Goal: Task Accomplishment & Management: Complete application form

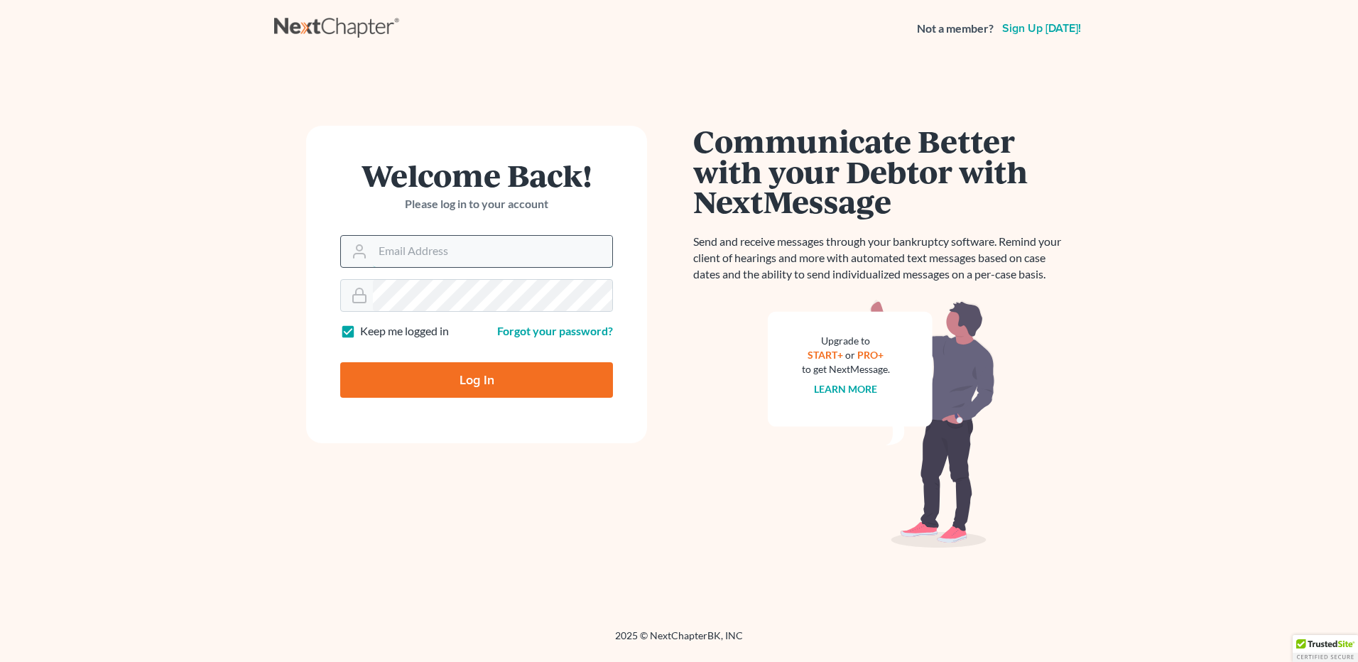
click at [380, 250] on input "Email Address" at bounding box center [492, 251] width 239 height 31
type input "[EMAIL_ADDRESS][DOMAIN_NAME]"
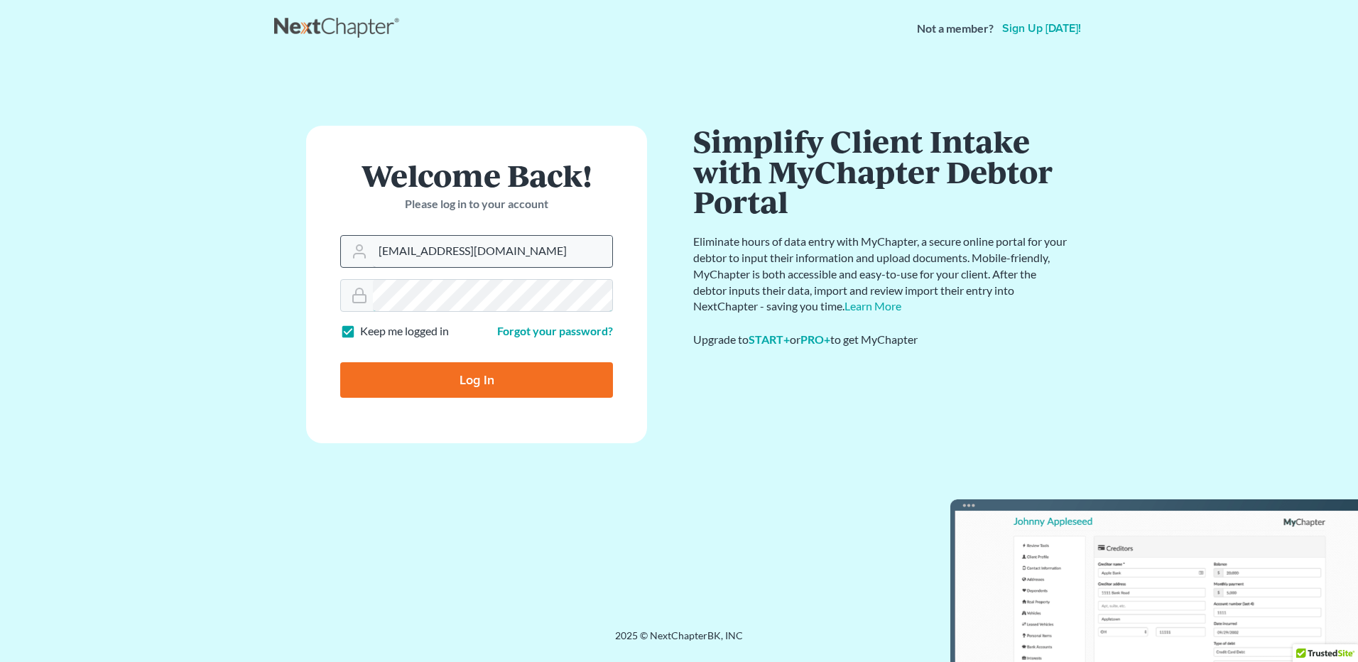
click at [340, 362] on input "Log In" at bounding box center [476, 380] width 273 height 36
type input "Thinking..."
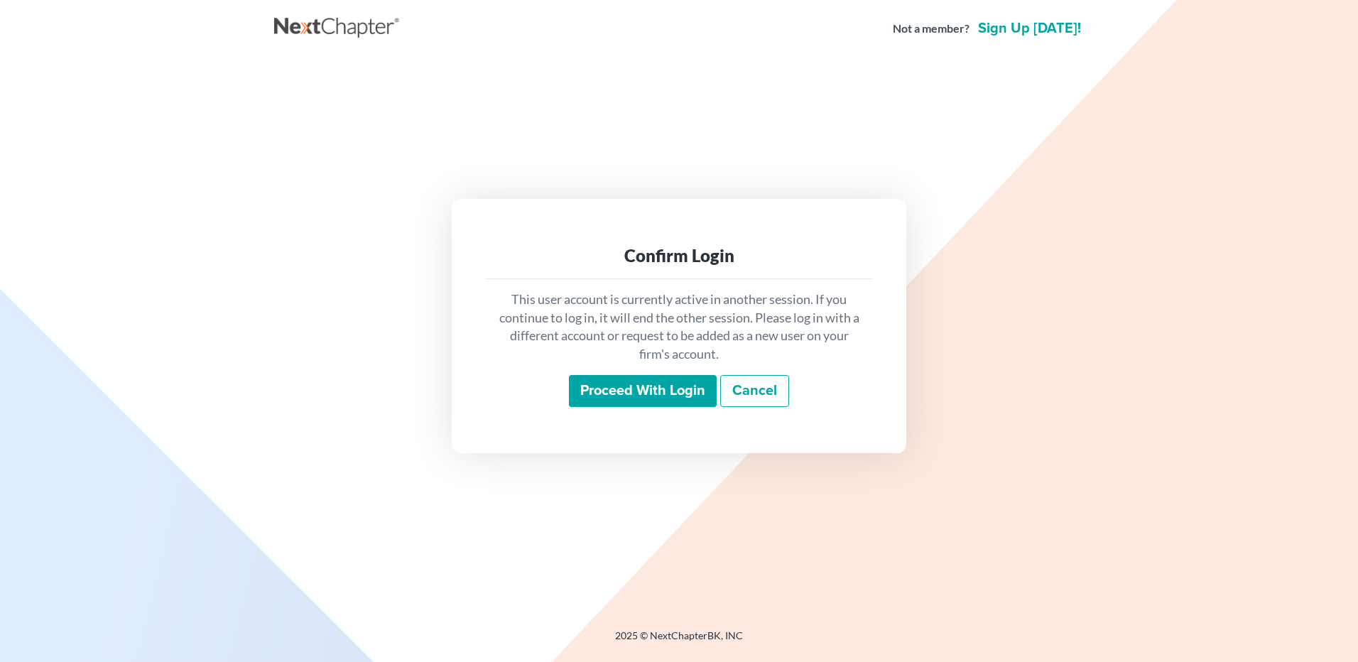
click at [619, 399] on input "Proceed with login" at bounding box center [643, 391] width 148 height 33
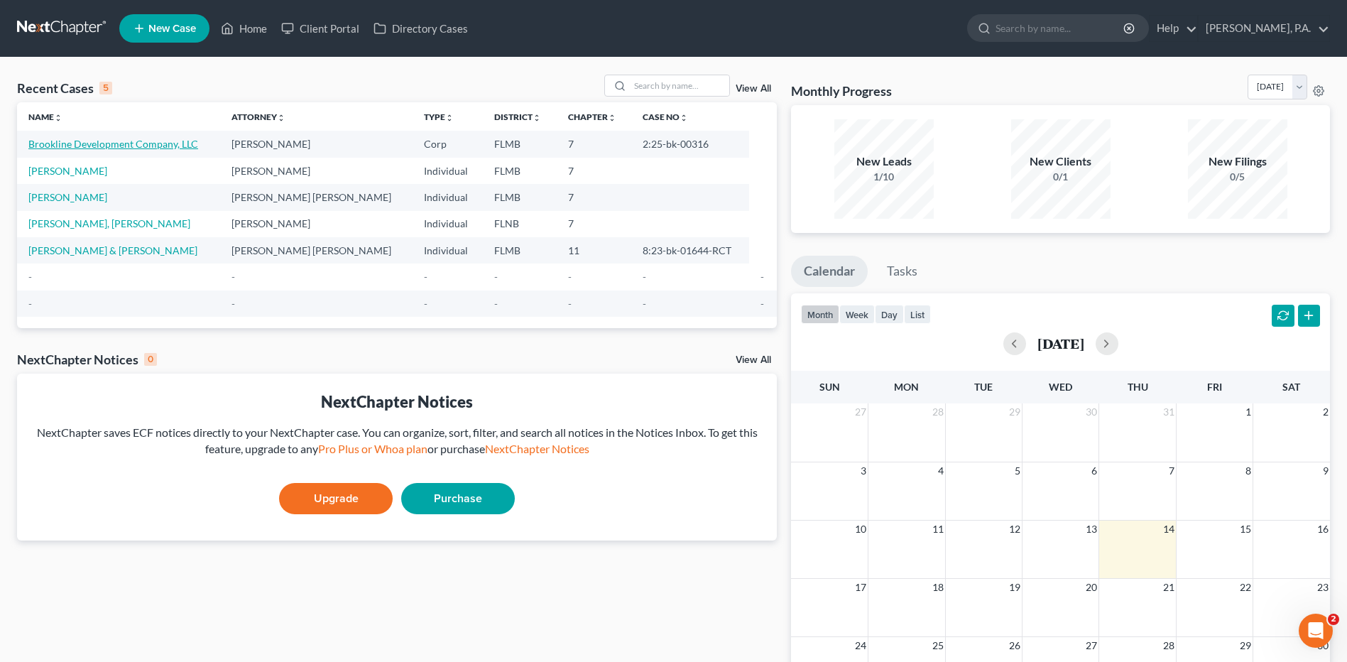
click at [79, 138] on link "Brookline Development Company, LLC" at bounding box center [113, 144] width 170 height 12
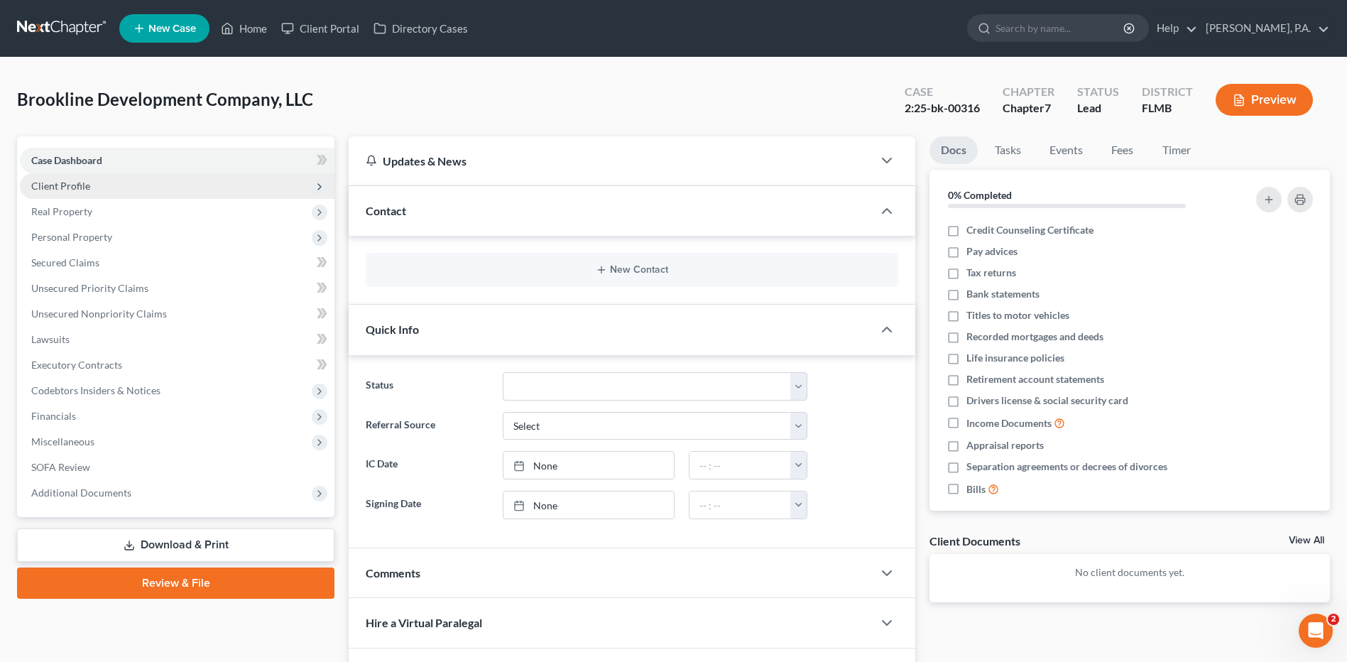
click at [129, 191] on span "Client Profile" at bounding box center [177, 186] width 315 height 26
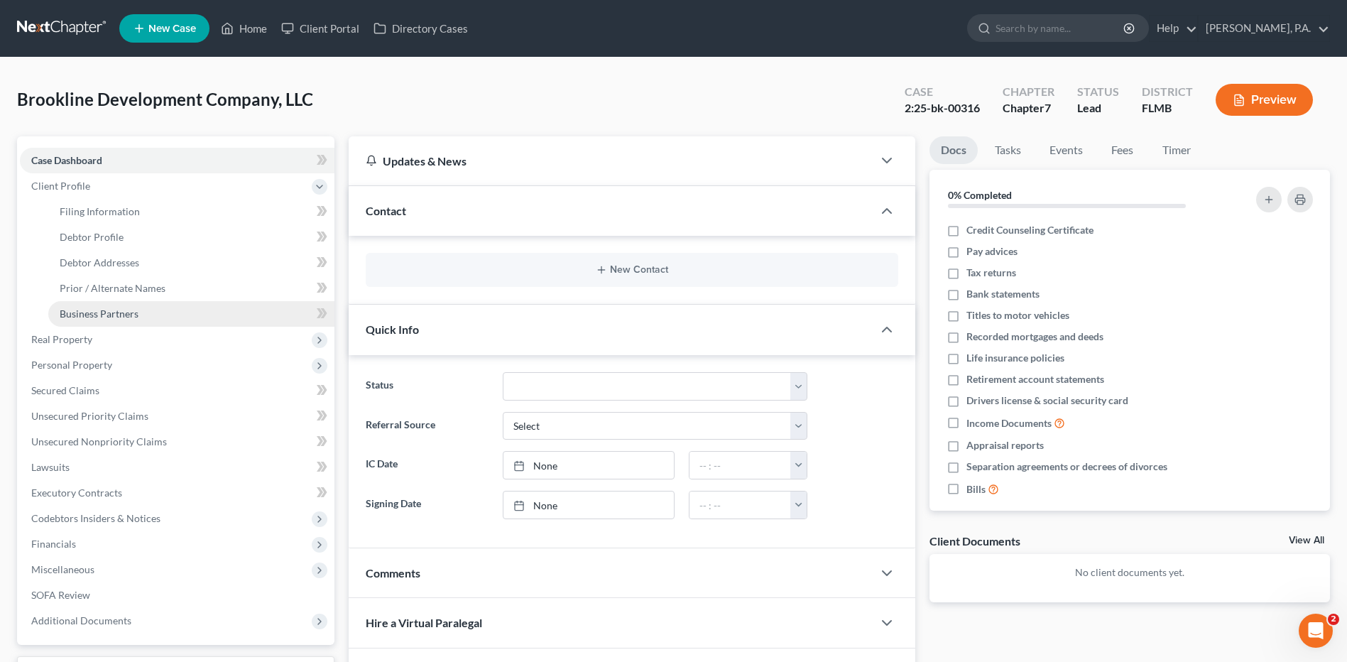
click at [116, 305] on link "Business Partners" at bounding box center [191, 314] width 286 height 26
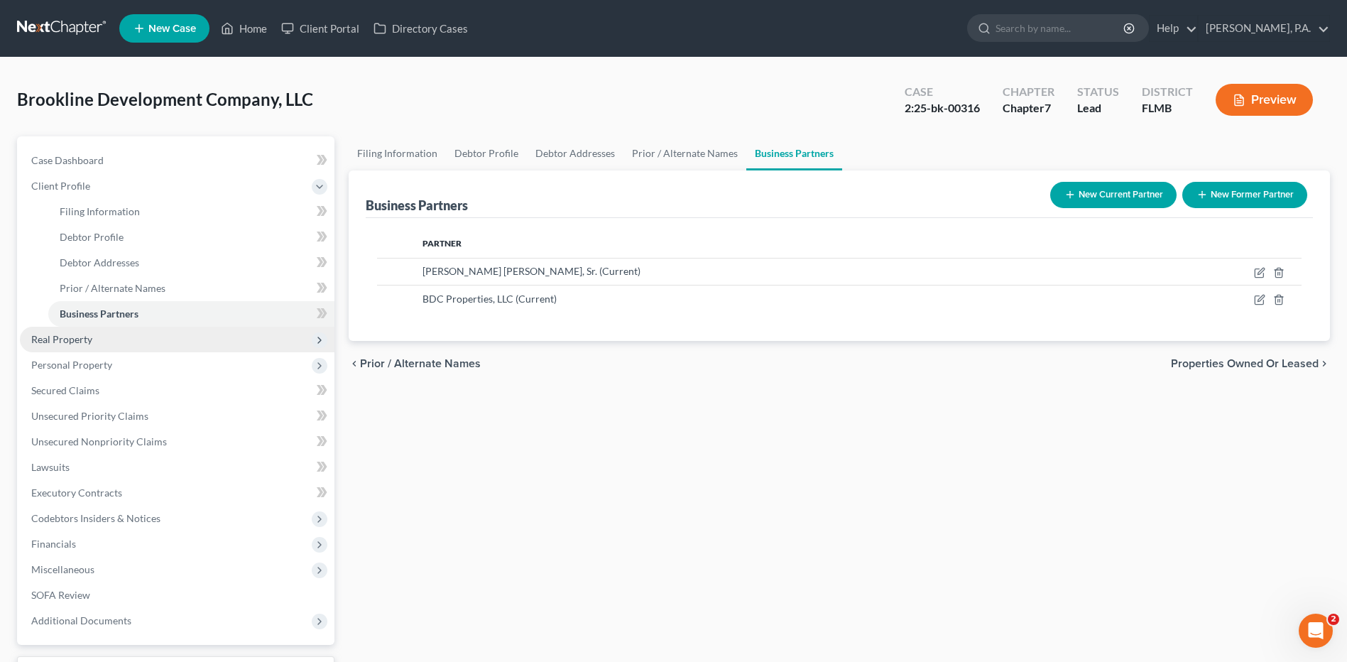
click at [82, 338] on span "Real Property" at bounding box center [61, 339] width 61 height 12
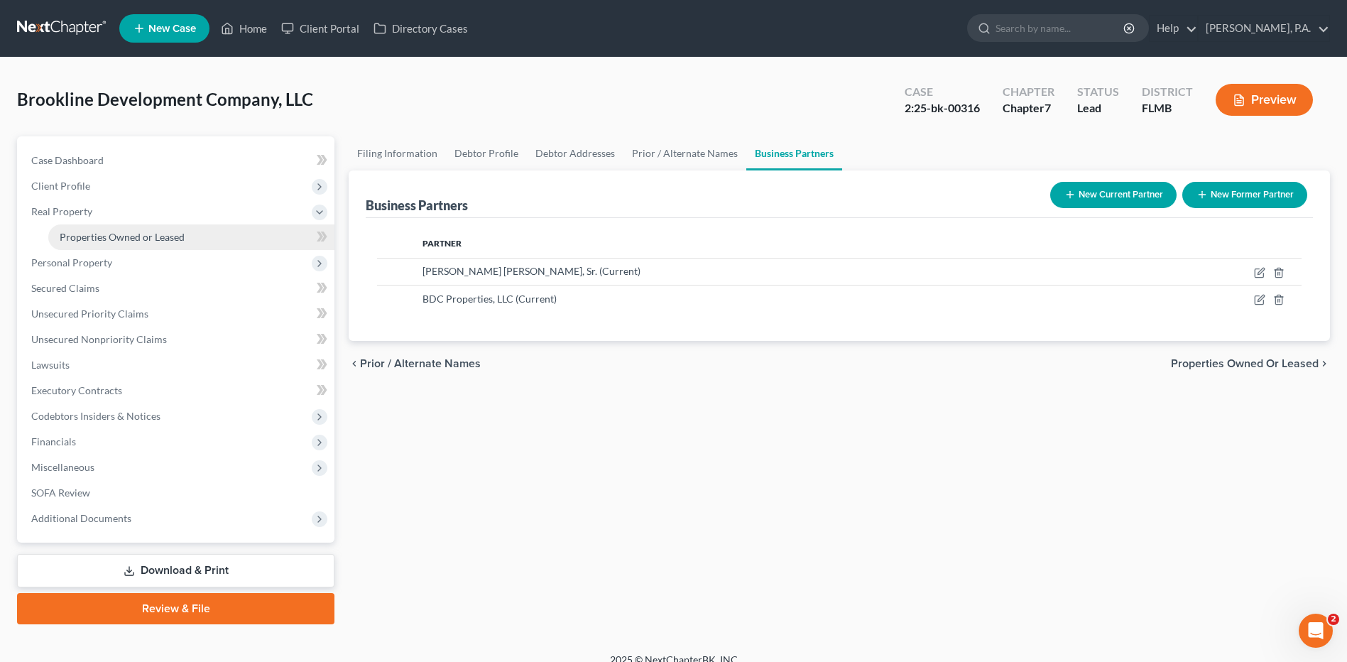
click at [139, 232] on span "Properties Owned or Leased" at bounding box center [122, 237] width 125 height 12
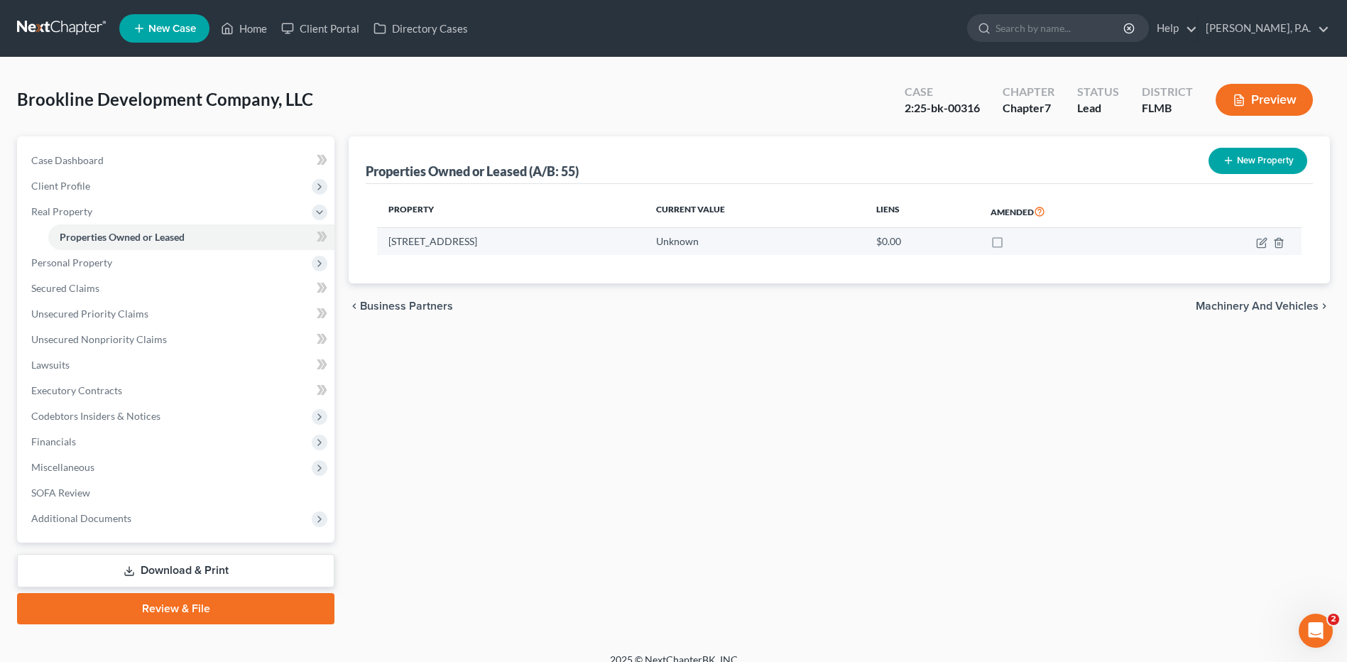
drag, startPoint x: 389, startPoint y: 240, endPoint x: 619, endPoint y: 238, distance: 229.4
click at [619, 238] on td "[STREET_ADDRESS]" at bounding box center [511, 241] width 268 height 27
copy td "[STREET_ADDRESS]"
click at [1277, 243] on icon "button" at bounding box center [1278, 242] width 11 height 11
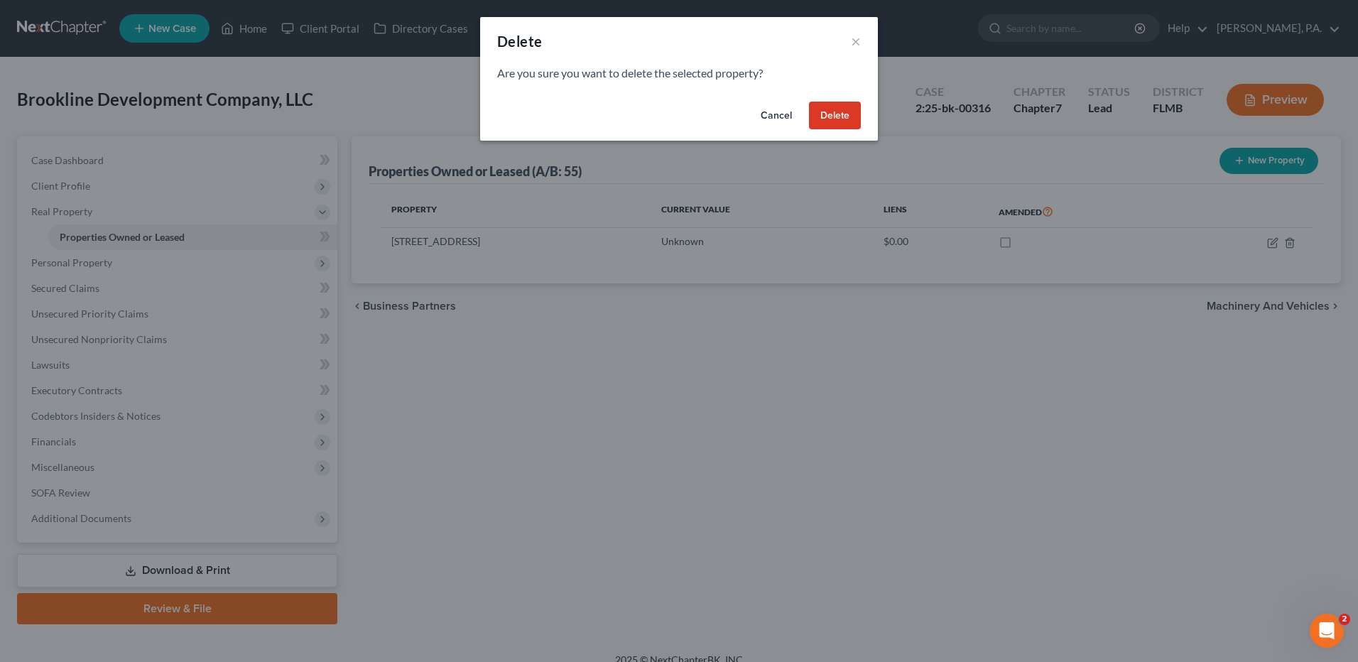
click at [837, 111] on button "Delete" at bounding box center [835, 116] width 52 height 28
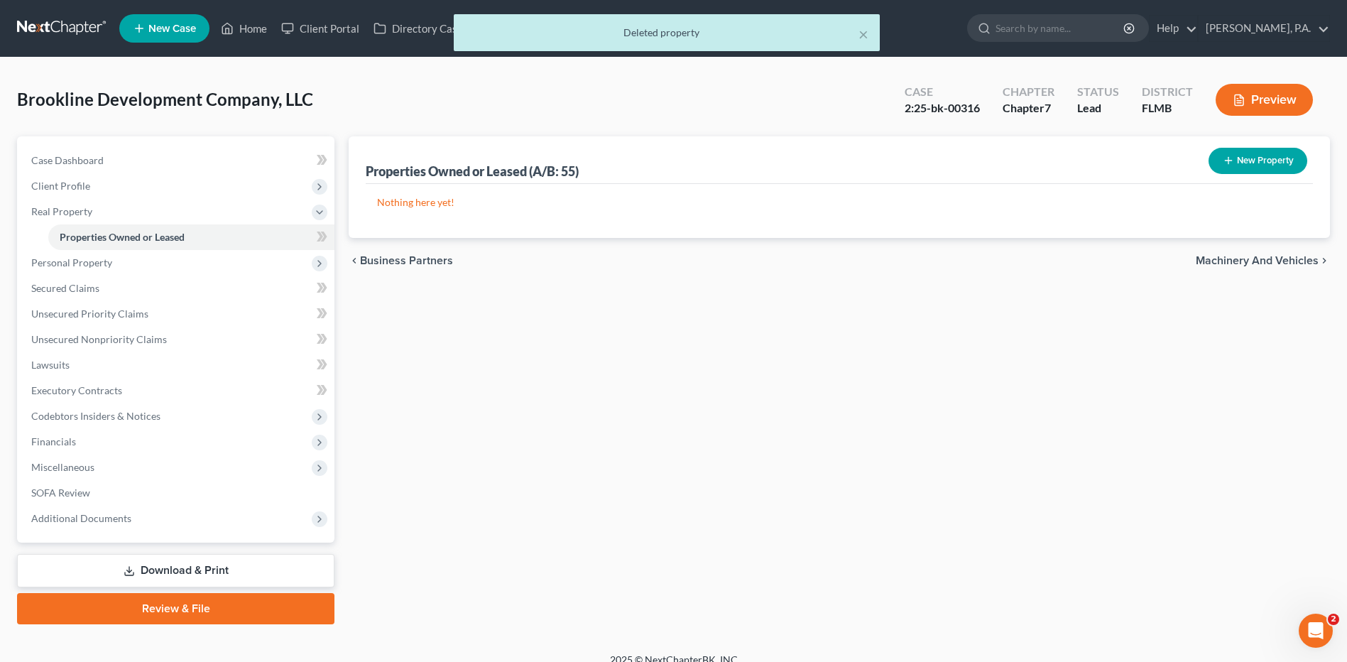
click at [1258, 260] on span "Machinery and Vehicles" at bounding box center [1257, 260] width 123 height 11
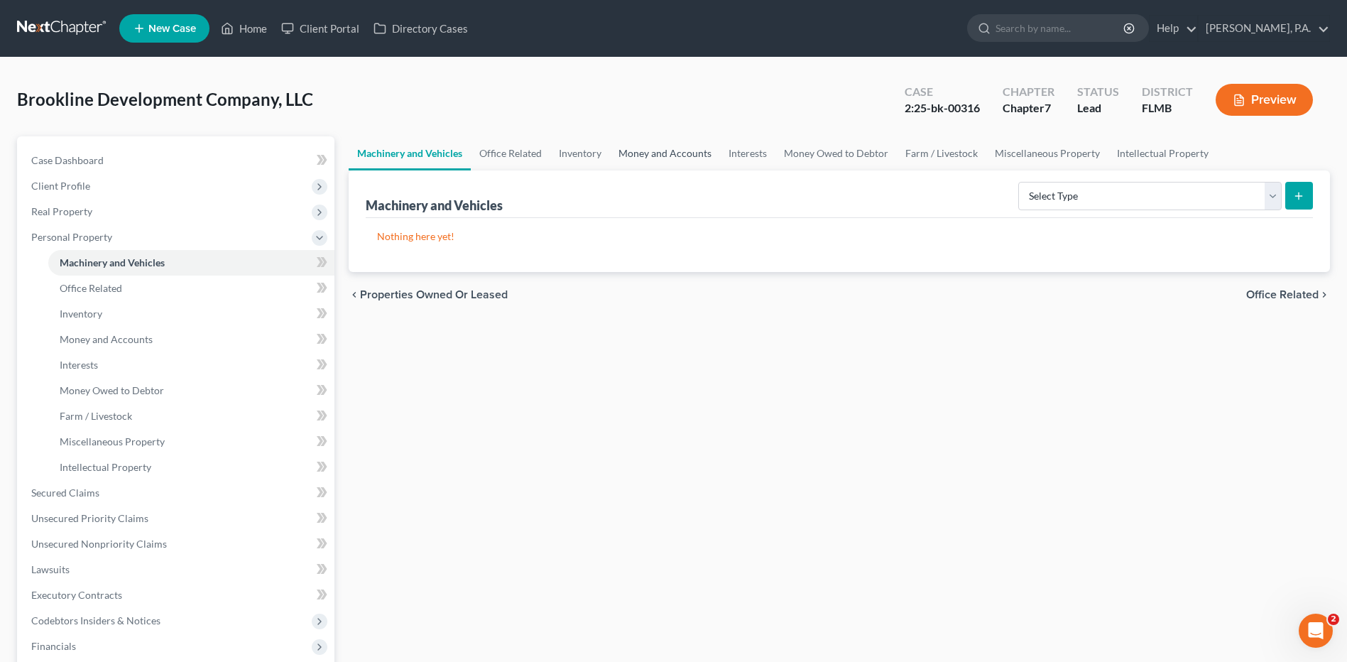
click at [642, 152] on link "Money and Accounts" at bounding box center [665, 153] width 110 height 34
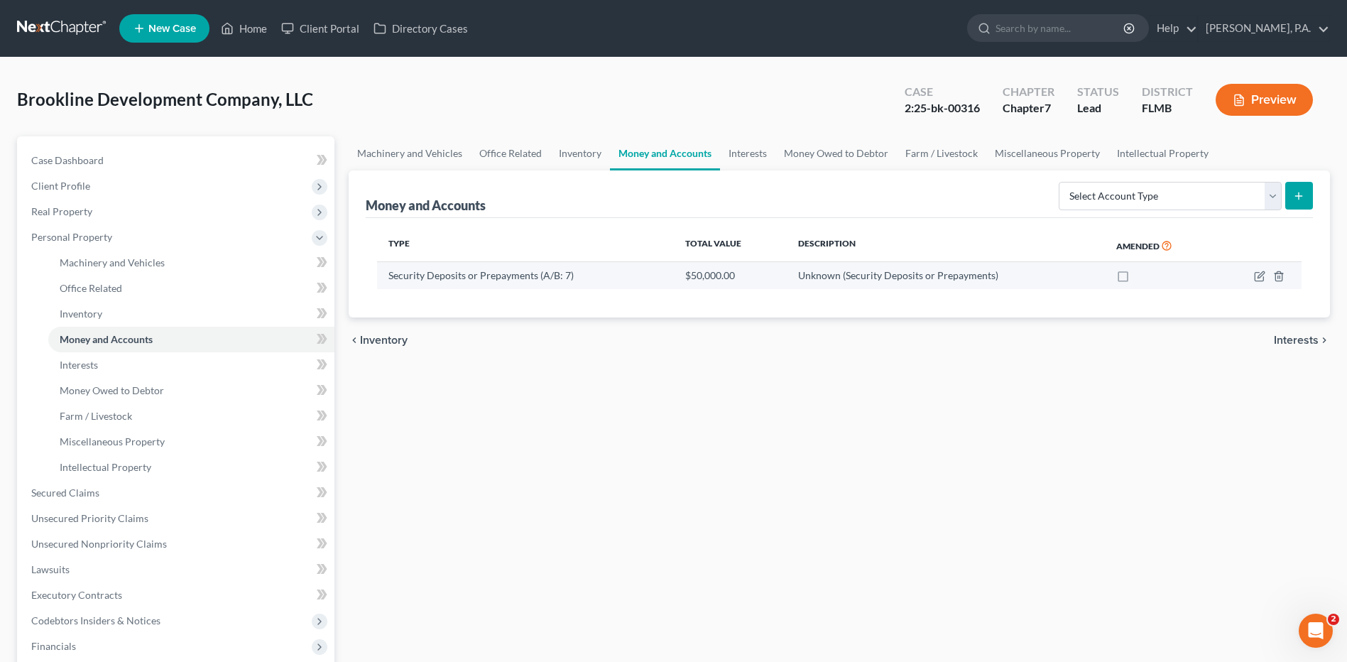
click at [631, 275] on div "Security Deposits or Prepayments (A/B: 7)" at bounding box center [525, 275] width 274 height 14
click at [1258, 273] on icon "button" at bounding box center [1259, 276] width 11 height 11
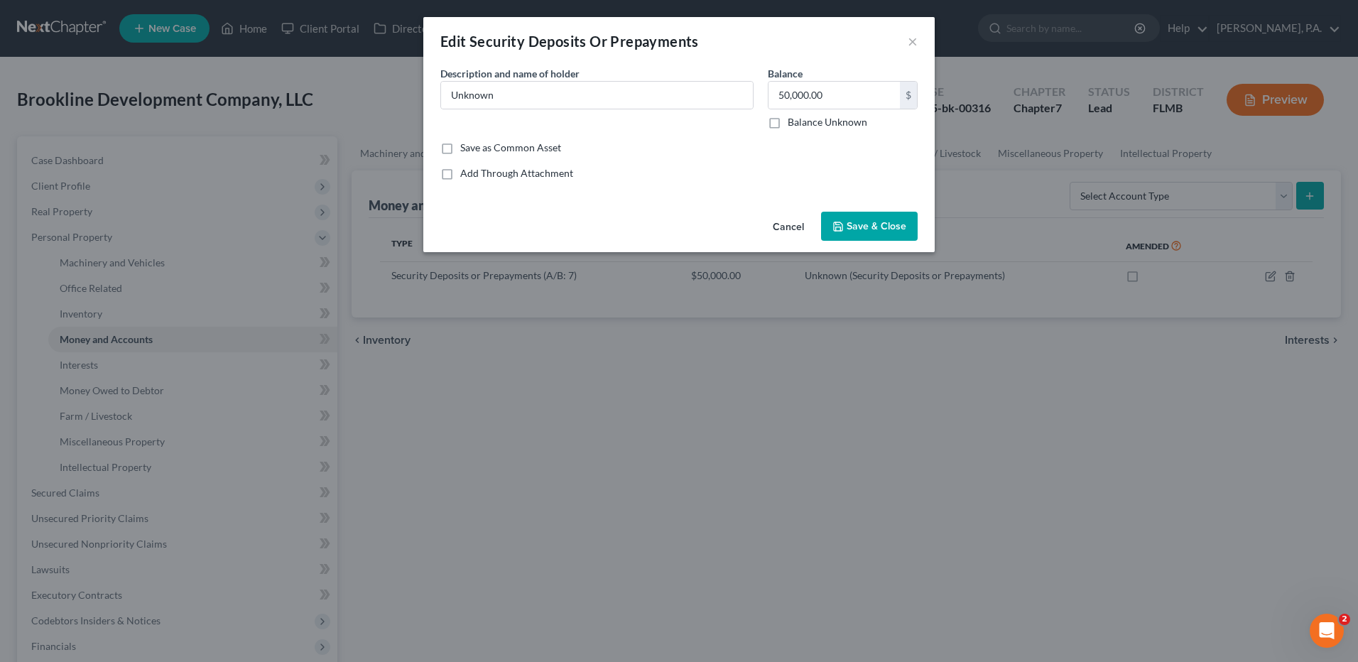
click at [882, 225] on span "Save & Close" at bounding box center [877, 226] width 60 height 12
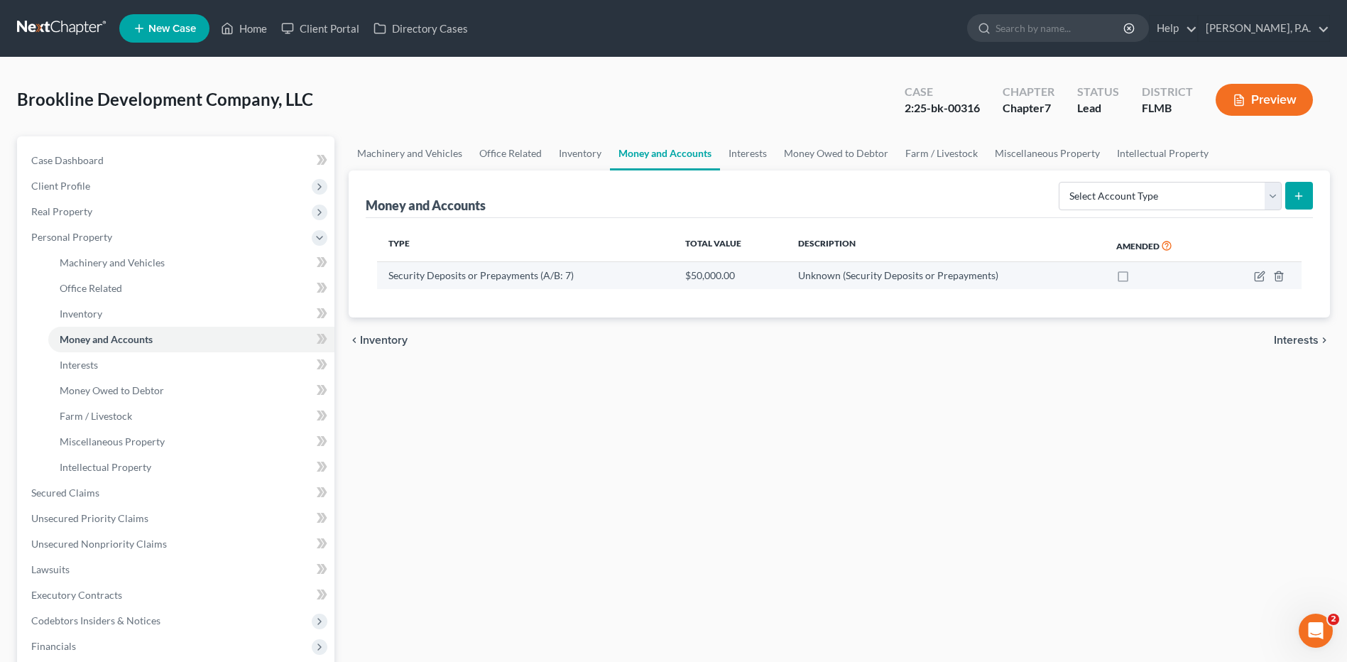
click at [854, 279] on span "Unknown (Security Deposits or Prepayments)" at bounding box center [898, 275] width 200 height 12
click at [1261, 271] on icon "button" at bounding box center [1259, 276] width 11 height 11
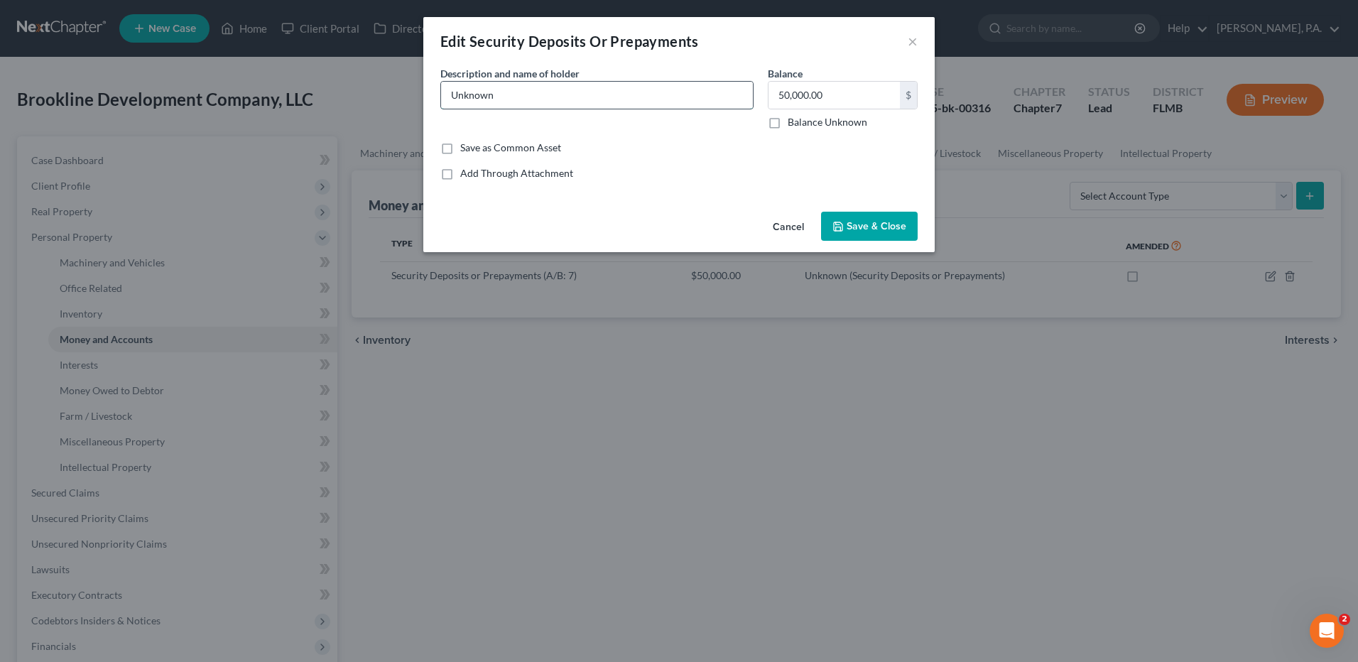
click at [548, 93] on input "Unknown" at bounding box center [597, 95] width 312 height 27
drag, startPoint x: 395, startPoint y: 77, endPoint x: 266, endPoint y: 72, distance: 129.3
click at [266, 72] on div "Edit Security Deposits Or Prepayments × Common Asset Select Description * Descr…" at bounding box center [679, 331] width 1358 height 662
type input "Project Deposits"
click at [879, 219] on button "Save & Close" at bounding box center [869, 227] width 97 height 30
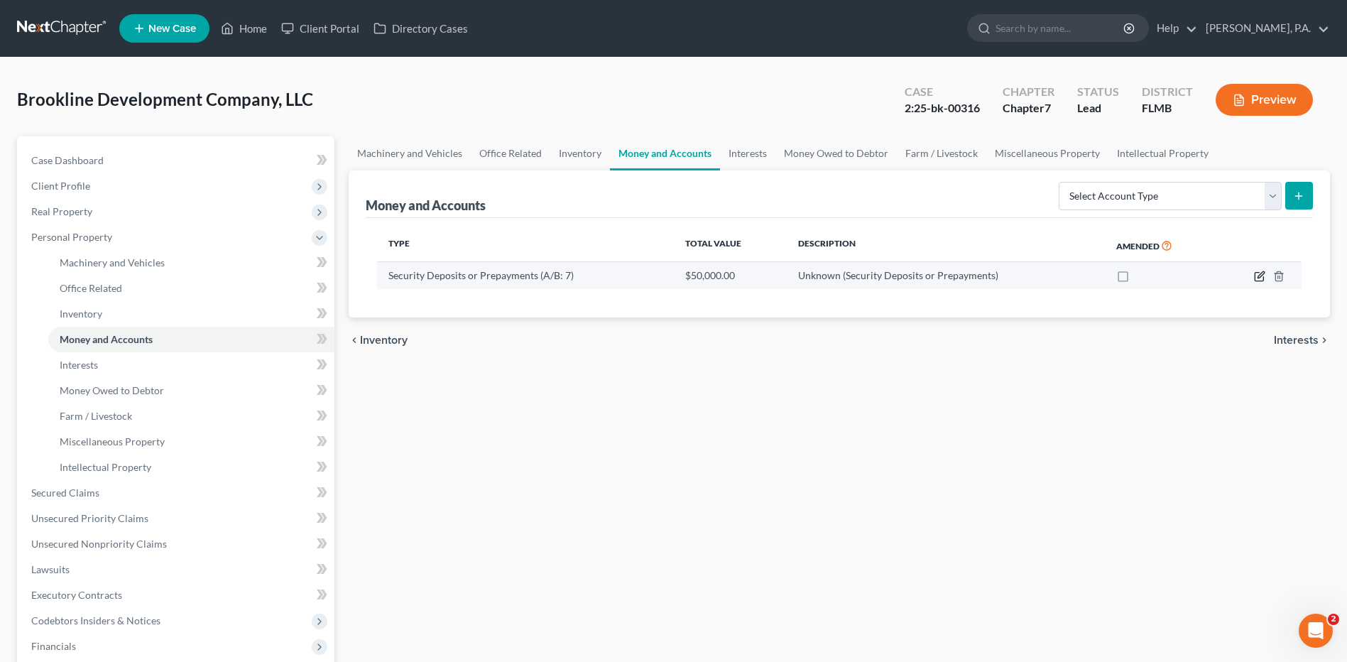
click at [1261, 273] on icon "button" at bounding box center [1259, 276] width 11 height 11
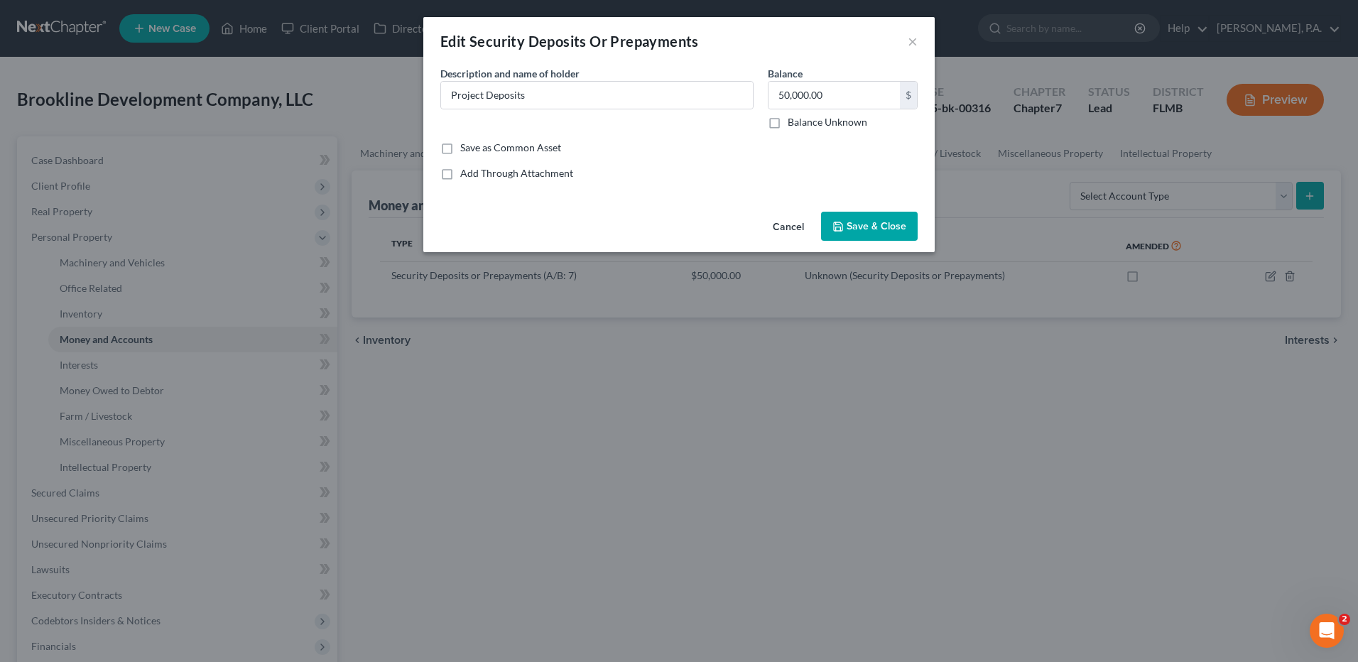
click at [863, 222] on span "Save & Close" at bounding box center [877, 226] width 60 height 12
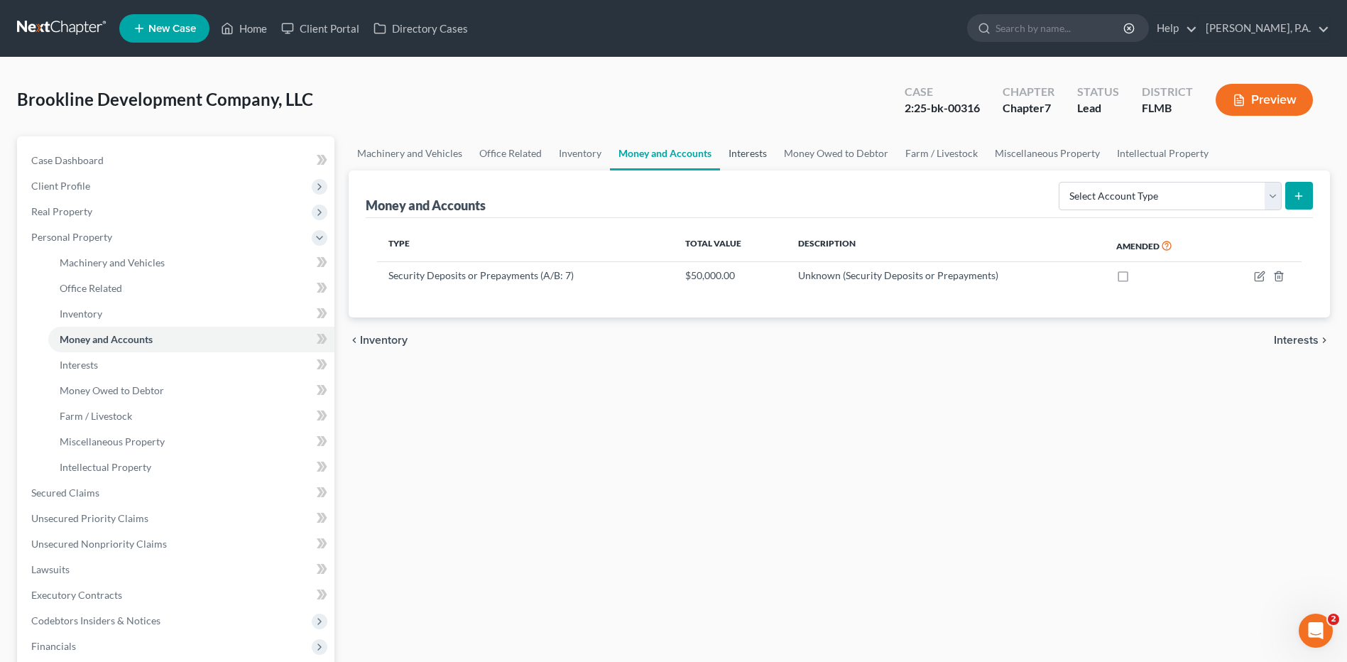
click at [739, 155] on link "Interests" at bounding box center [747, 153] width 55 height 34
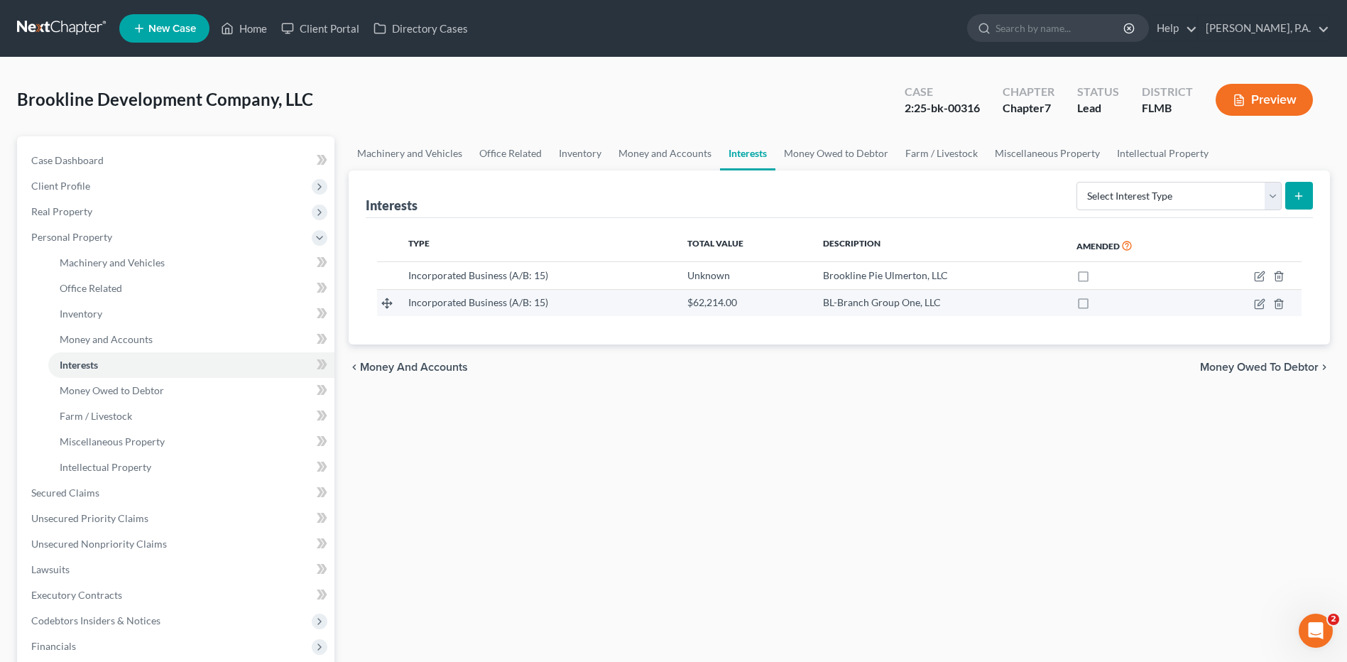
click at [630, 301] on div "Incorporated Business (A/B: 15)" at bounding box center [536, 302] width 256 height 14
click at [722, 304] on span "$62,214.00" at bounding box center [712, 302] width 50 height 12
click at [1262, 302] on icon "button" at bounding box center [1259, 303] width 11 height 11
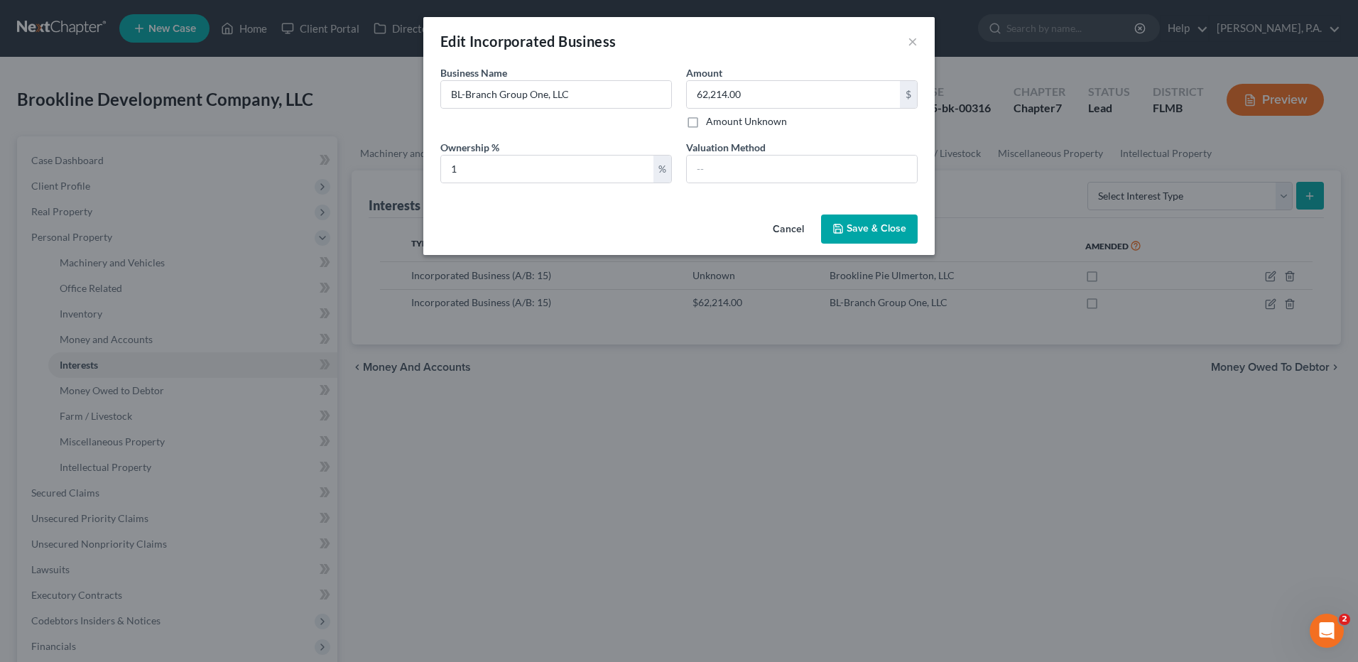
click at [873, 235] on button "Save & Close" at bounding box center [869, 229] width 97 height 30
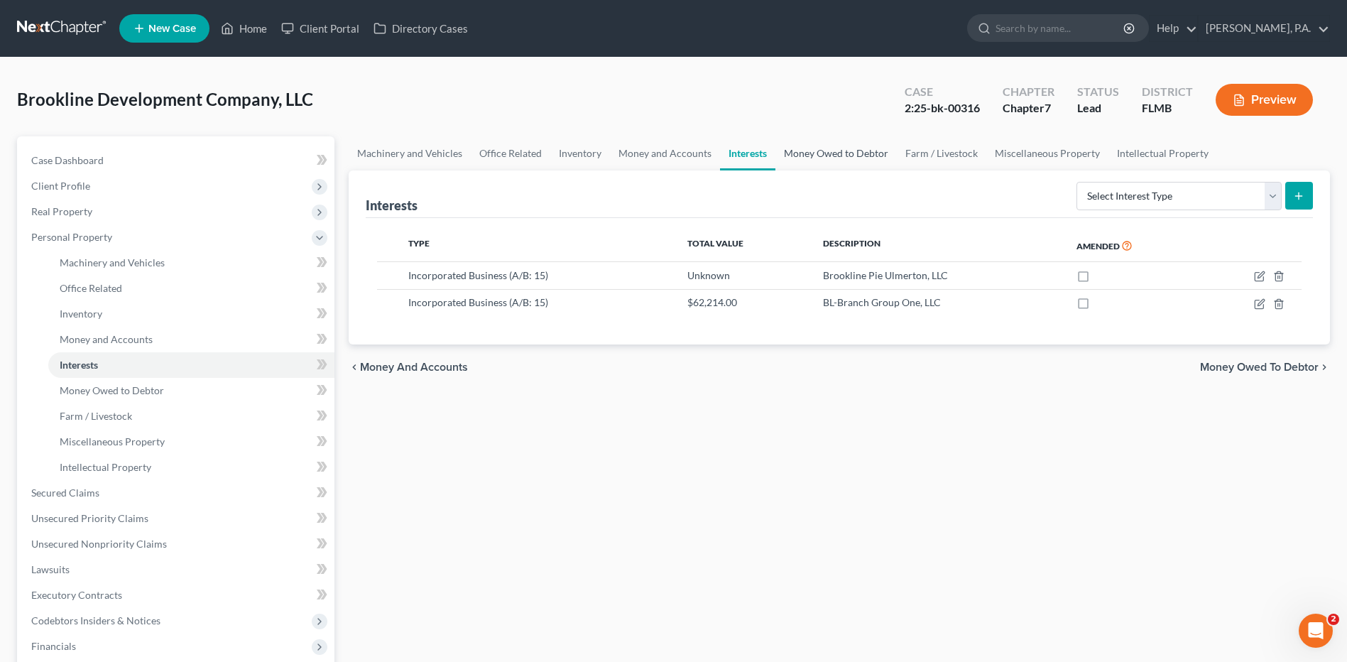
click at [801, 153] on link "Money Owed to Debtor" at bounding box center [836, 153] width 121 height 34
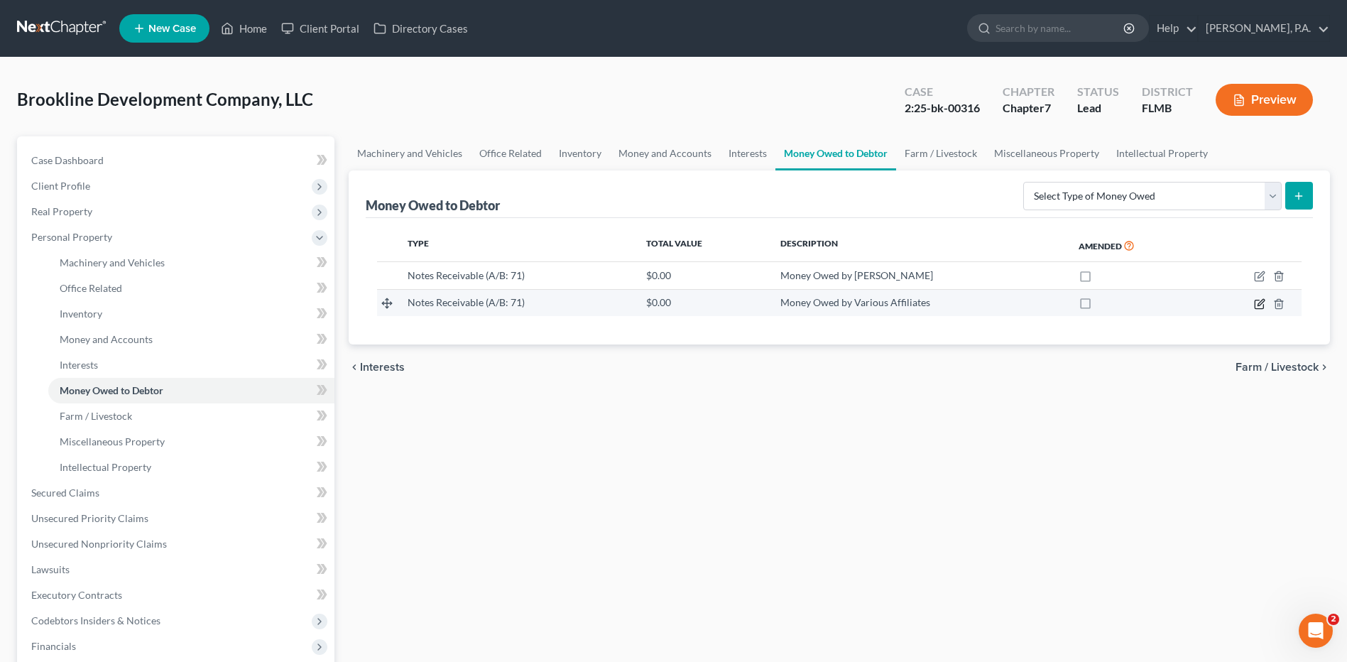
click at [1260, 302] on icon "button" at bounding box center [1259, 303] width 11 height 11
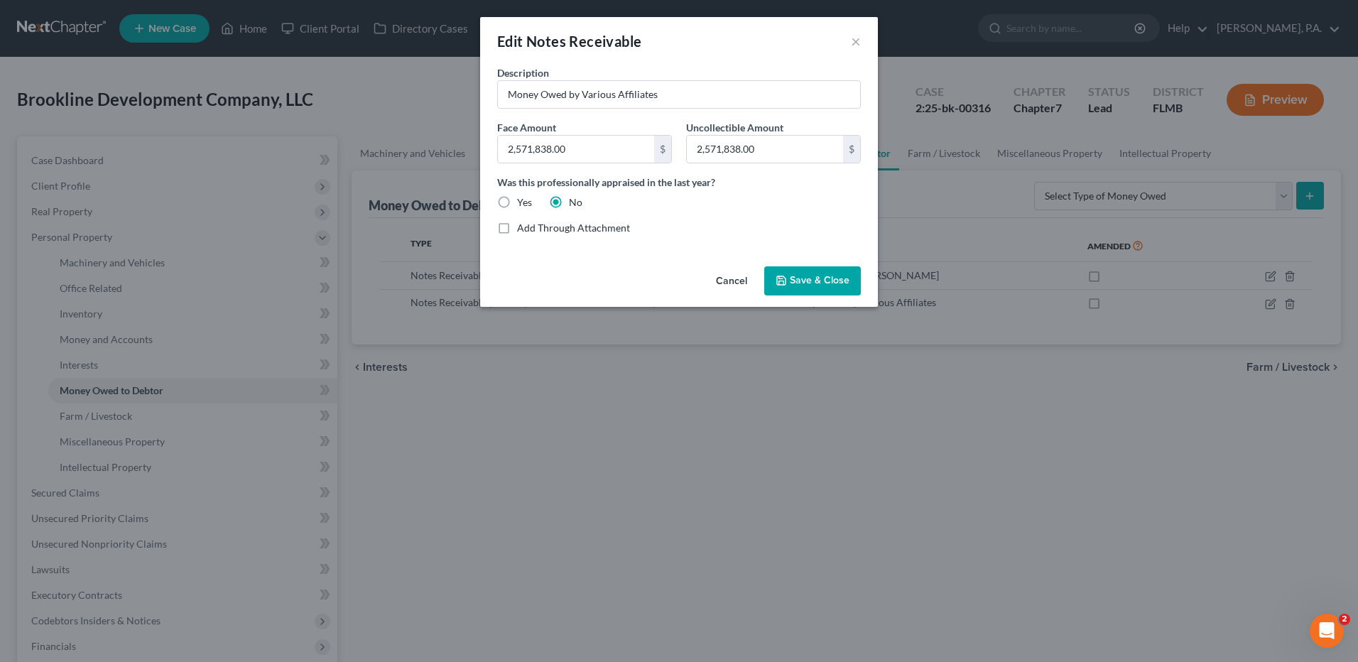
click at [825, 282] on span "Save & Close" at bounding box center [820, 281] width 60 height 12
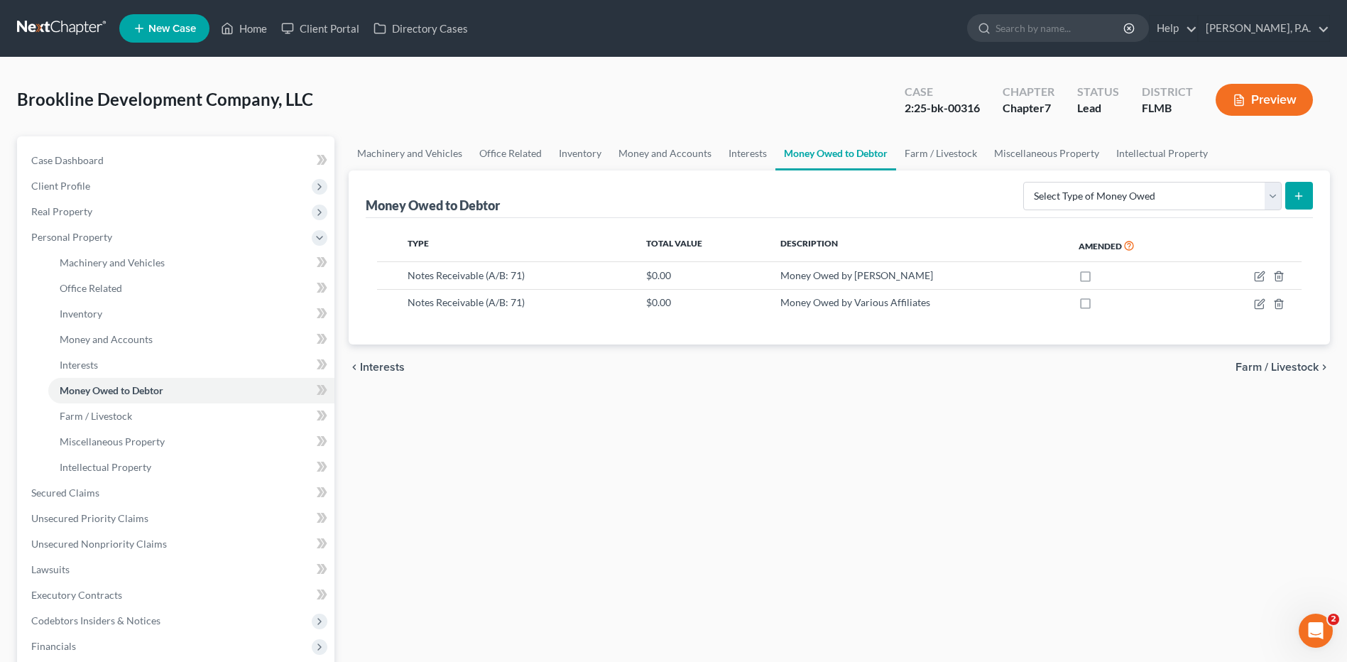
click at [1254, 371] on span "Farm / Livestock" at bounding box center [1277, 366] width 83 height 11
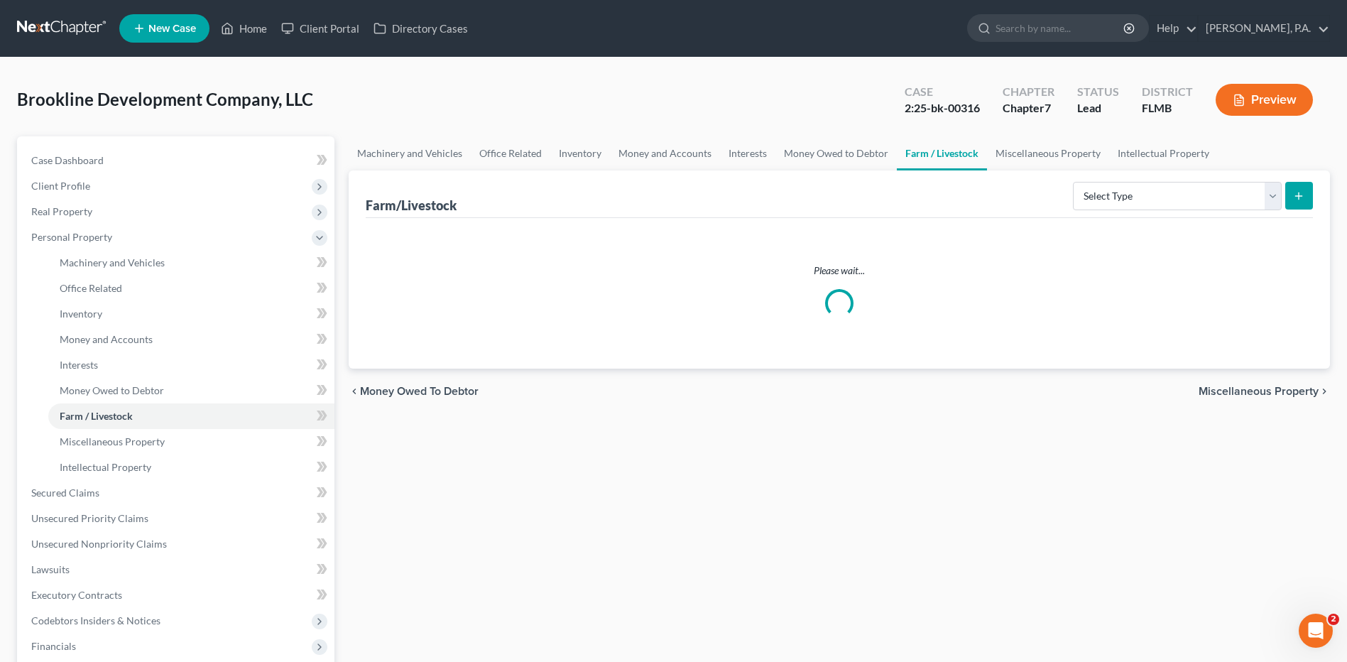
click at [1256, 389] on span "Miscellaneous Property" at bounding box center [1259, 391] width 120 height 11
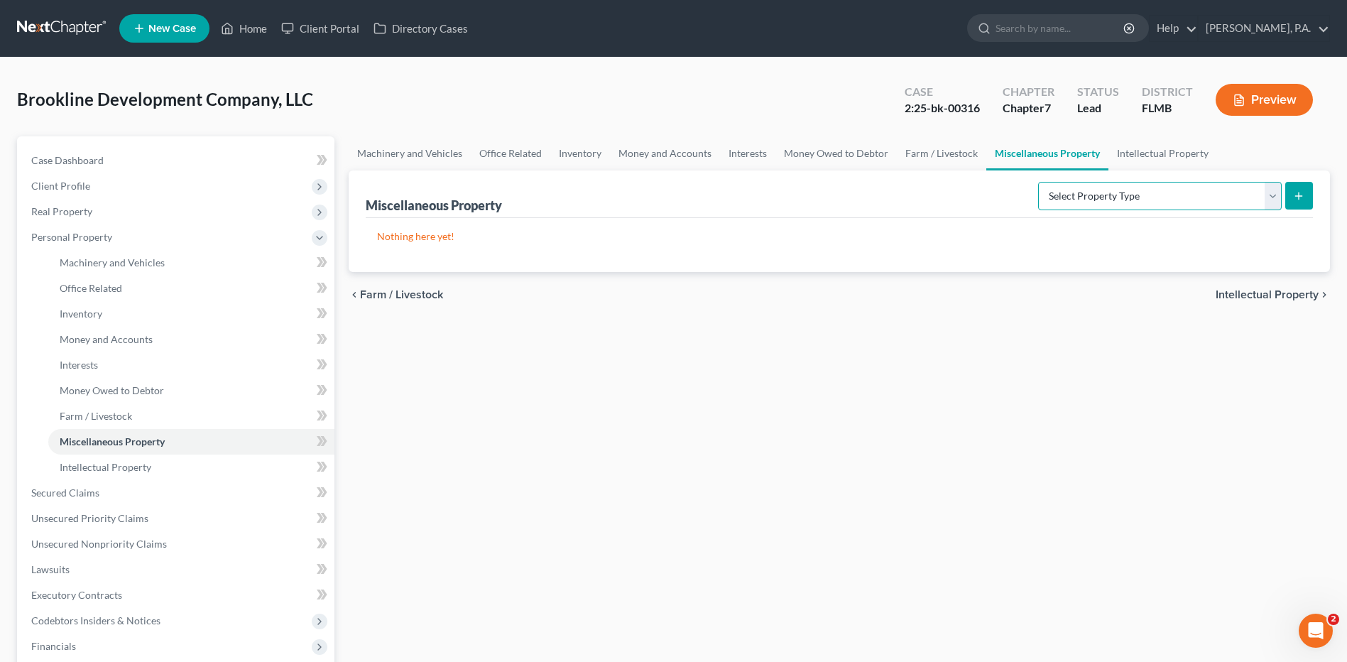
click at [1051, 192] on select "Select Property Type Assigned for Creditor Benefit [DATE] (SOFA: 8) Assigned to…" at bounding box center [1160, 196] width 244 height 28
click at [1048, 365] on div "Machinery and Vehicles Office Related Inventory Money and Accounts Interests Mo…" at bounding box center [840, 482] width 996 height 692
click at [1065, 210] on select "Select Property Type Assigned for Creditor Benefit [DATE] (SOFA: 8) Assigned to…" at bounding box center [1160, 196] width 244 height 28
select select "transferred"
click at [1038, 182] on select "Select Property Type Assigned for Creditor Benefit [DATE] (SOFA: 8) Assigned to…" at bounding box center [1160, 196] width 244 height 28
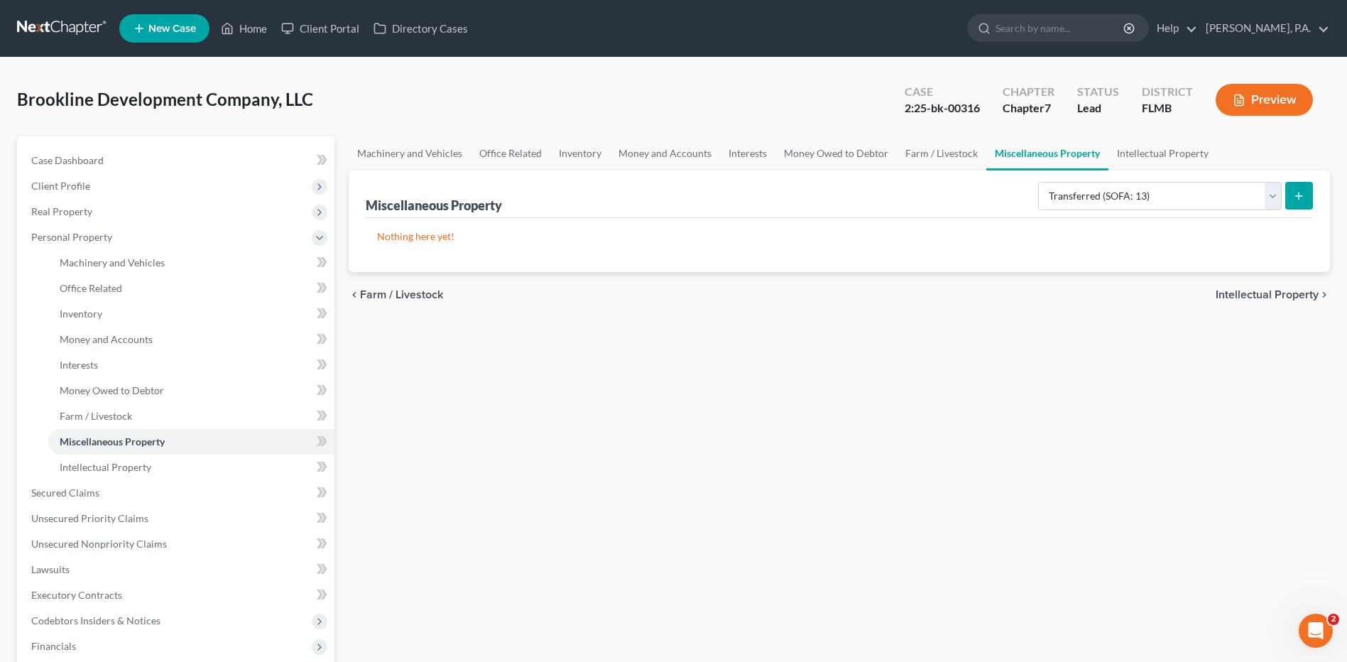
click at [1288, 190] on button "submit" at bounding box center [1299, 196] width 28 height 28
select select "Ordinary ([DATE])"
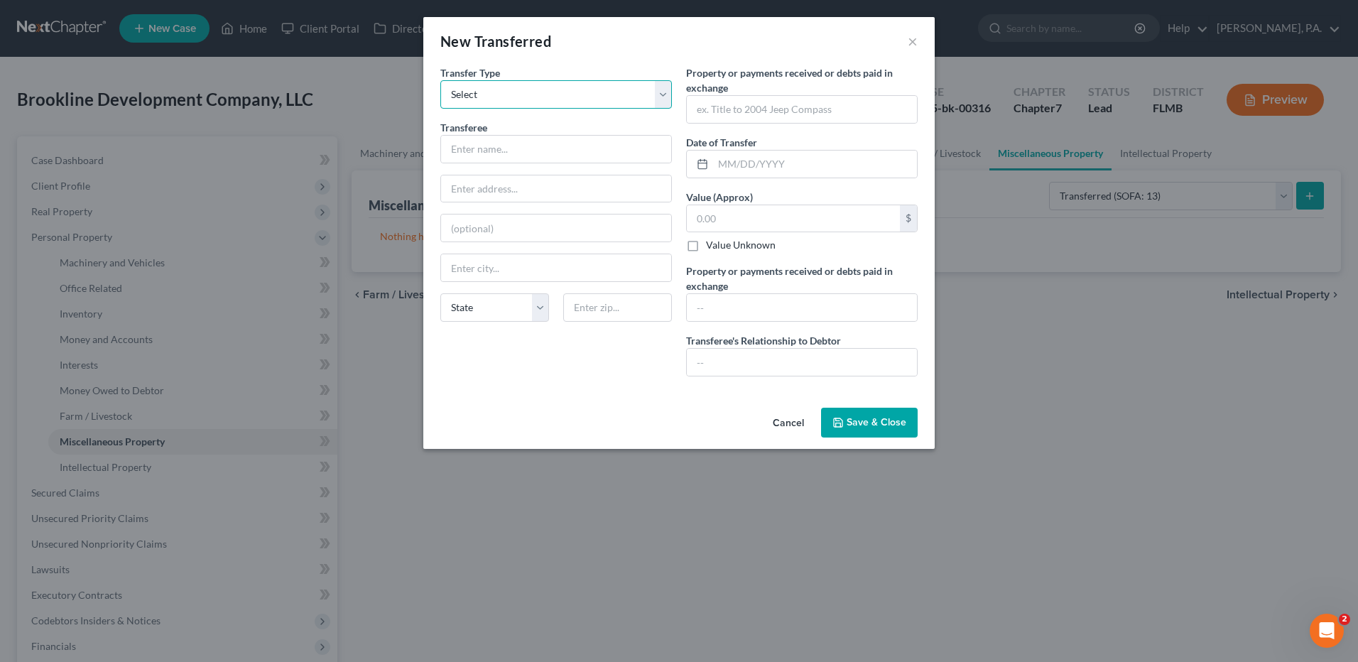
click at [562, 92] on select "Select Ordinary ([DATE]) [DATE]" at bounding box center [556, 94] width 232 height 28
click at [911, 40] on button "×" at bounding box center [913, 41] width 10 height 17
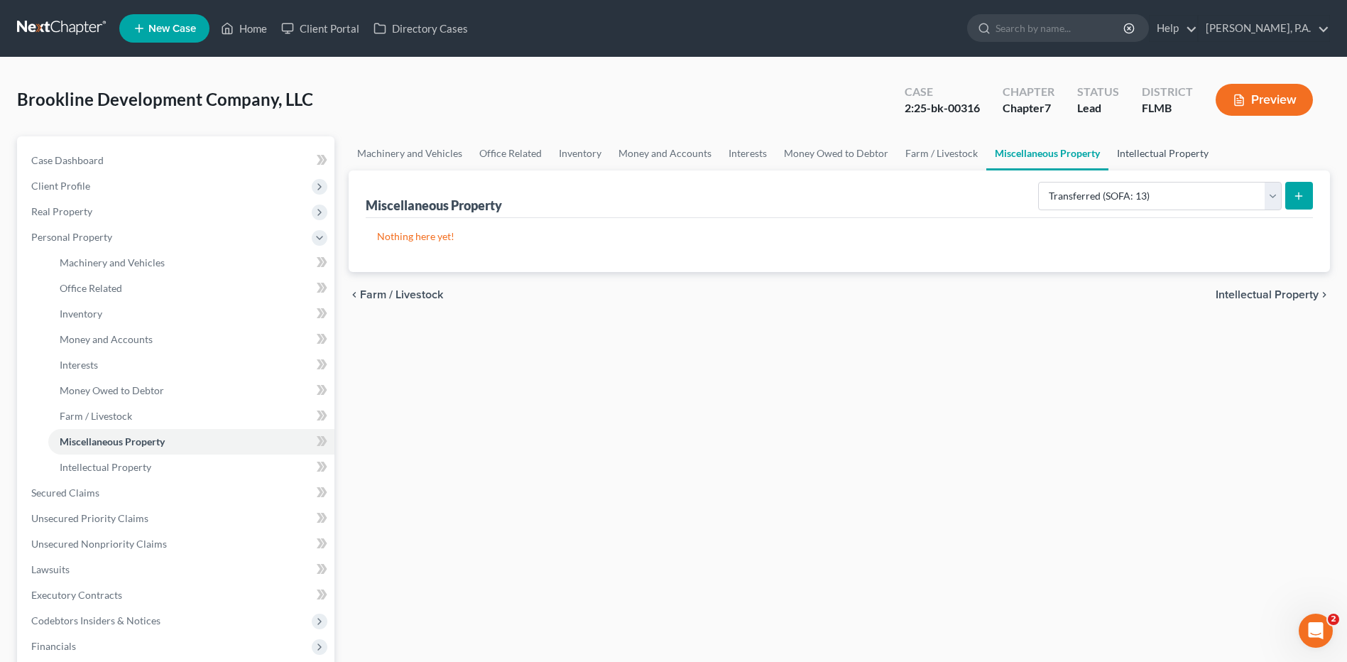
click at [1181, 148] on link "Intellectual Property" at bounding box center [1163, 153] width 109 height 34
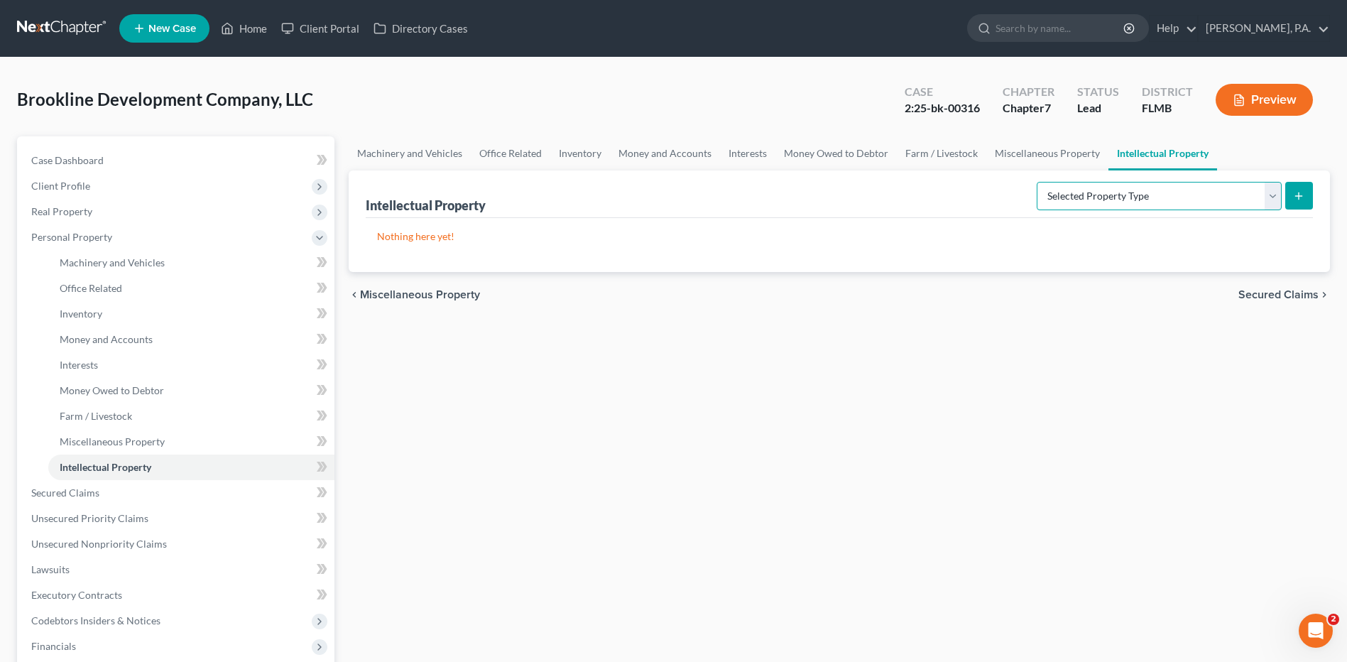
click at [1165, 195] on select "Selected Property Type Customer Lists (A/B: 63) Goodwill (A/B: 65) Internet Dom…" at bounding box center [1159, 196] width 245 height 28
click at [1270, 289] on span "Secured Claims" at bounding box center [1279, 294] width 80 height 11
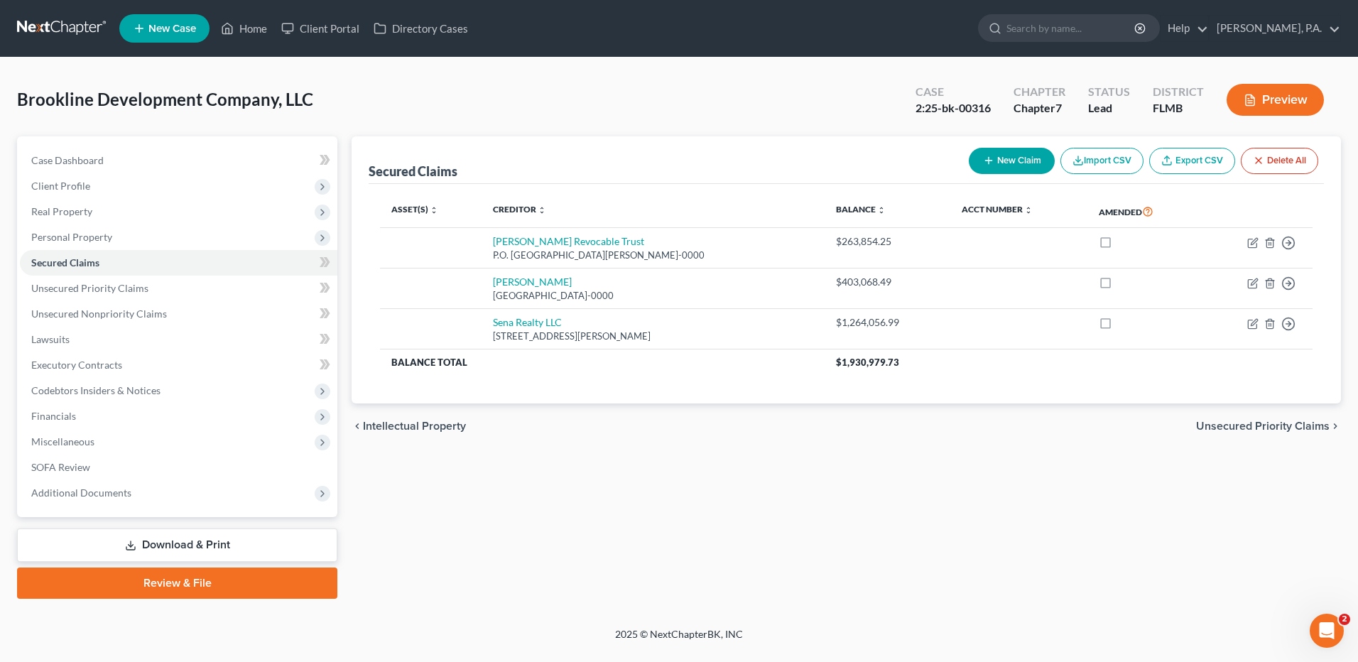
click at [1216, 421] on span "Unsecured Priority Claims" at bounding box center [1263, 425] width 134 height 11
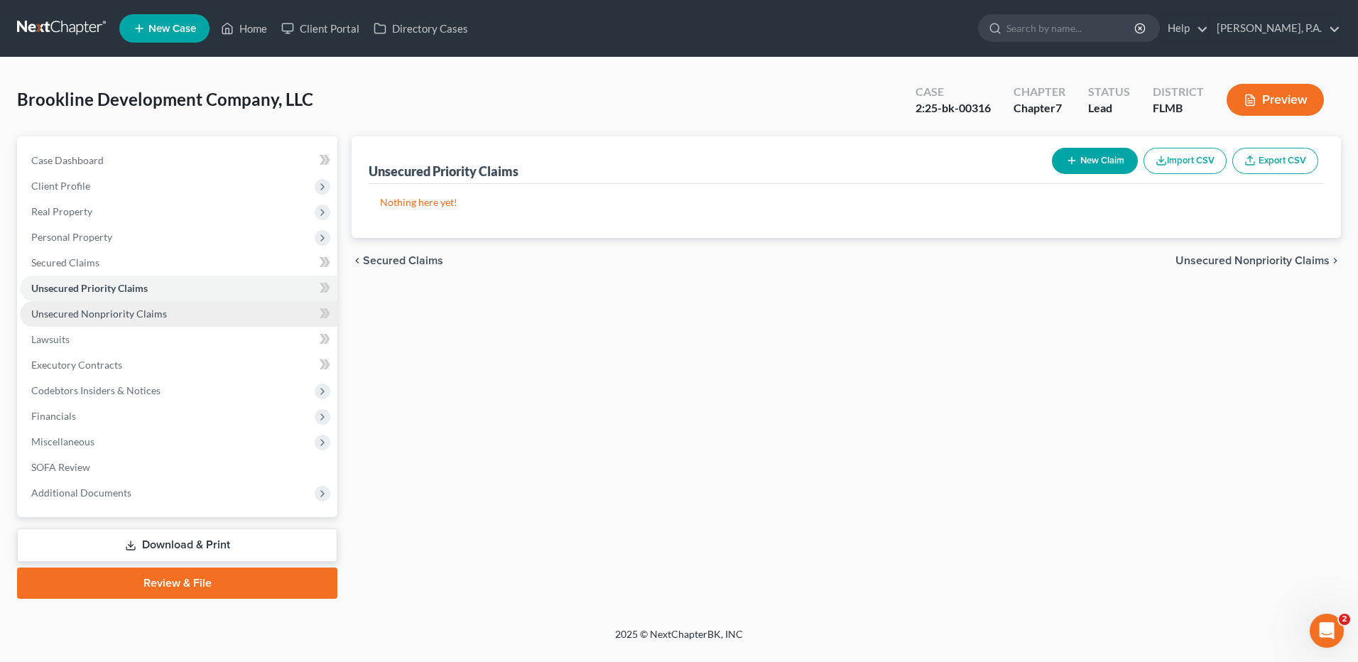
click at [227, 316] on link "Unsecured Nonpriority Claims" at bounding box center [178, 314] width 317 height 26
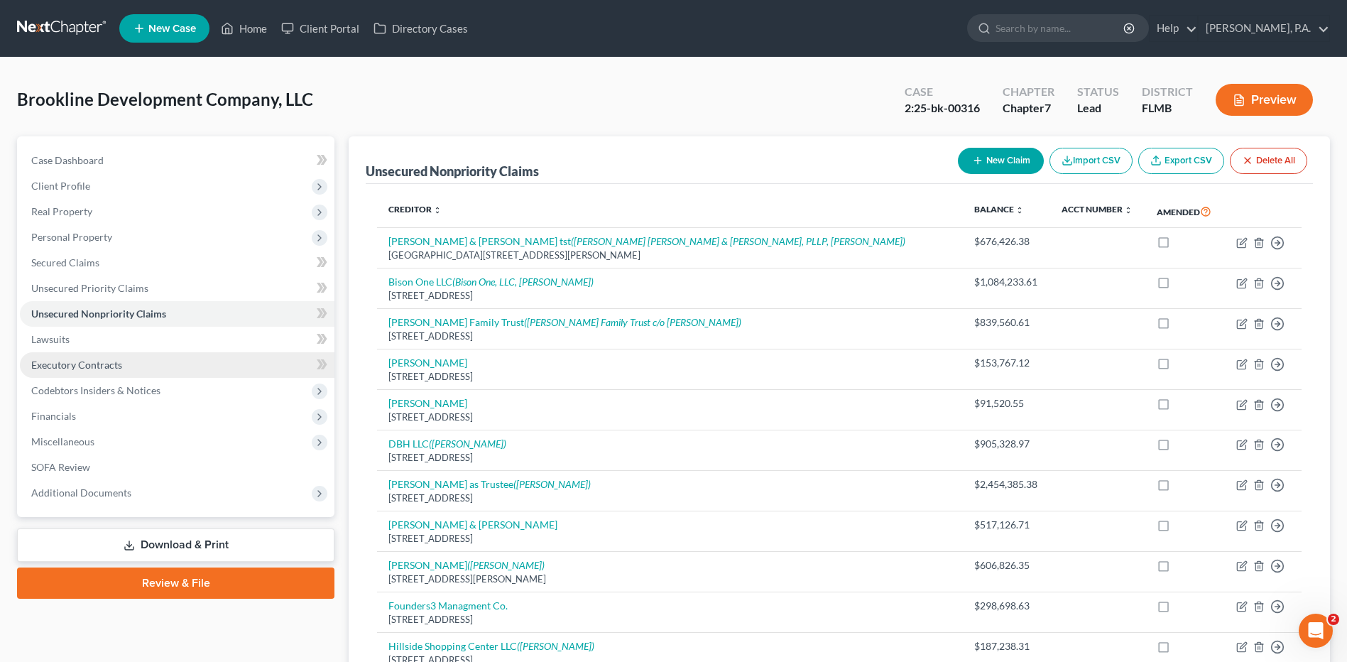
click at [183, 374] on link "Executory Contracts" at bounding box center [177, 365] width 315 height 26
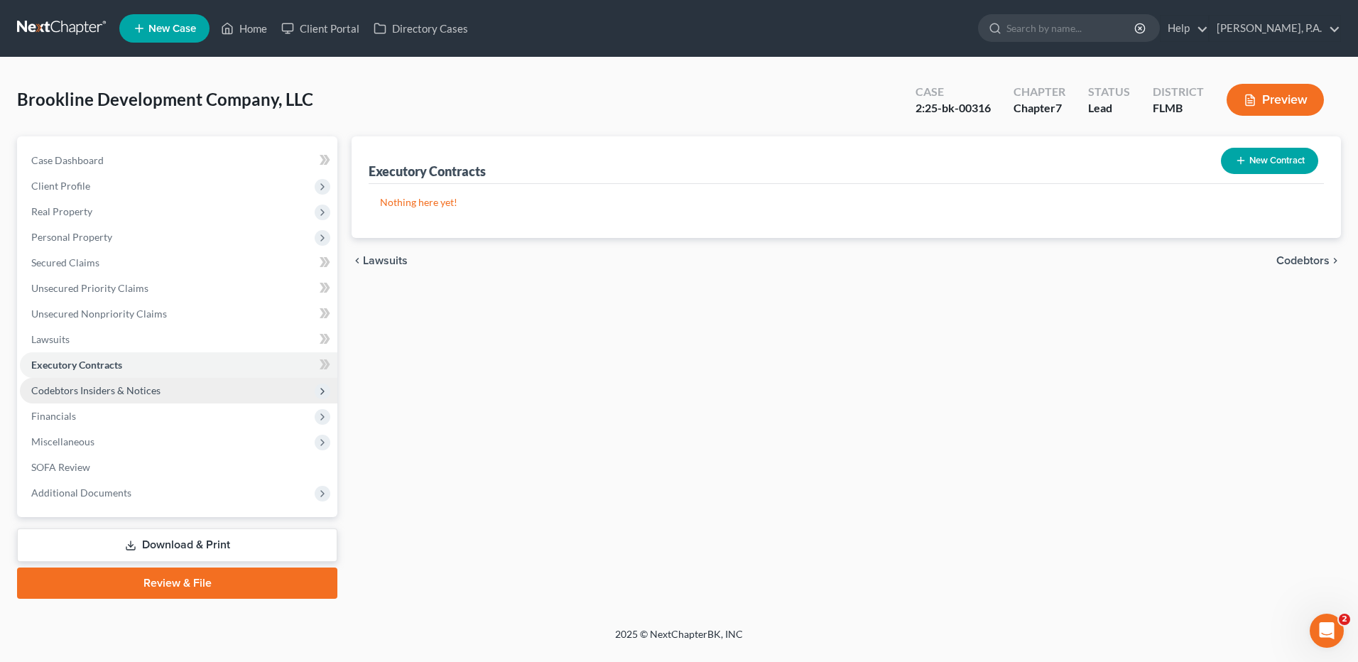
click at [176, 385] on span "Codebtors Insiders & Notices" at bounding box center [178, 391] width 317 height 26
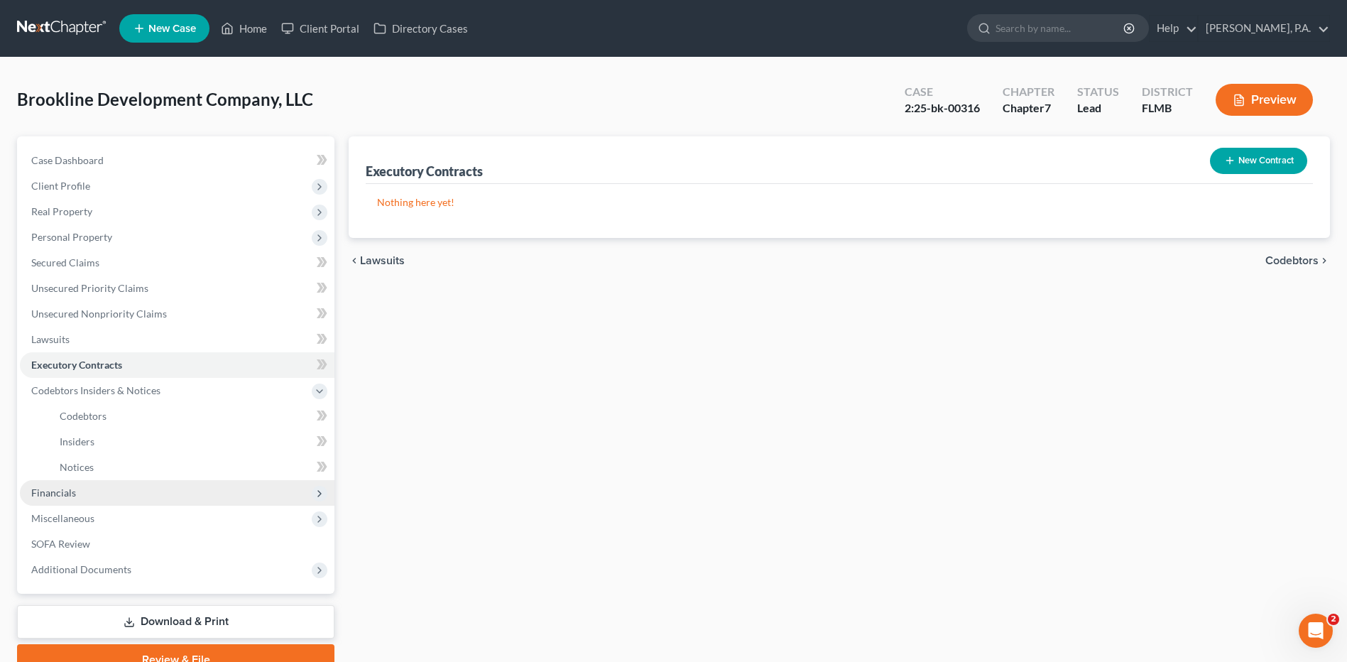
click at [102, 489] on span "Financials" at bounding box center [177, 493] width 315 height 26
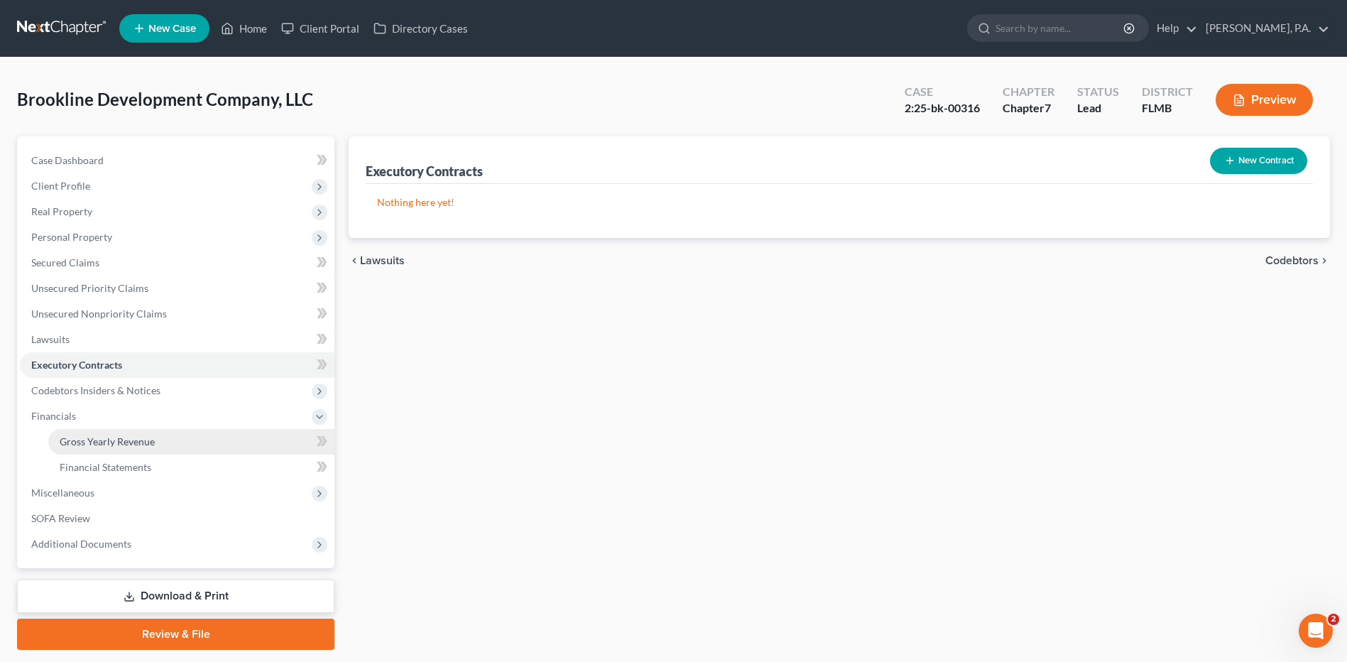
click at [138, 442] on span "Gross Yearly Revenue" at bounding box center [107, 441] width 95 height 12
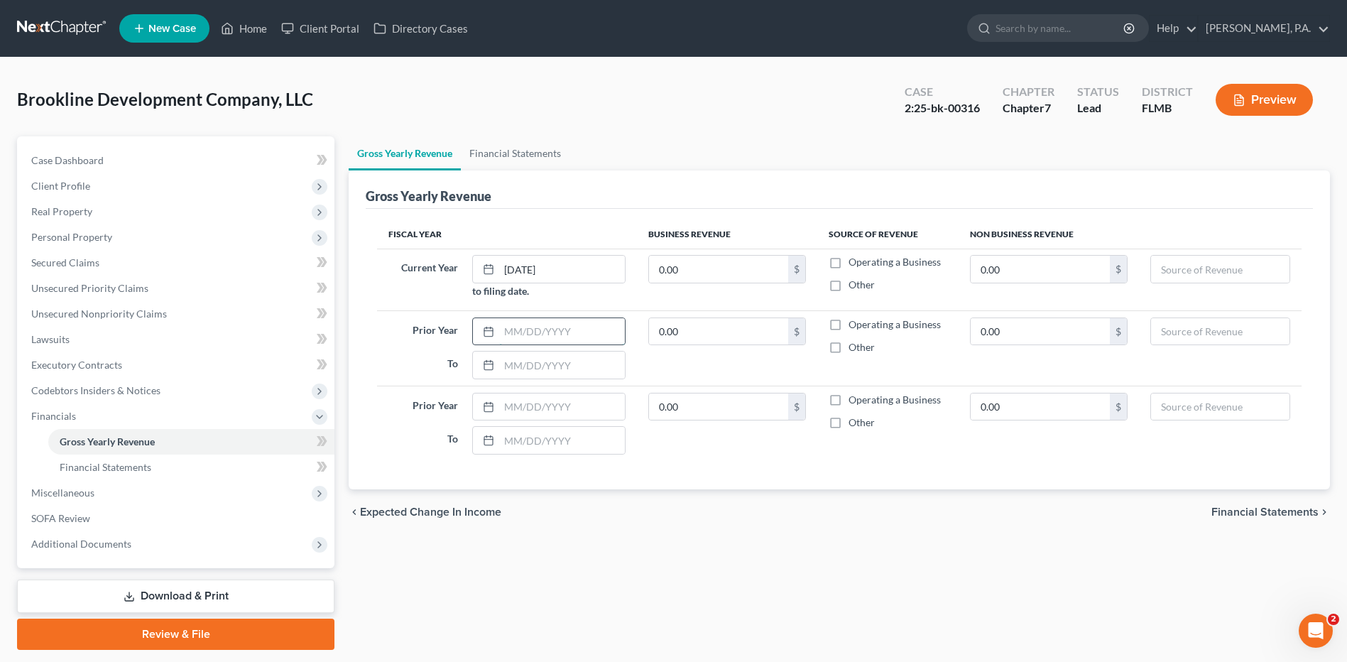
click at [553, 336] on input "text" at bounding box center [562, 331] width 126 height 27
type input "[DATE]"
type input "12/"
click at [533, 268] on input "[DATE]" at bounding box center [562, 269] width 126 height 27
click at [530, 271] on input "[DATE]" at bounding box center [562, 269] width 126 height 27
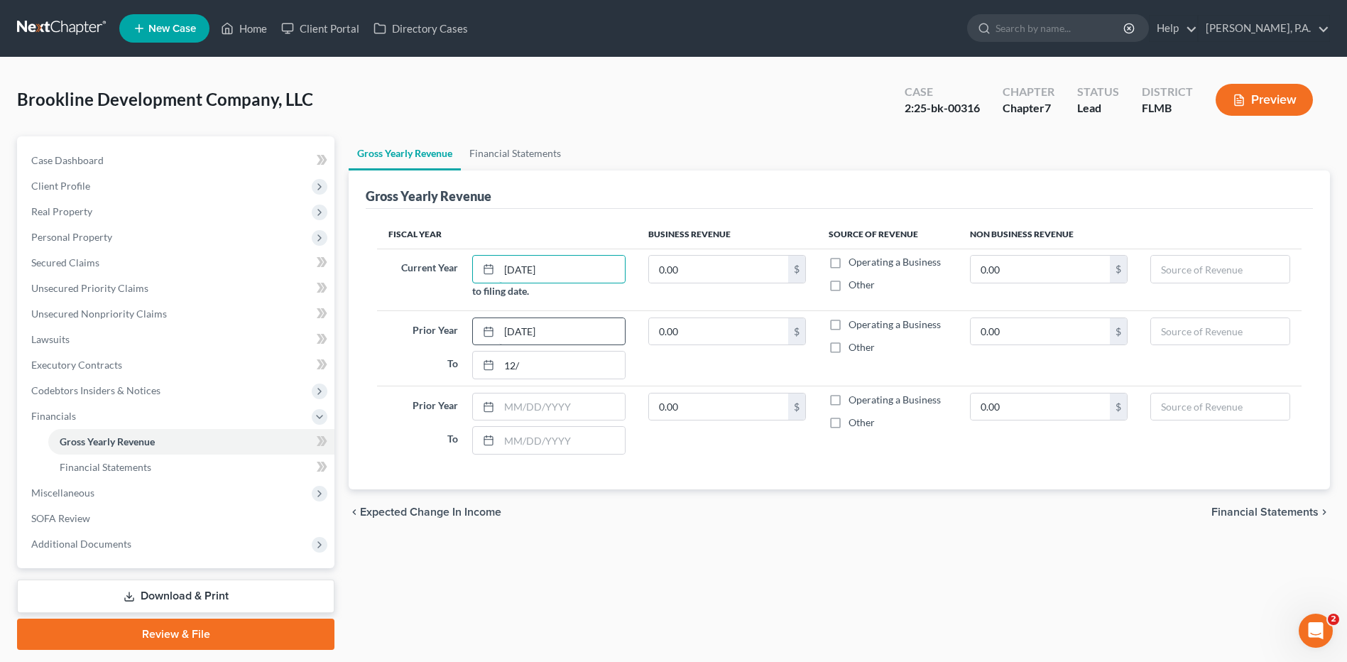
type input "[DATE]"
click at [530, 330] on input "[DATE]" at bounding box center [562, 331] width 126 height 27
click at [525, 333] on input "[DATE]" at bounding box center [562, 331] width 126 height 27
type input "[DATE]"
click at [535, 362] on input "12/" at bounding box center [562, 365] width 126 height 27
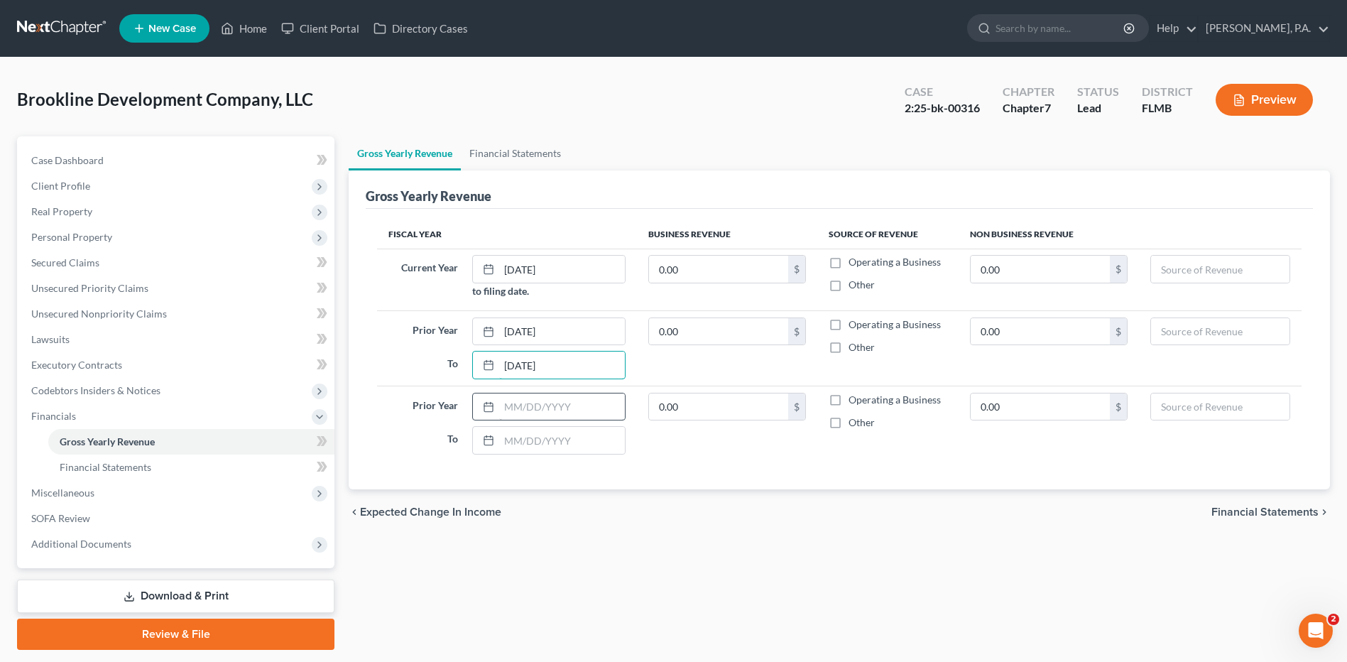
type input "[DATE]"
click at [506, 408] on input "text" at bounding box center [562, 406] width 126 height 27
type input "[DATE]"
click at [869, 477] on div "Fiscal Year Business Revenue Source of Revenue Non Business Revenue Current Yea…" at bounding box center [839, 349] width 947 height 281
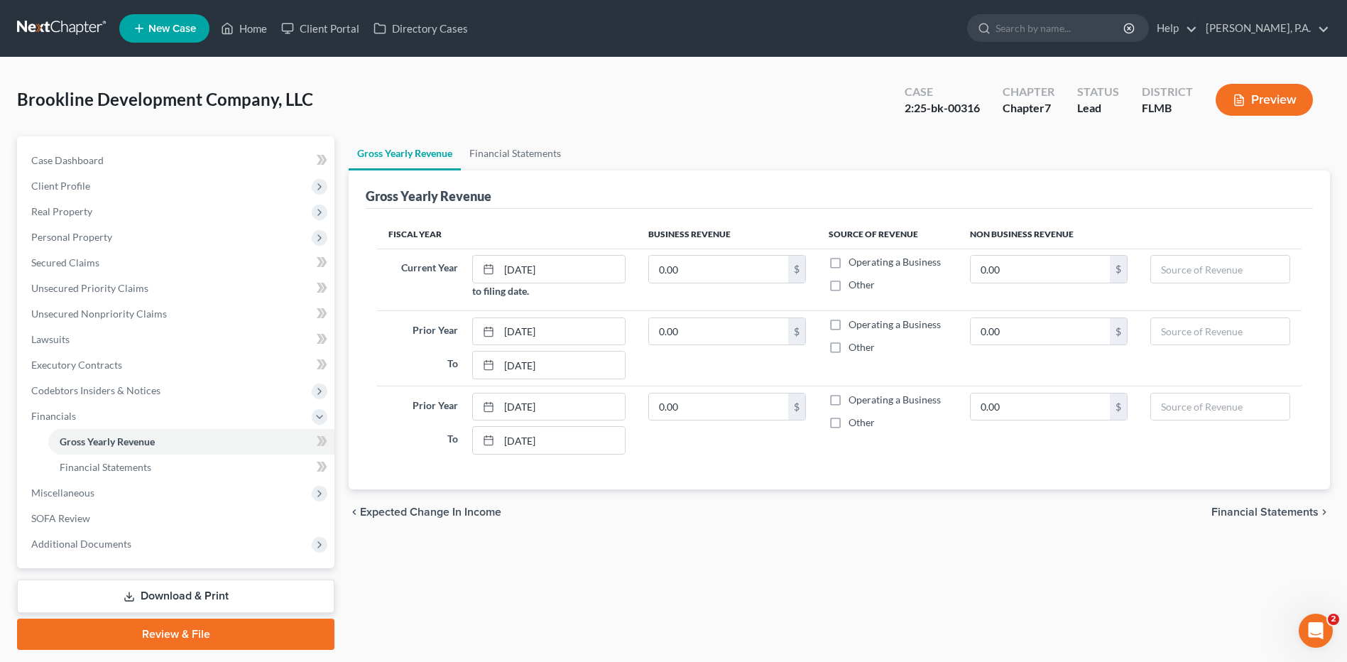
click at [849, 256] on label "Operating a Business" at bounding box center [895, 262] width 92 height 14
click at [854, 256] on input "Operating a Business" at bounding box center [858, 259] width 9 height 9
checkbox input "true"
click at [849, 322] on label "Operating a Business" at bounding box center [895, 324] width 92 height 14
click at [854, 322] on input "Operating a Business" at bounding box center [858, 321] width 9 height 9
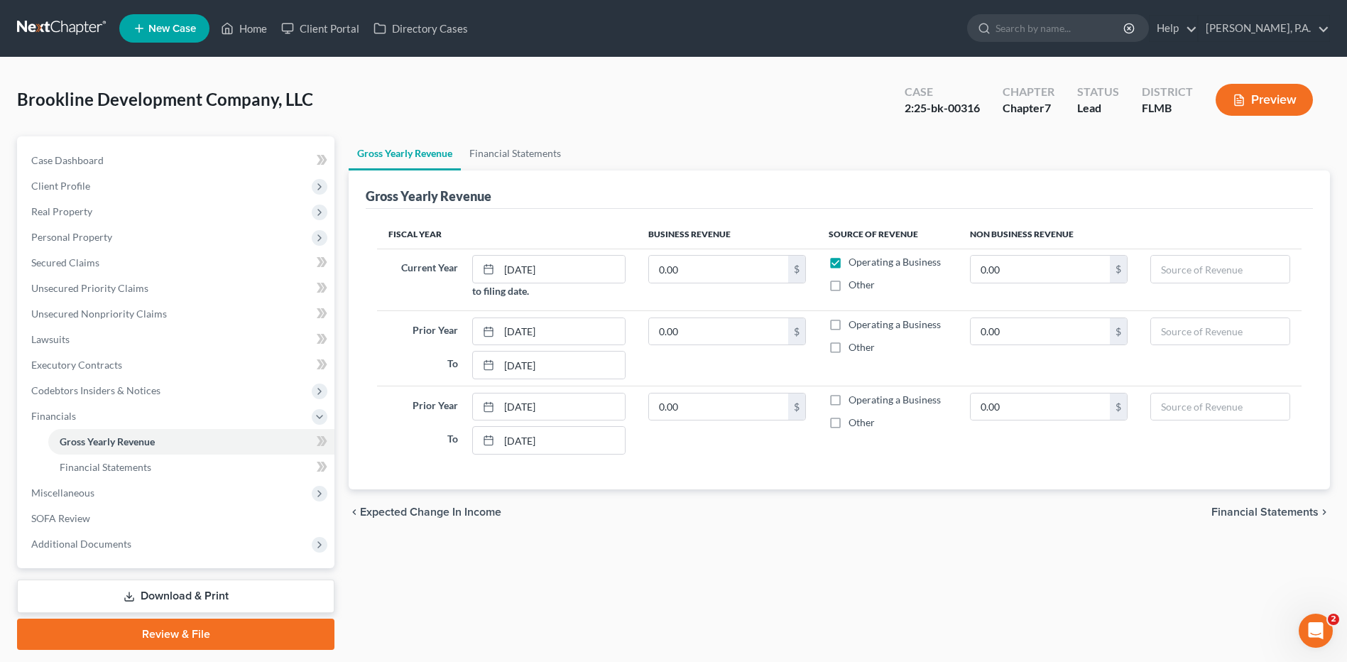
checkbox input "true"
click at [849, 402] on label "Operating a Business" at bounding box center [895, 400] width 92 height 14
click at [854, 402] on input "Operating a Business" at bounding box center [858, 397] width 9 height 9
checkbox input "true"
click at [1288, 507] on span "Financial Statements" at bounding box center [1265, 511] width 107 height 11
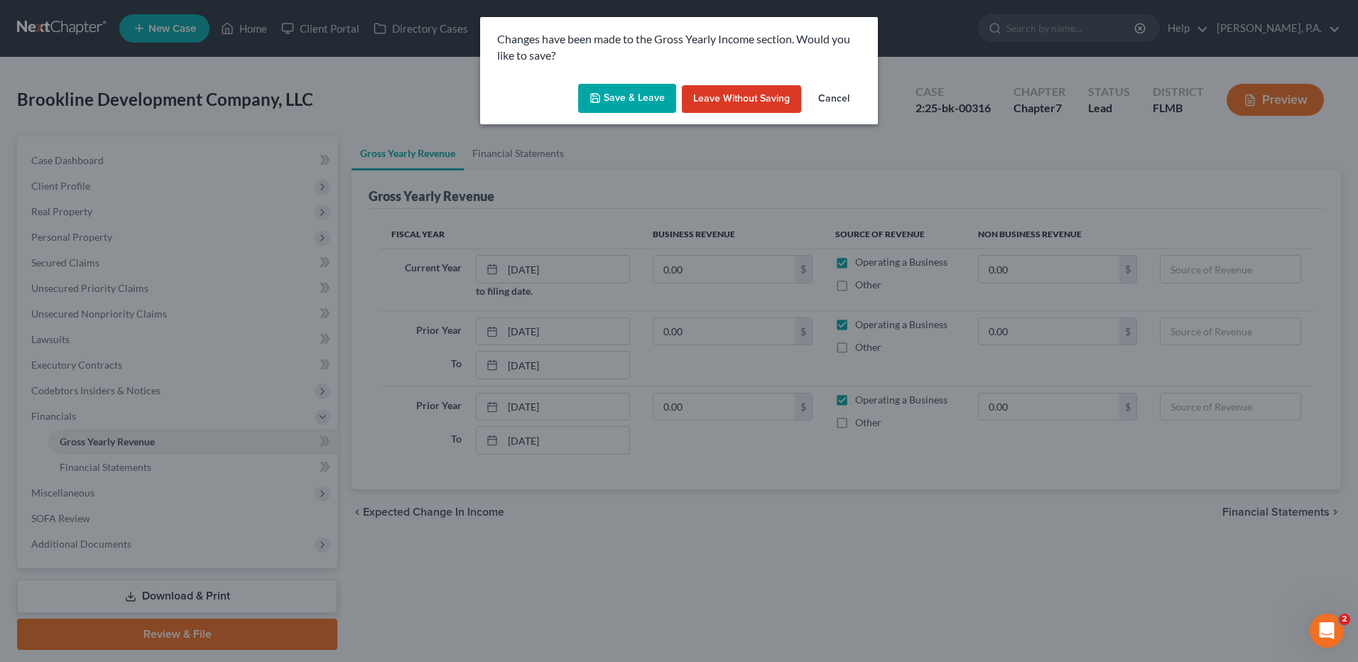
click at [616, 89] on button "Save & Leave" at bounding box center [627, 99] width 98 height 30
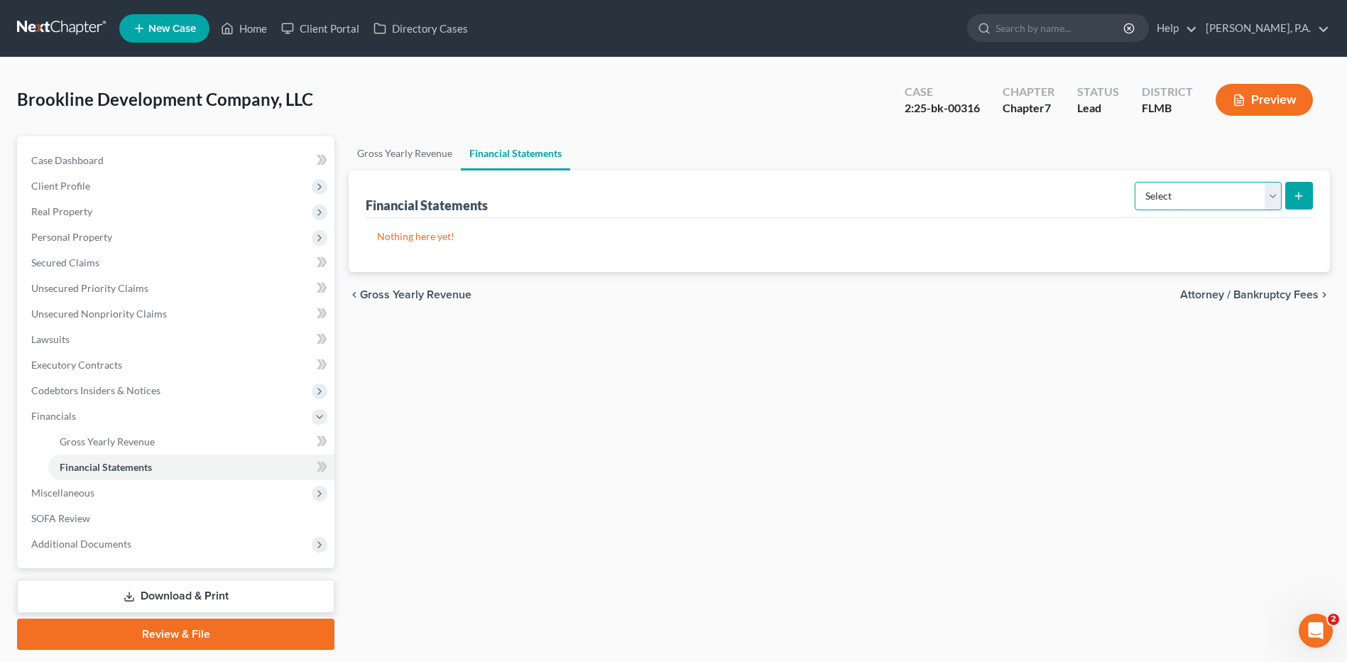
click at [1179, 200] on select "Select Auditor Bookkeeper Creditor Pension Contribution Records Keeper Tax Cons…" at bounding box center [1208, 196] width 147 height 28
click at [1180, 197] on select "Select Auditor Bookkeeper Creditor Pension Contribution Records Keeper Tax Cons…" at bounding box center [1208, 196] width 147 height 28
click at [1265, 290] on span "Attorney / Bankruptcy Fees" at bounding box center [1249, 294] width 138 height 11
select select "0"
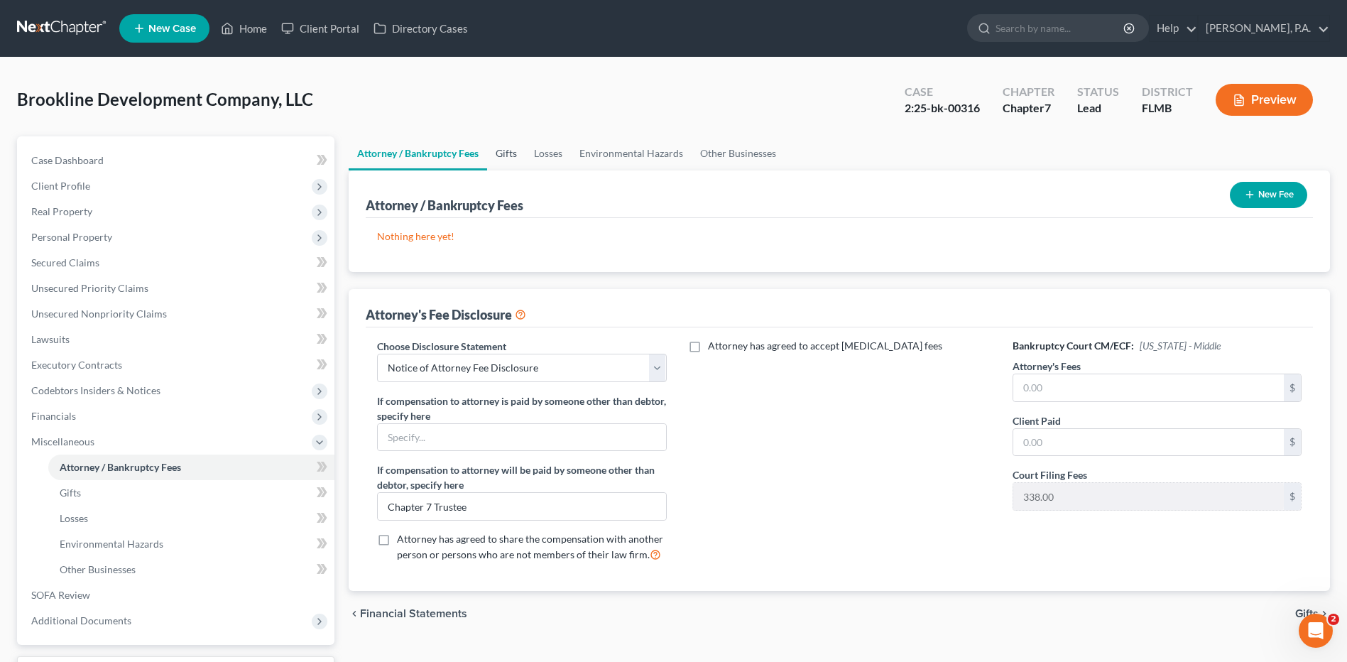
click at [510, 151] on link "Gifts" at bounding box center [506, 153] width 38 height 34
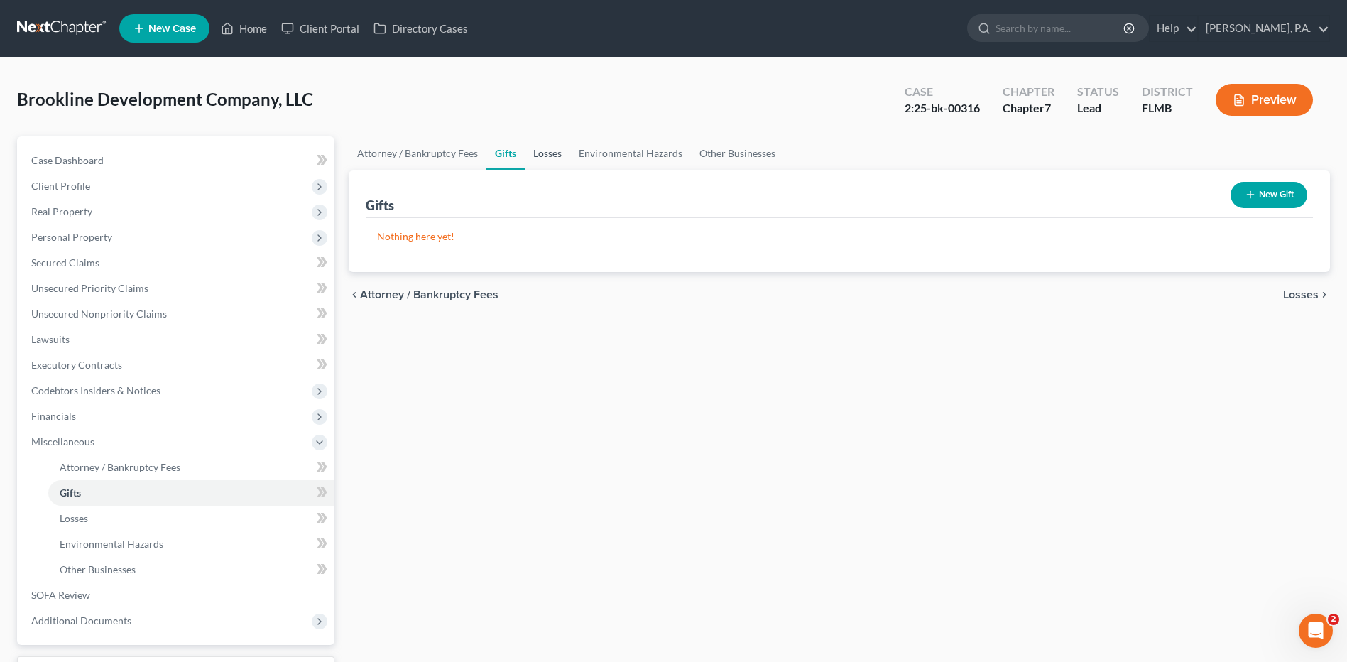
click at [548, 152] on link "Losses" at bounding box center [547, 153] width 45 height 34
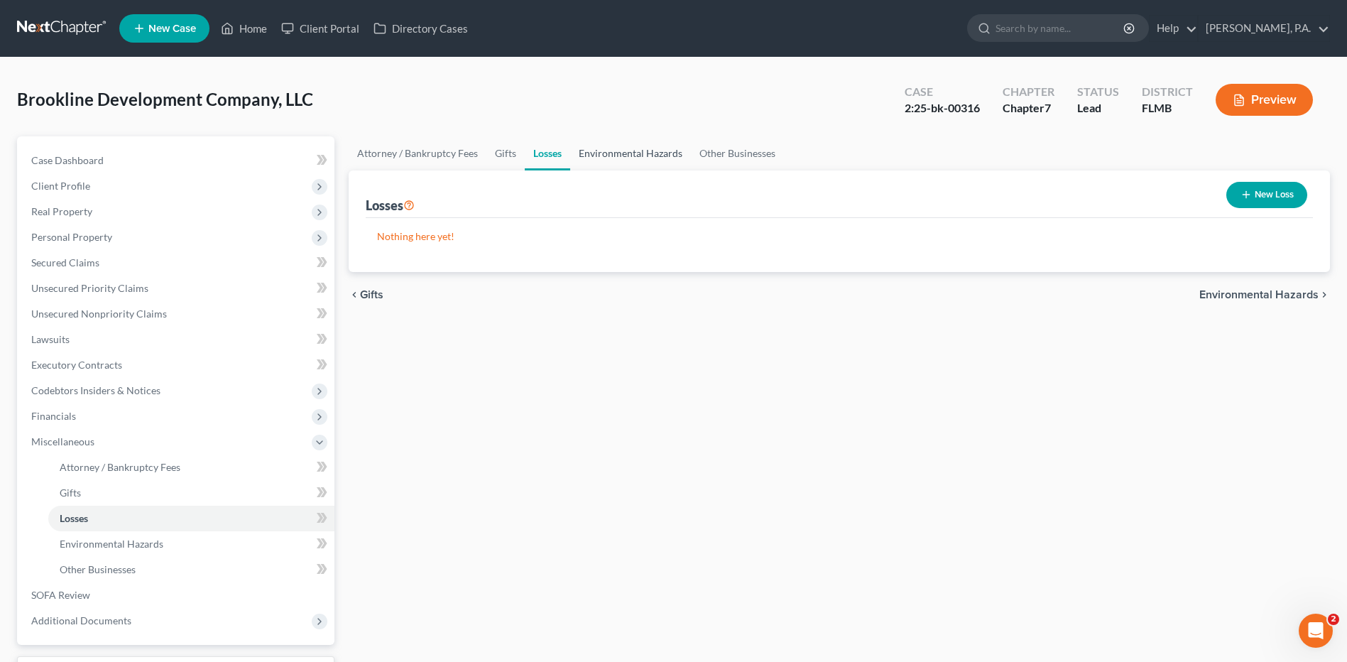
click at [631, 159] on link "Environmental Hazards" at bounding box center [630, 153] width 121 height 34
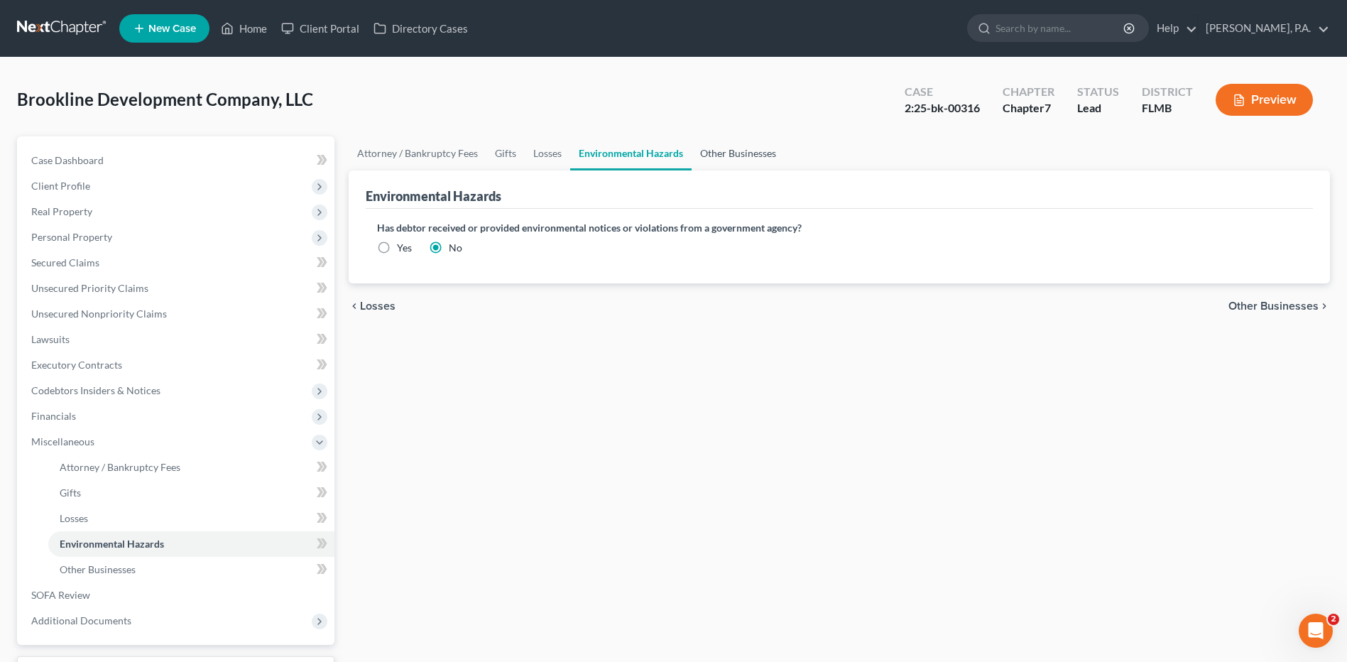
click at [742, 153] on link "Other Businesses" at bounding box center [738, 153] width 93 height 34
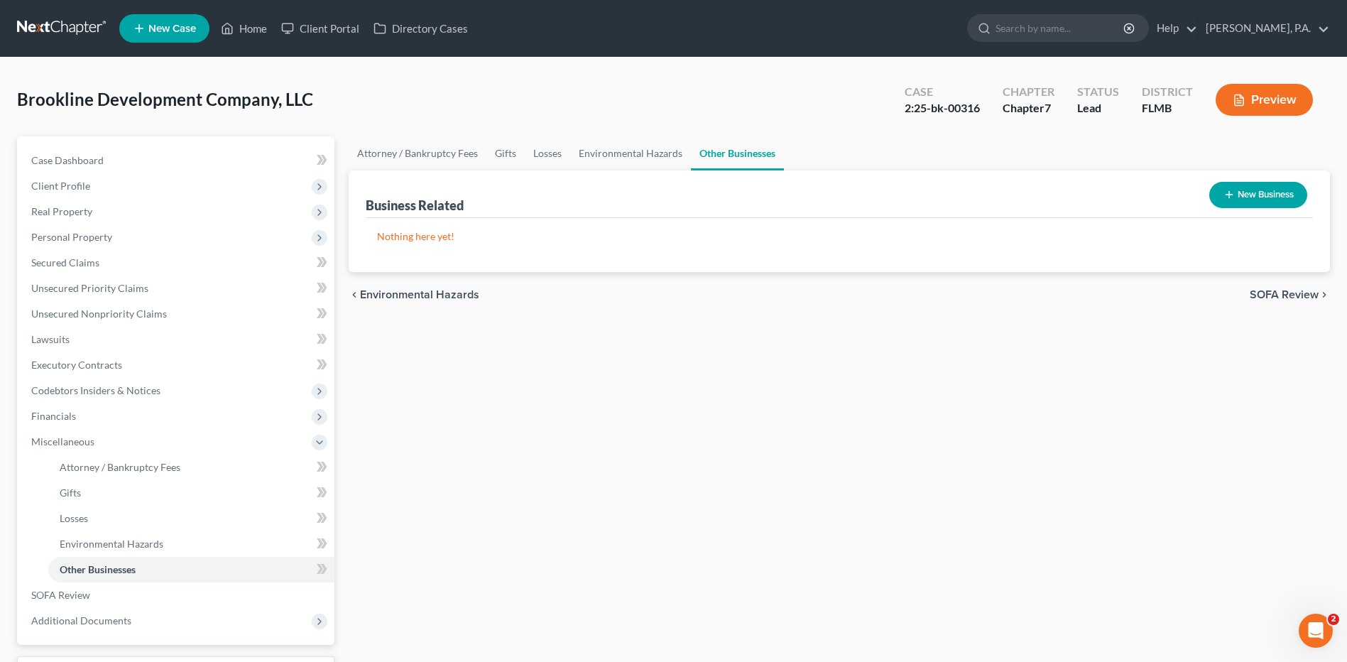
click at [1265, 199] on button "New Business" at bounding box center [1258, 195] width 98 height 26
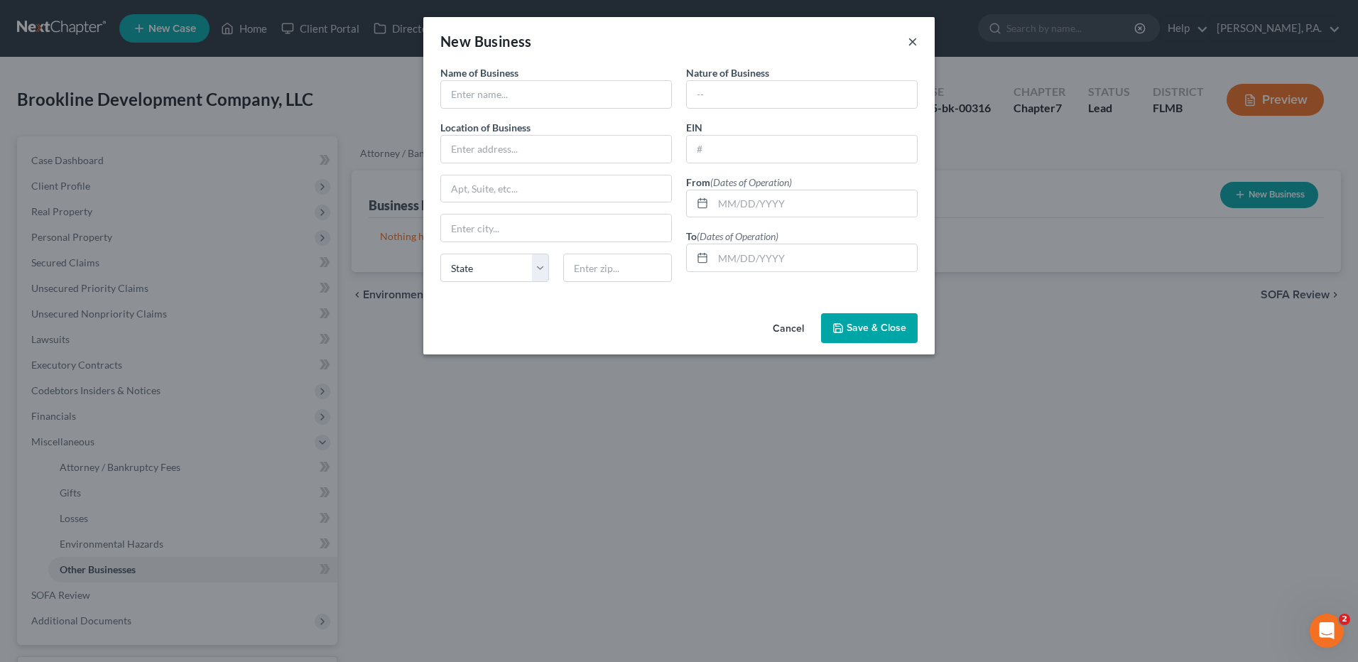
click at [911, 43] on button "×" at bounding box center [913, 41] width 10 height 17
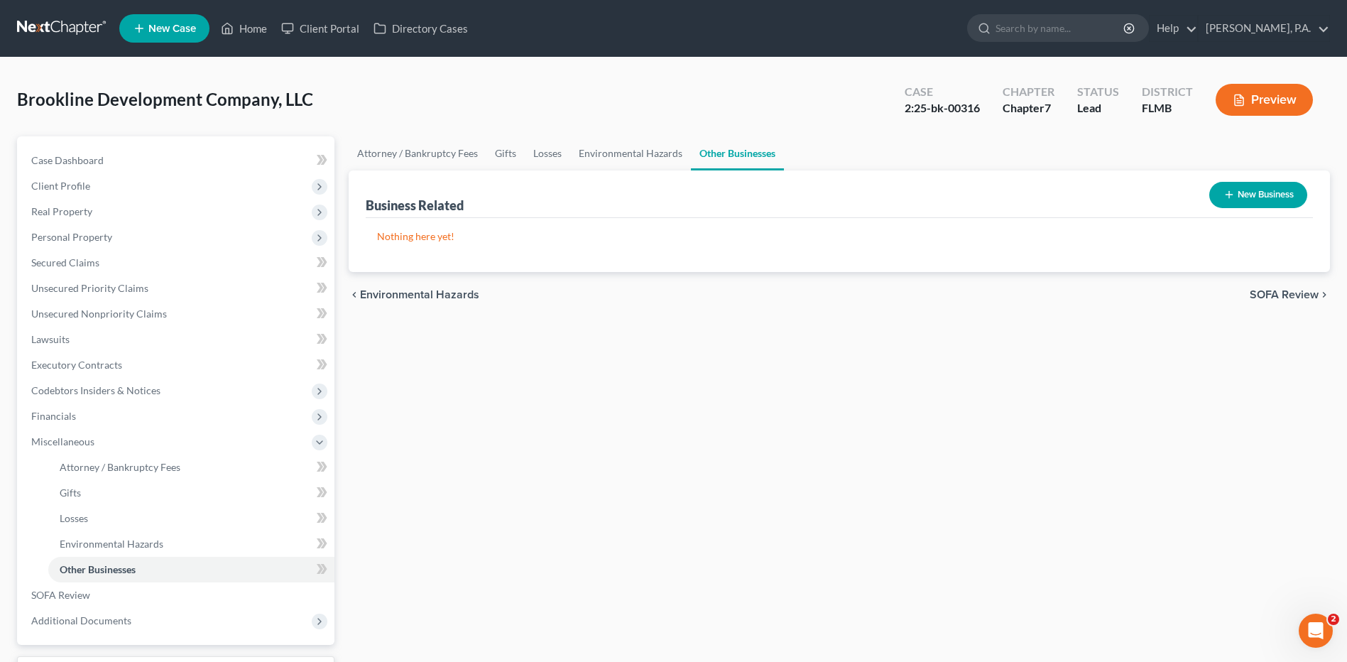
click at [429, 236] on p "Nothing here yet!" at bounding box center [839, 236] width 925 height 14
click at [92, 163] on span "Case Dashboard" at bounding box center [67, 160] width 72 height 12
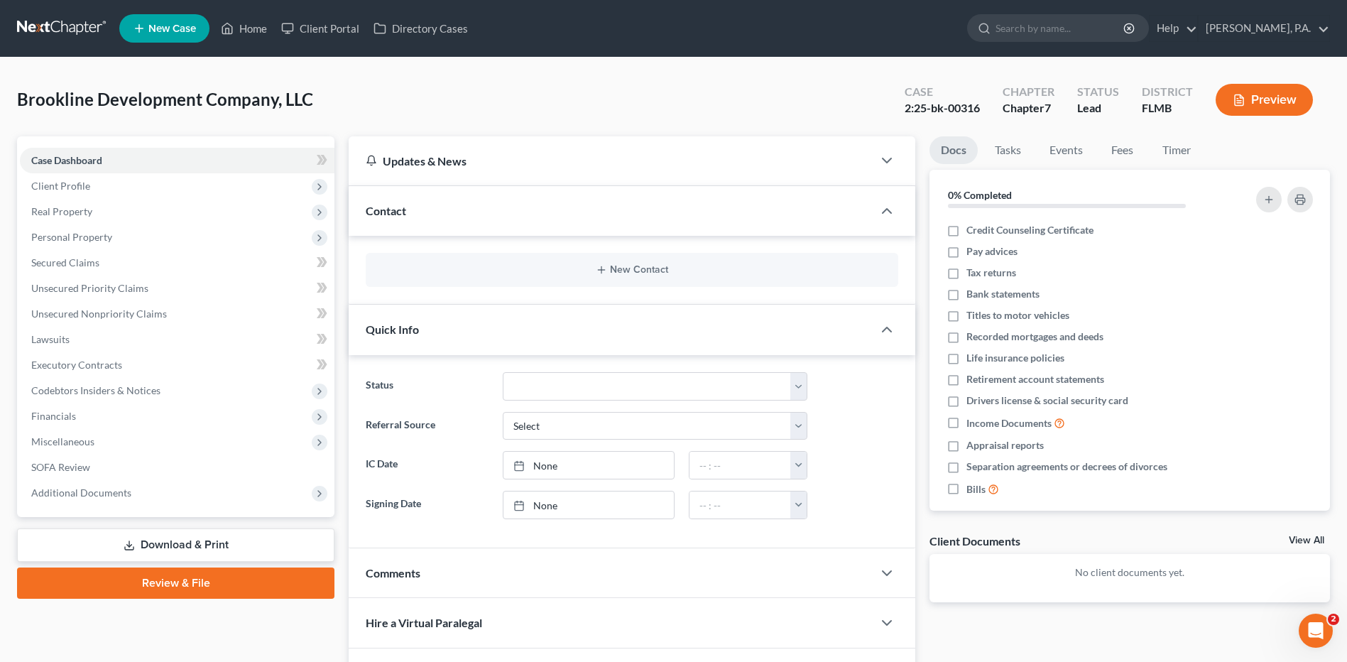
click at [1226, 101] on button "Preview" at bounding box center [1264, 100] width 97 height 32
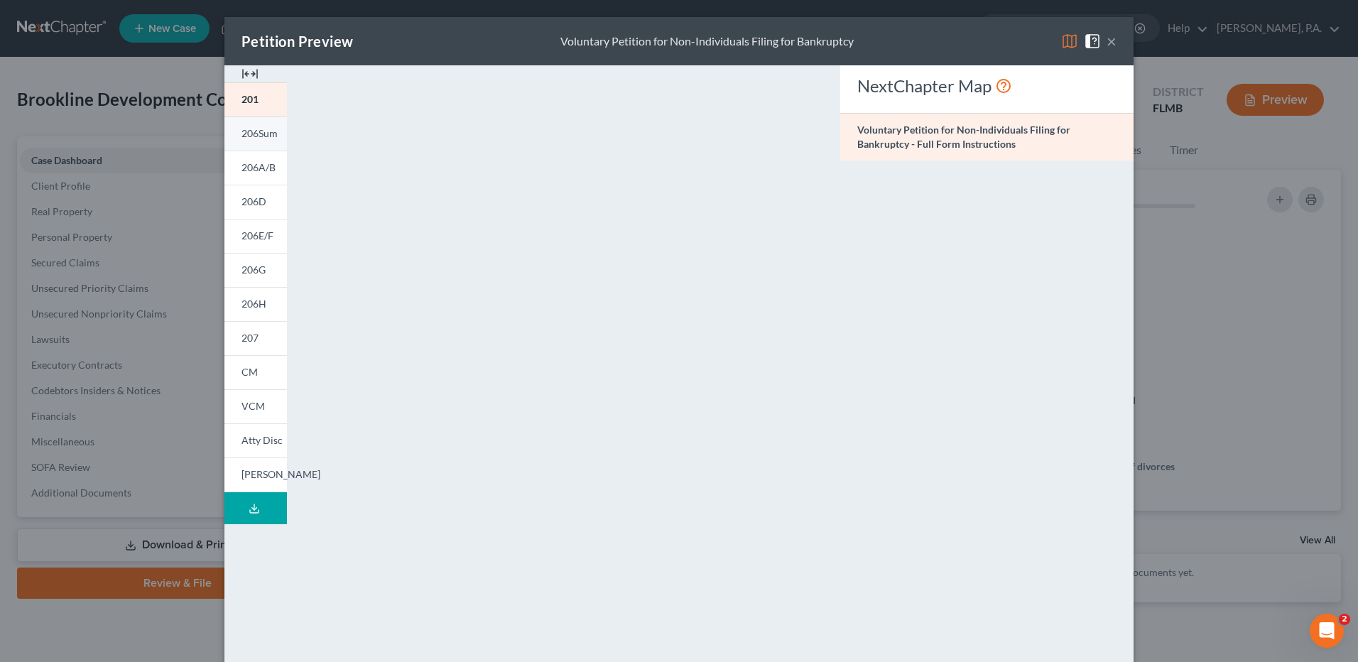
click at [251, 141] on link "206Sum" at bounding box center [255, 133] width 62 height 34
click at [249, 170] on span "206A/B" at bounding box center [258, 167] width 34 height 12
click at [248, 207] on span "206D" at bounding box center [253, 201] width 25 height 12
click at [241, 472] on span "[PERSON_NAME]" at bounding box center [280, 474] width 79 height 12
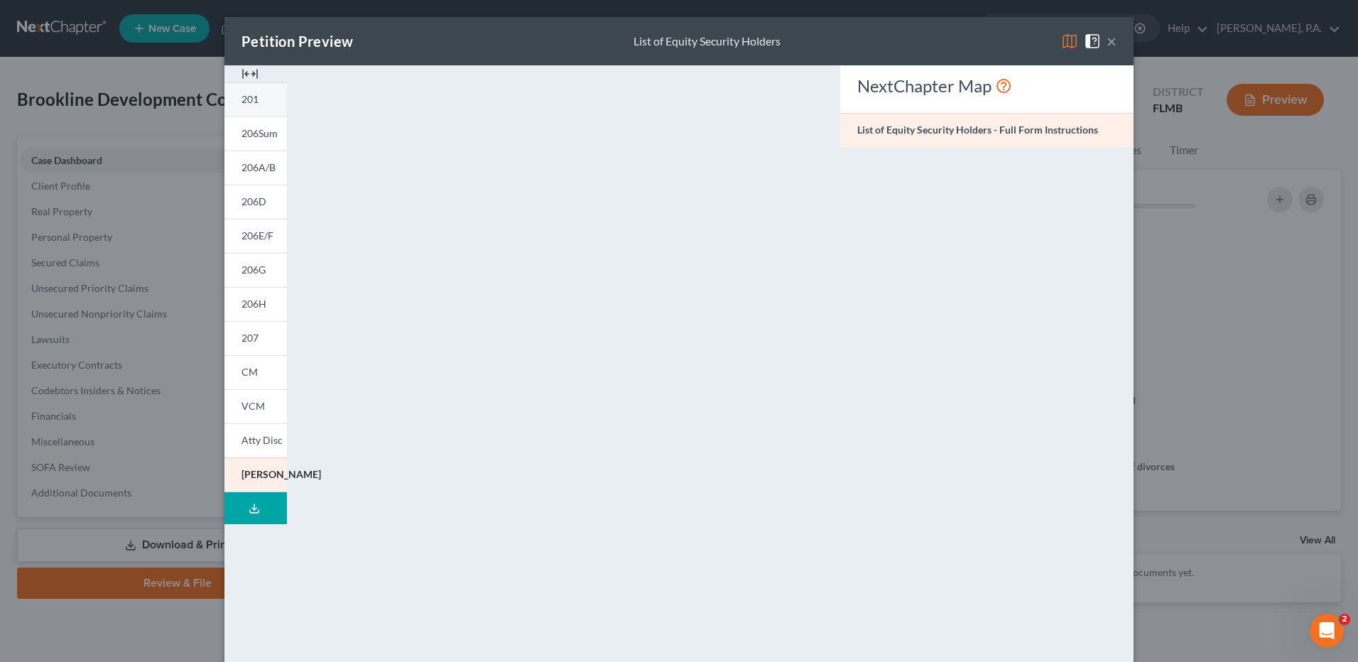
click at [254, 104] on link "201" at bounding box center [255, 99] width 62 height 34
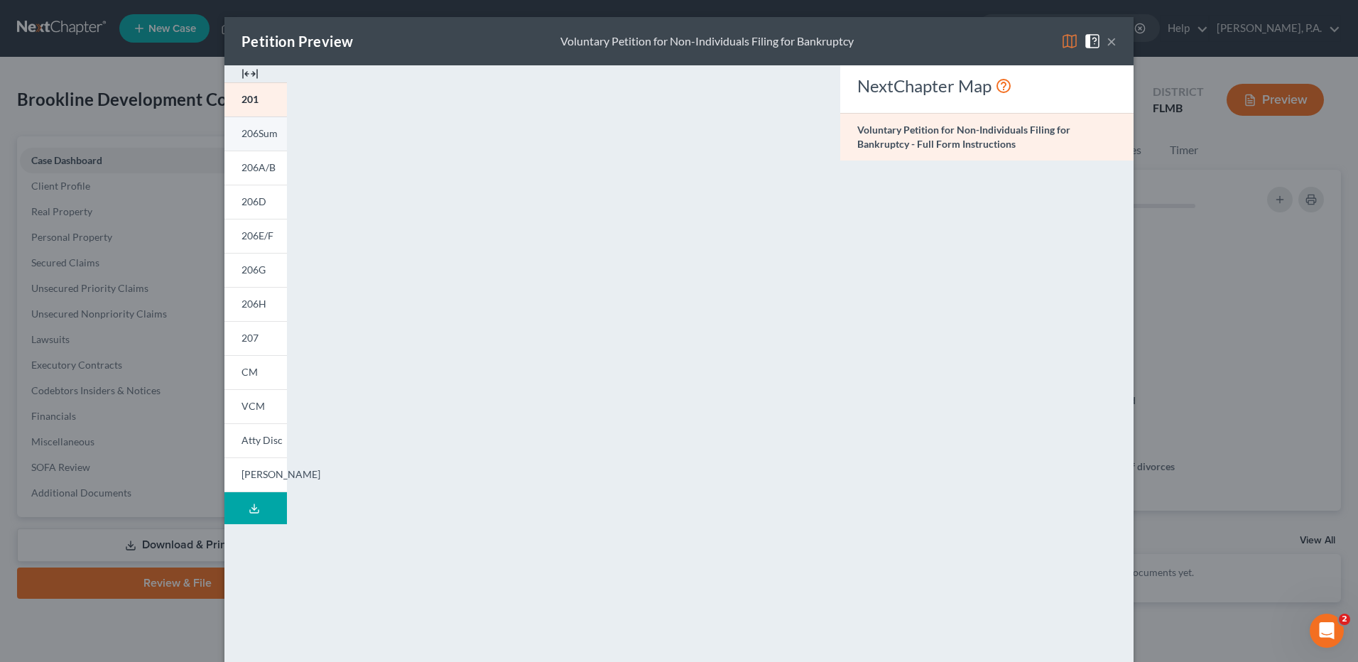
click at [260, 134] on span "206Sum" at bounding box center [259, 133] width 36 height 12
click at [261, 165] on span "206A/B" at bounding box center [258, 167] width 34 height 12
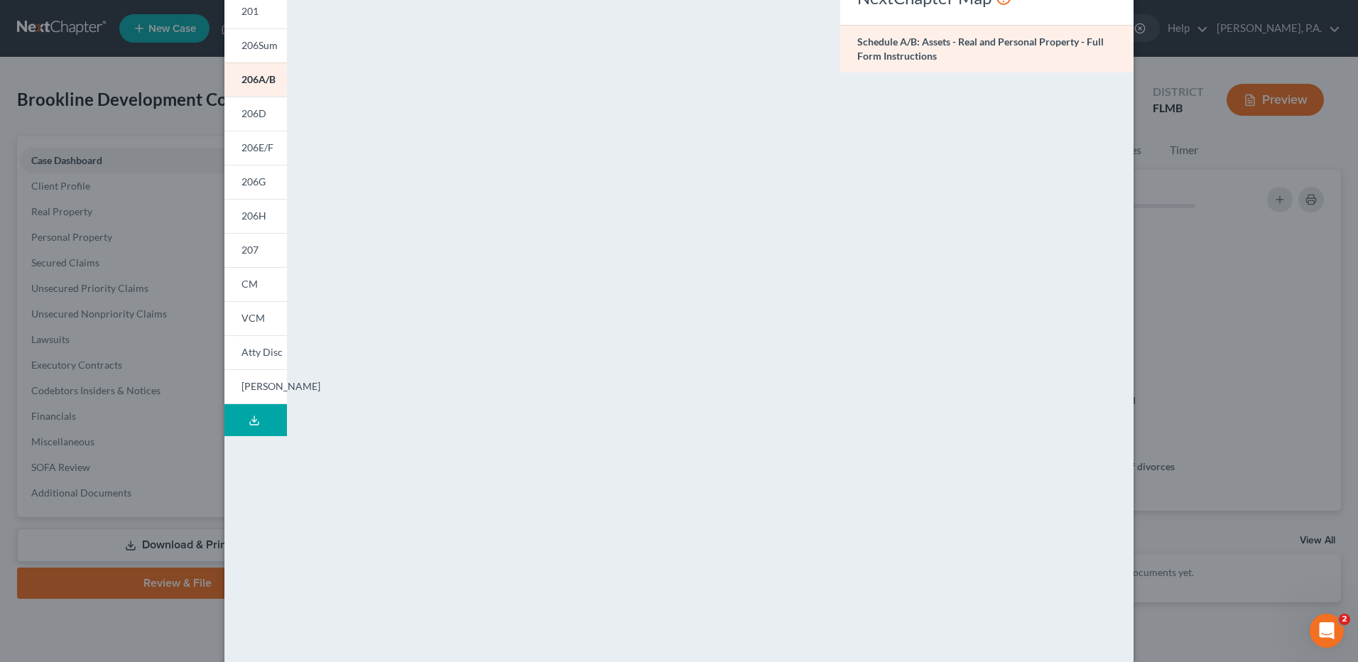
scroll to position [139, 0]
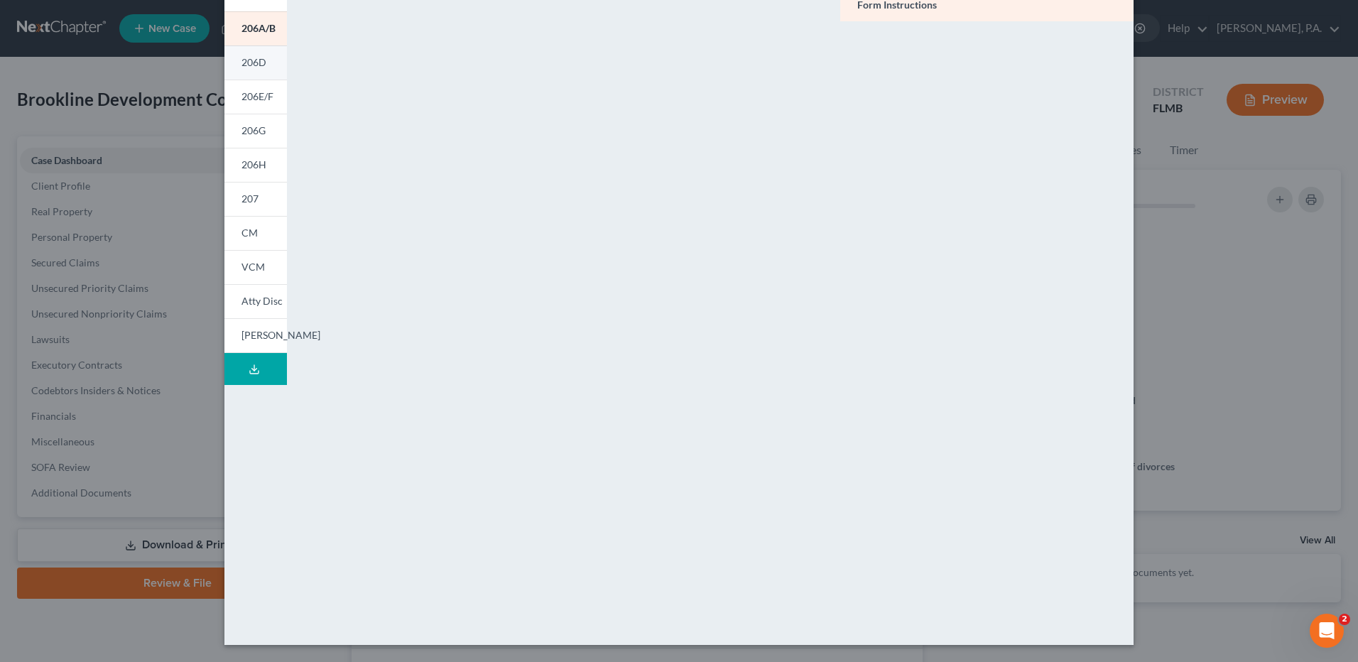
click at [257, 65] on span "206D" at bounding box center [253, 62] width 25 height 12
click at [251, 92] on span "206E/F" at bounding box center [257, 96] width 32 height 12
click at [252, 130] on span "206G" at bounding box center [253, 130] width 24 height 12
click at [243, 169] on span "206H" at bounding box center [253, 164] width 25 height 12
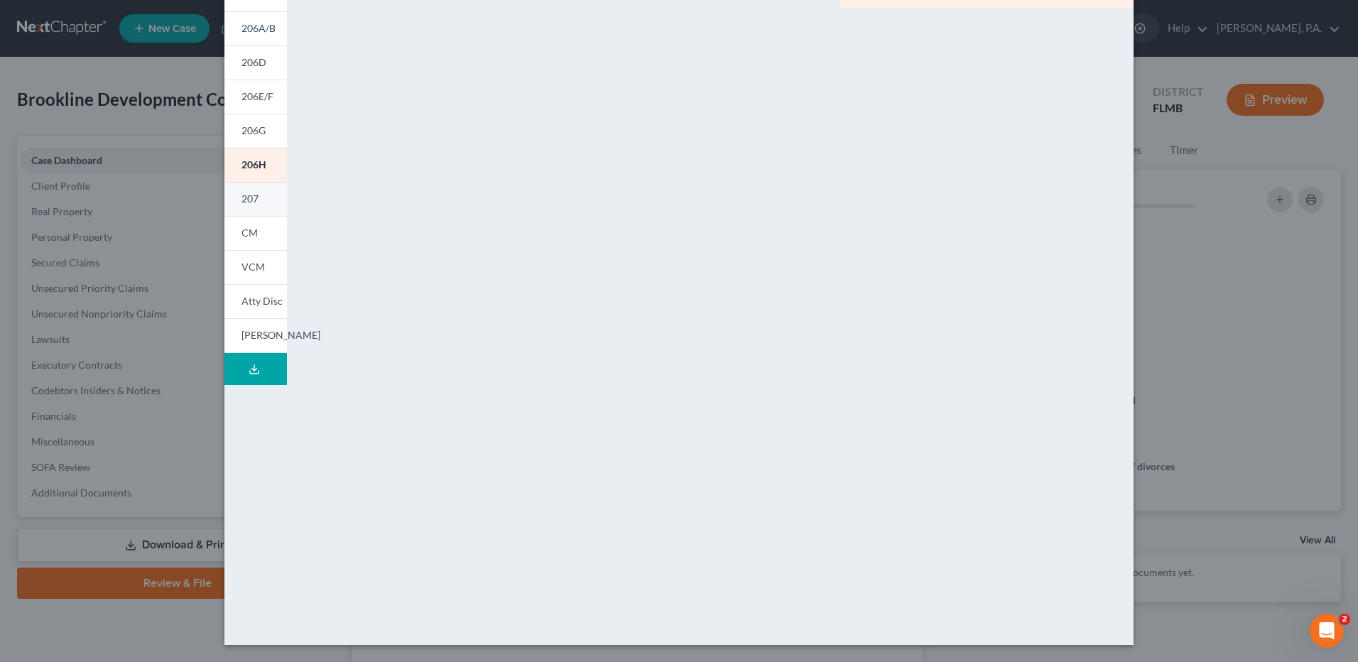
click at [250, 197] on span "207" at bounding box center [249, 198] width 17 height 12
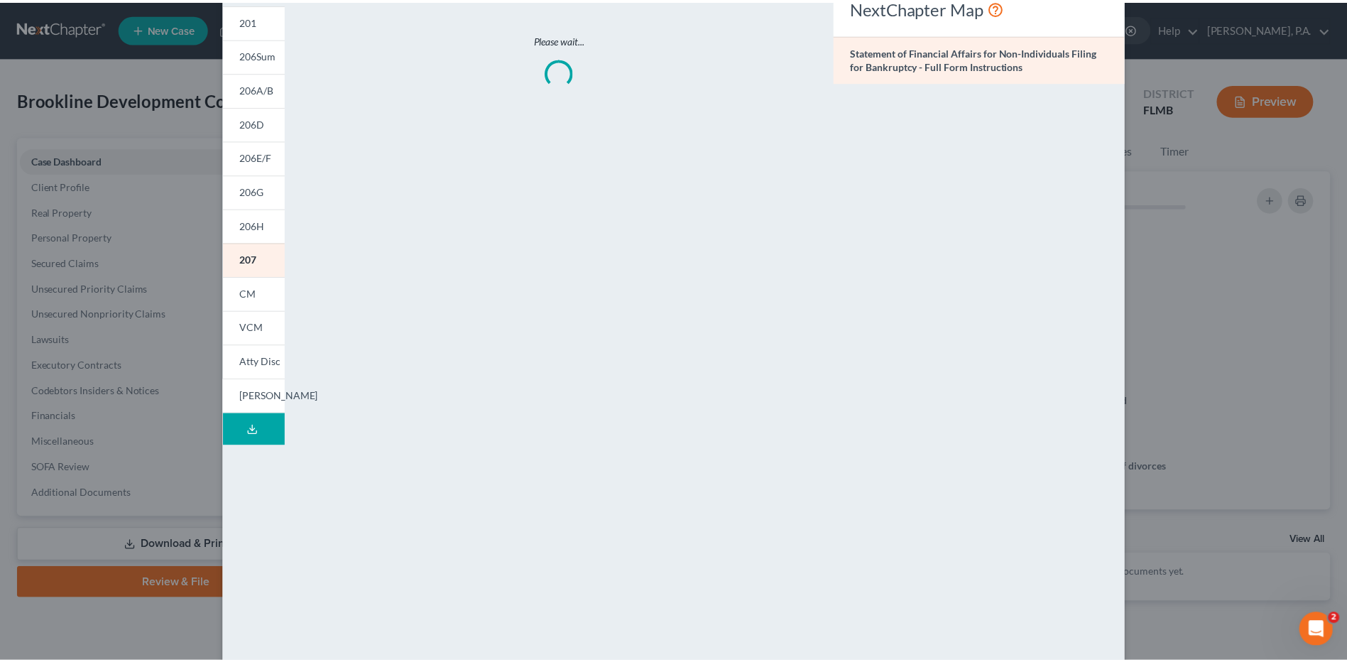
scroll to position [55, 0]
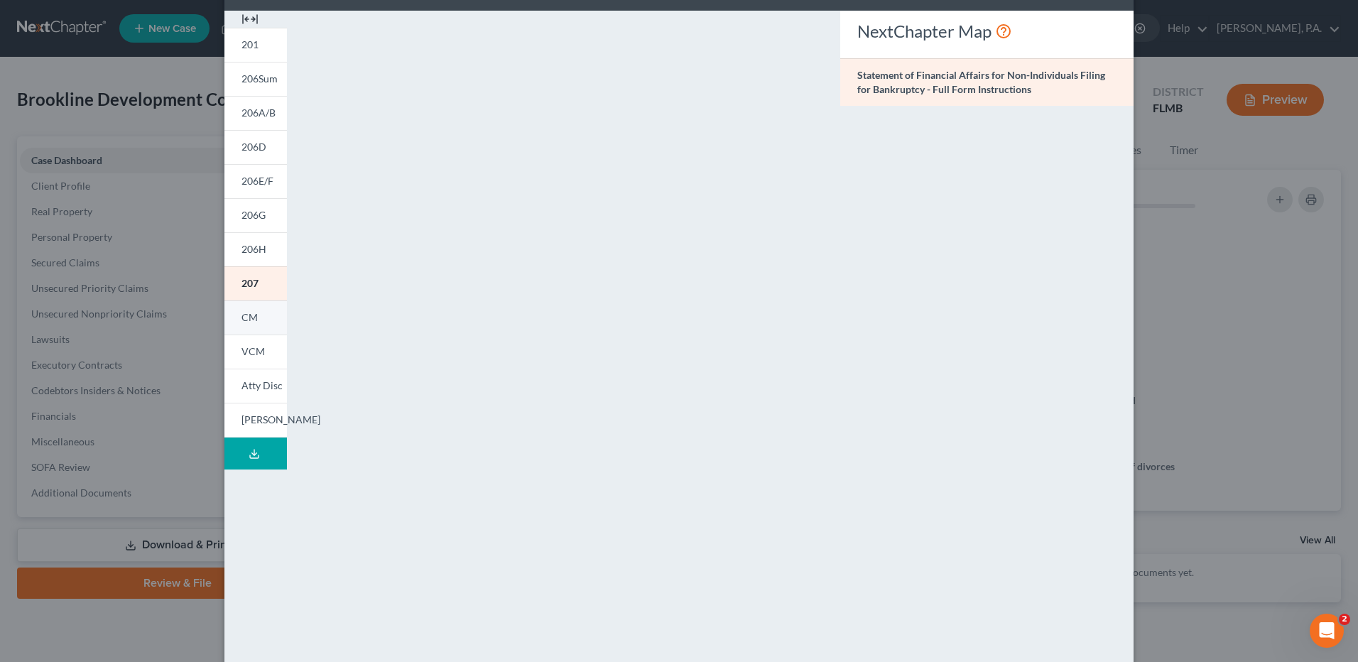
click at [234, 320] on link "CM" at bounding box center [255, 317] width 62 height 34
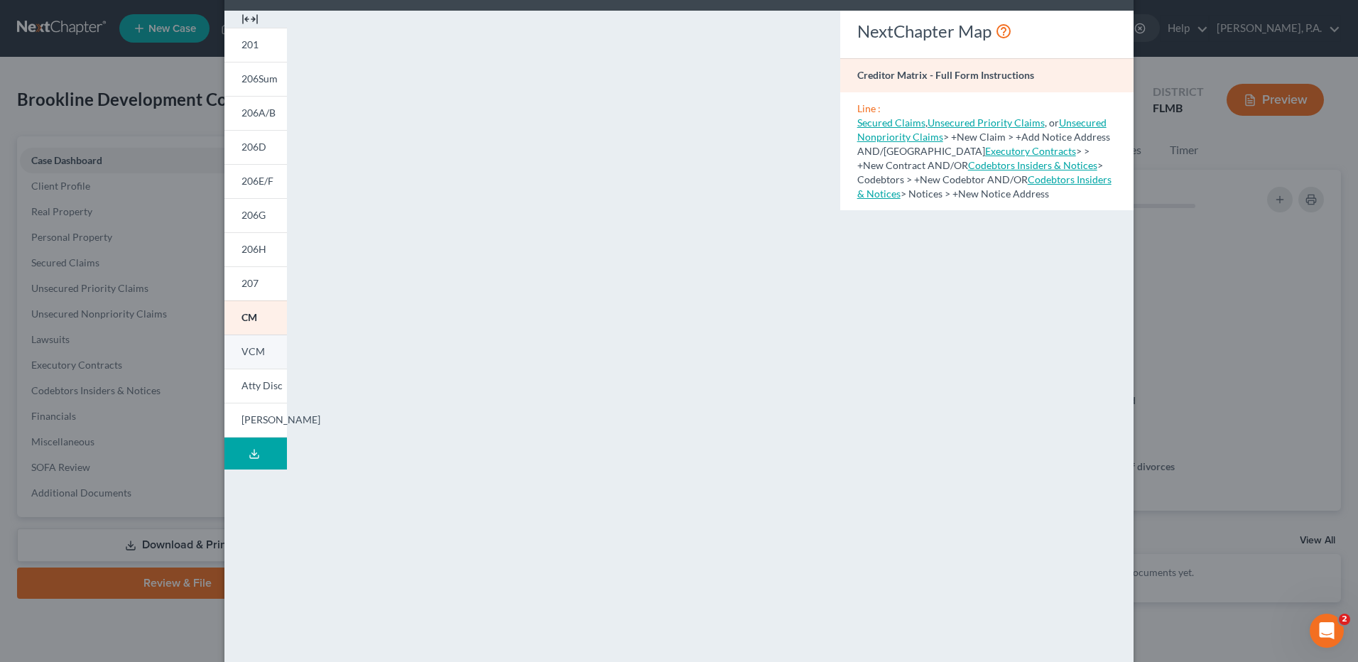
click at [245, 344] on link "VCM" at bounding box center [255, 351] width 62 height 34
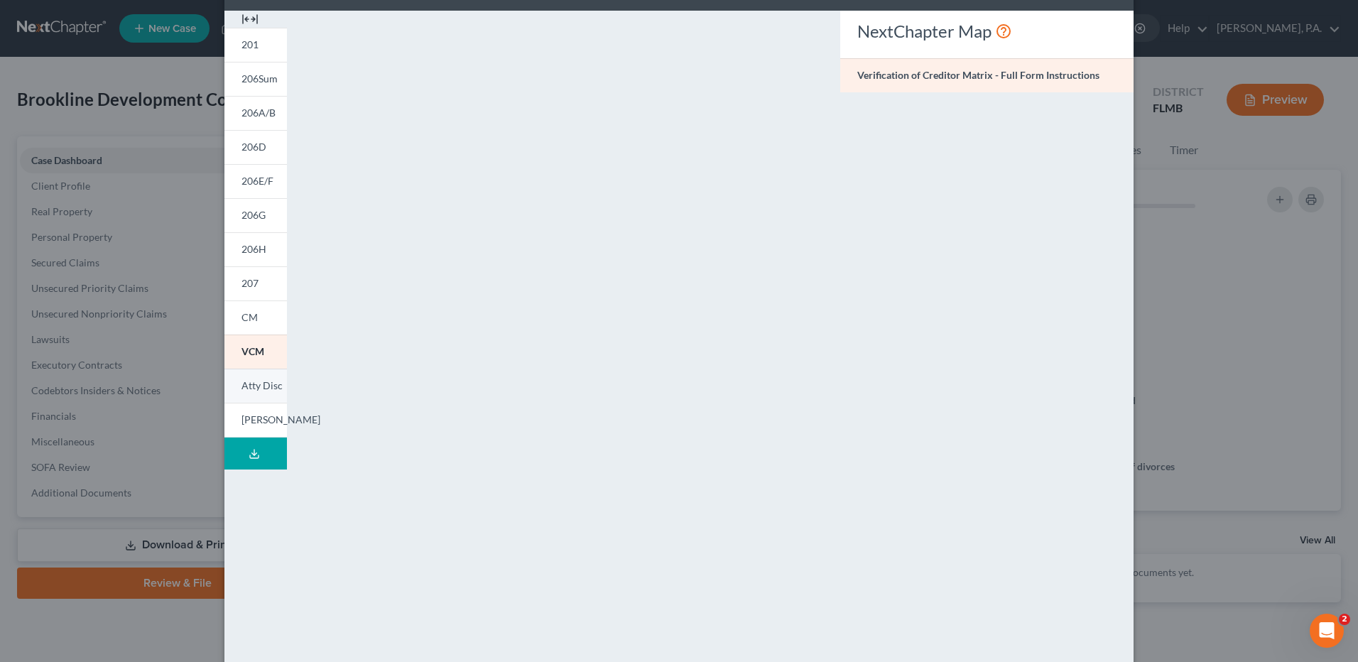
click at [255, 388] on span "Atty Disc" at bounding box center [261, 385] width 41 height 12
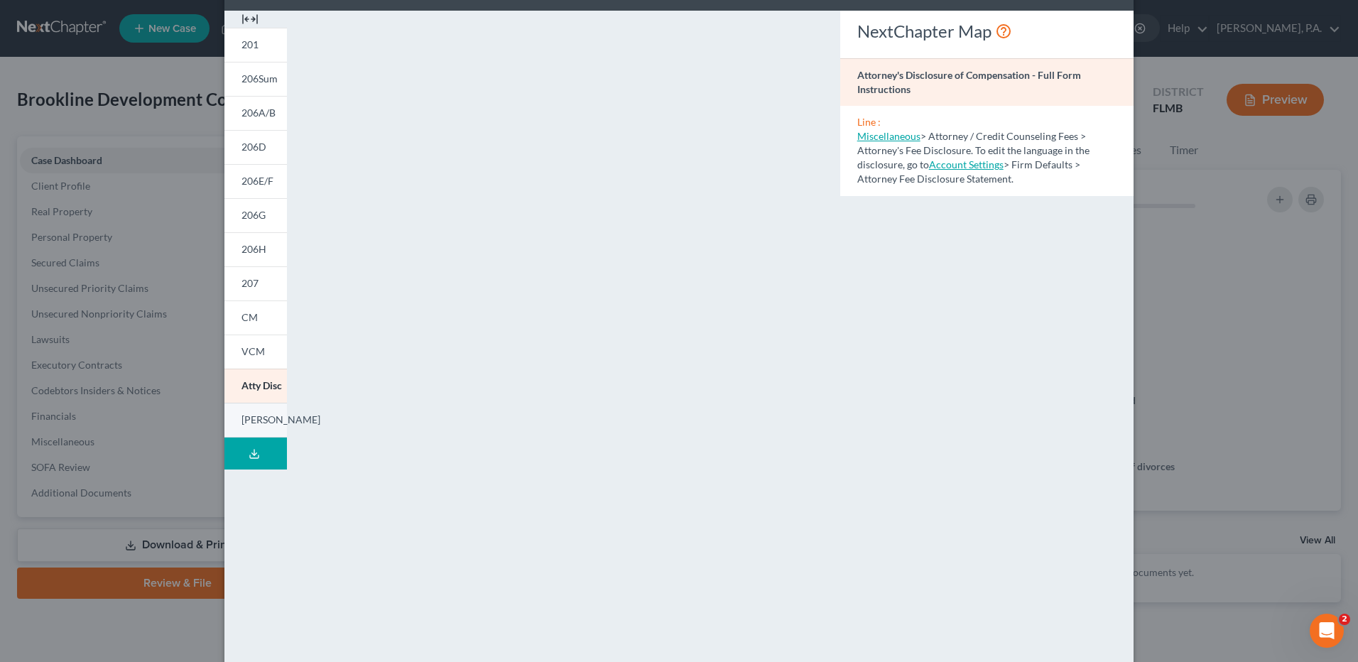
click at [263, 419] on link "[PERSON_NAME]" at bounding box center [255, 420] width 62 height 35
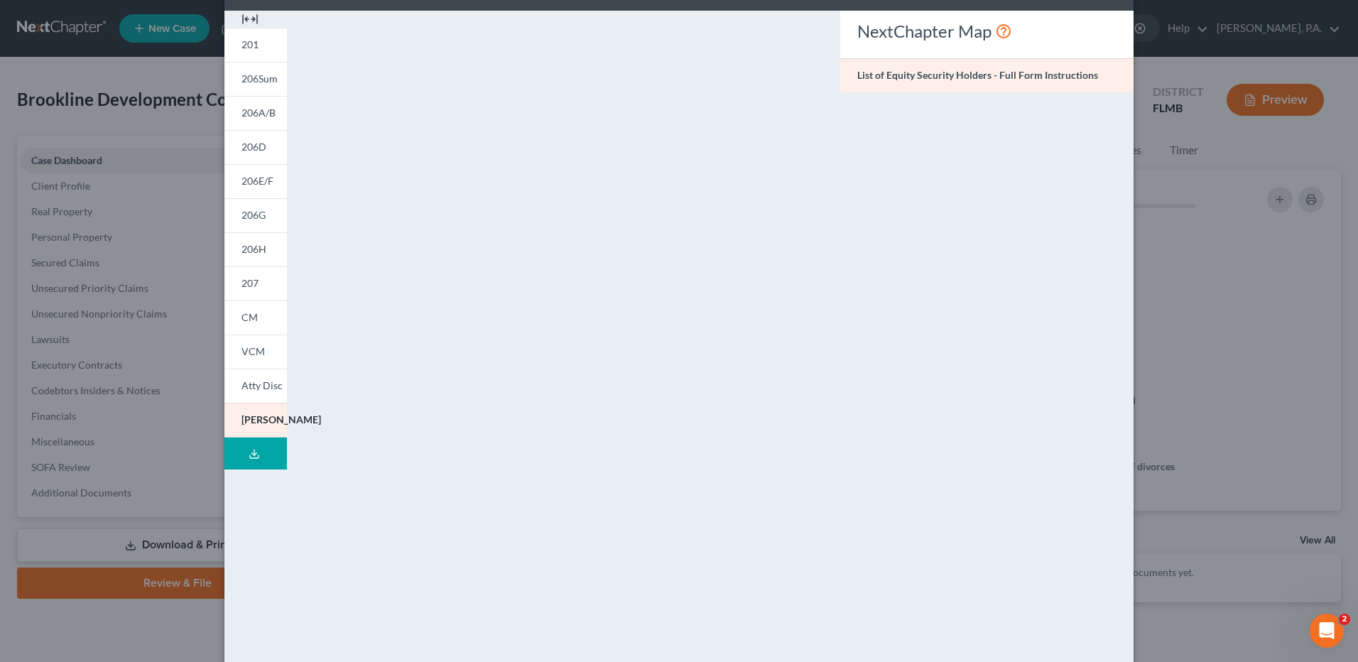
click at [1168, 210] on div "Petition Preview List of Equity Security Holders × 201 206Sum 206A/B 206D 206E/…" at bounding box center [679, 331] width 1358 height 662
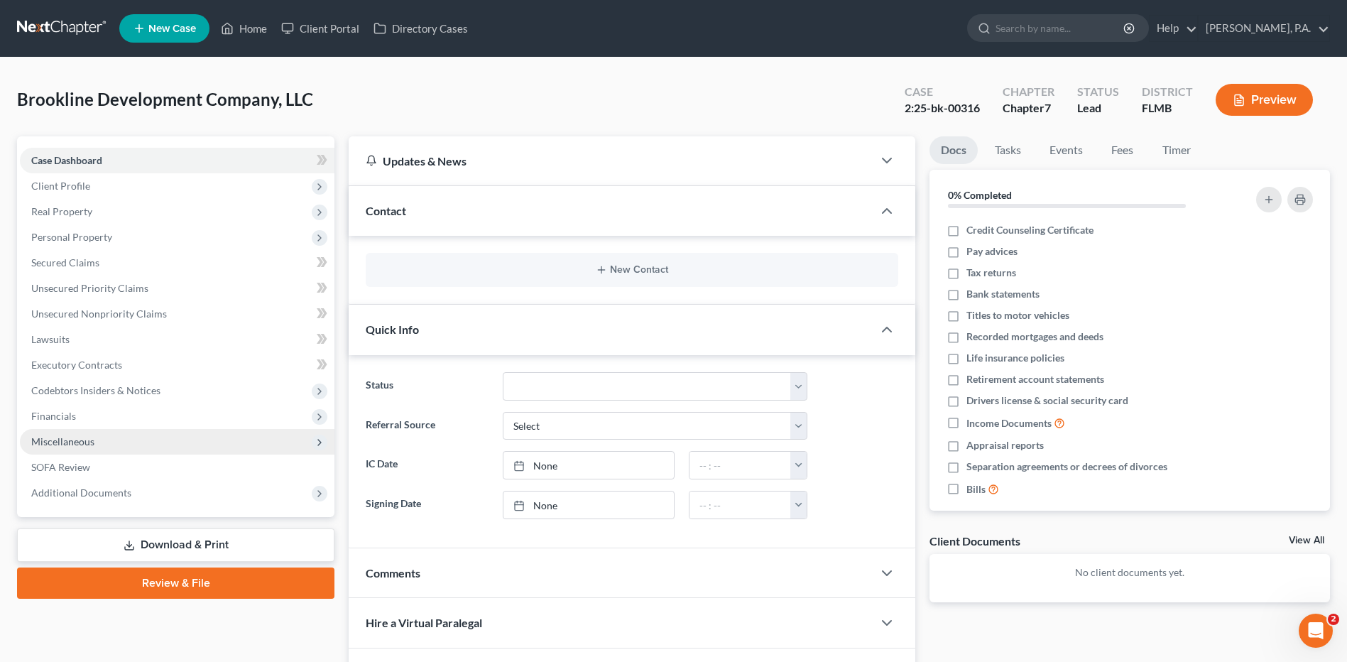
click at [83, 440] on span "Miscellaneous" at bounding box center [62, 441] width 63 height 12
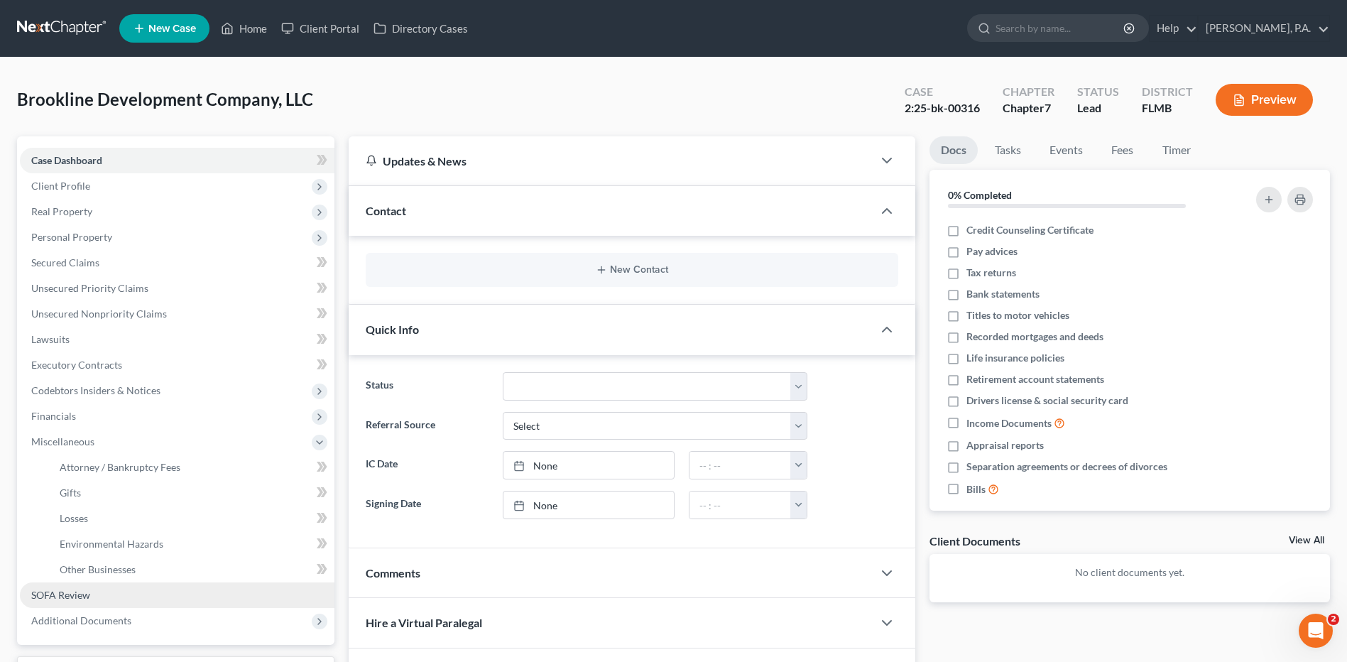
click at [85, 593] on span "SOFA Review" at bounding box center [60, 595] width 59 height 12
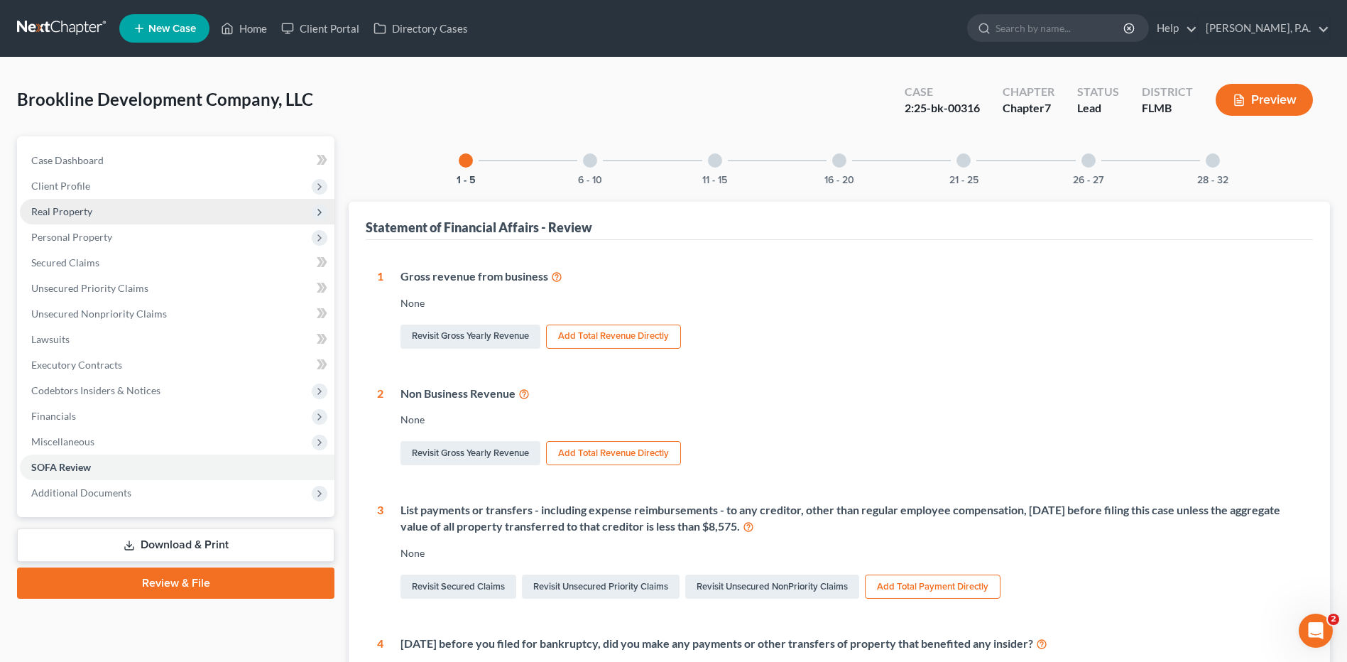
click at [75, 210] on span "Real Property" at bounding box center [61, 211] width 61 height 12
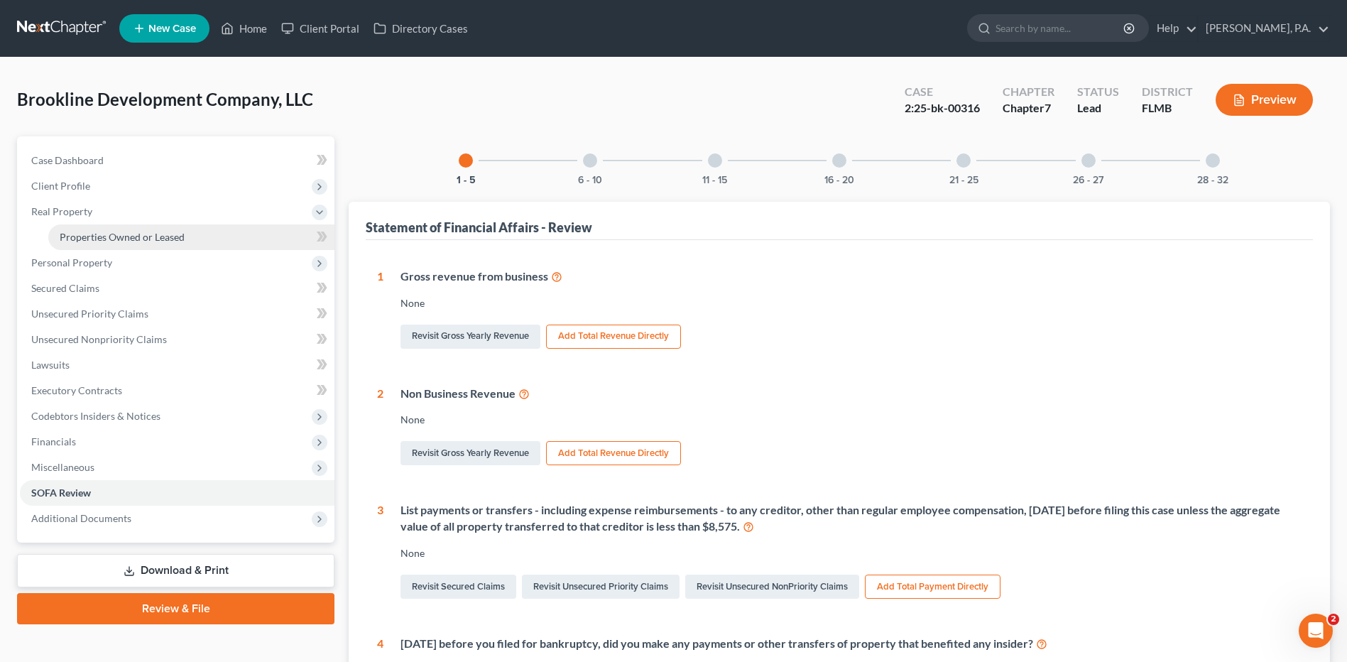
click at [99, 237] on span "Properties Owned or Leased" at bounding box center [122, 237] width 125 height 12
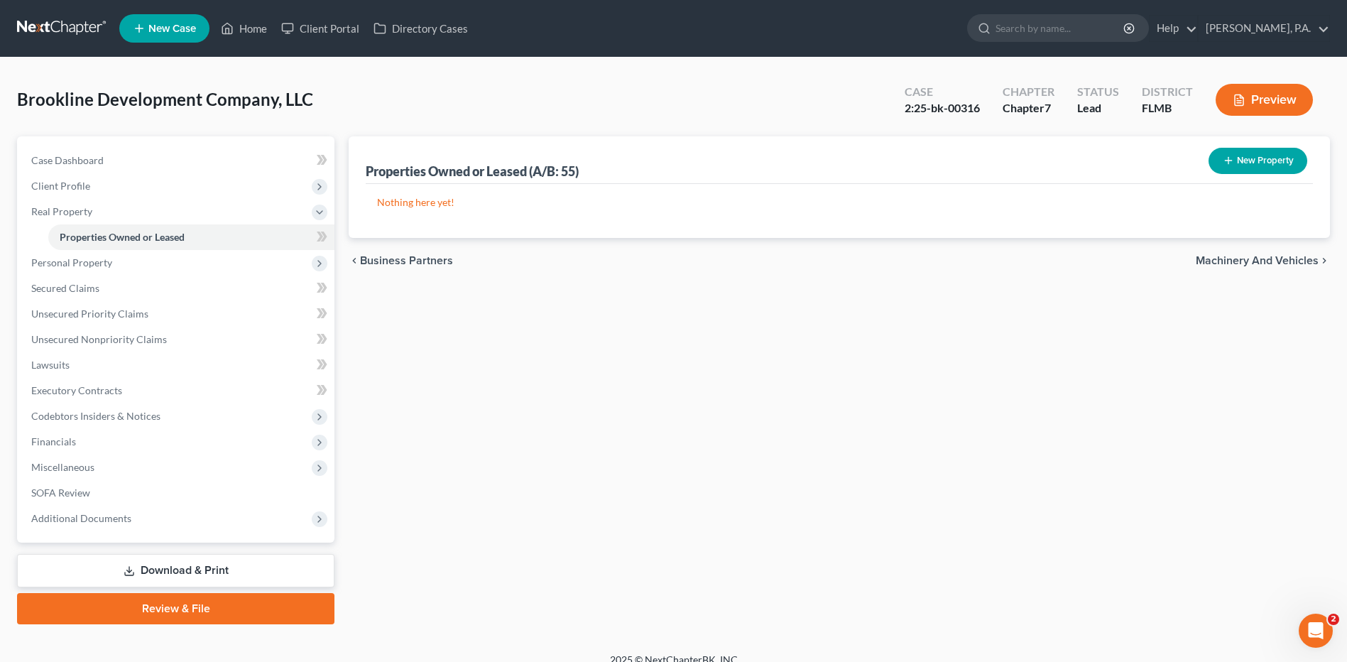
click at [1272, 255] on span "Machinery and Vehicles" at bounding box center [1257, 260] width 123 height 11
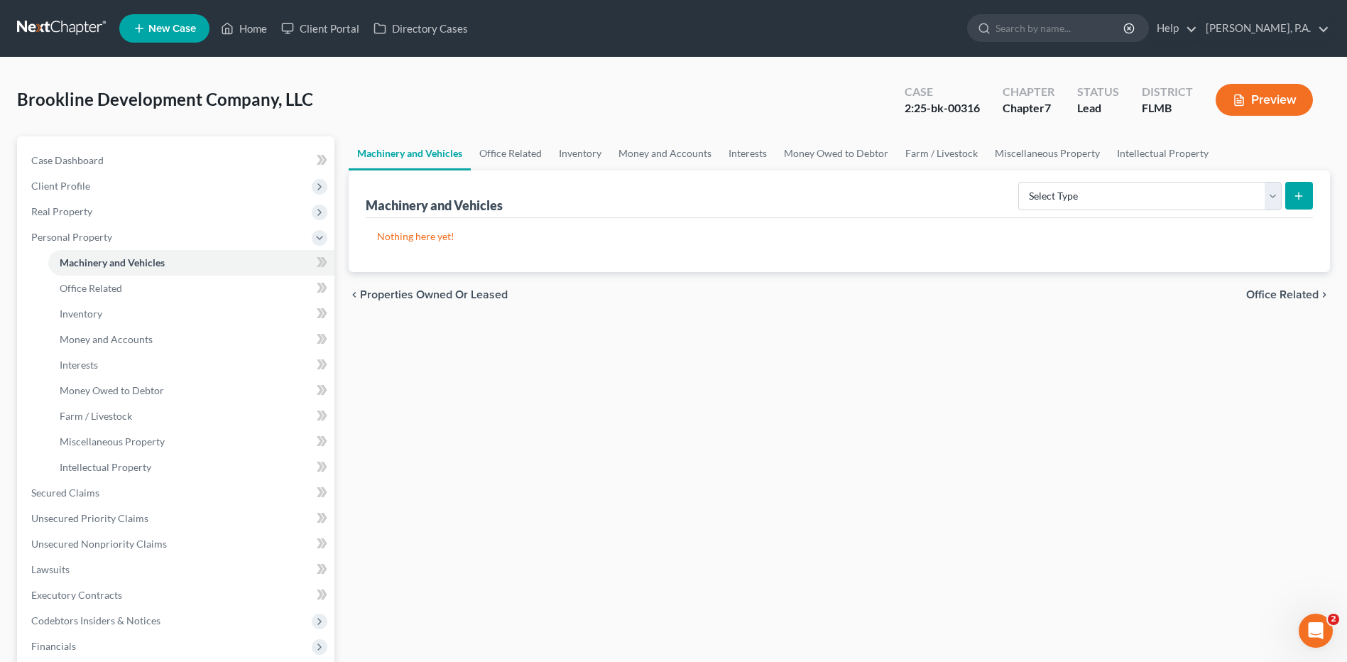
click at [1268, 293] on span "Office Related" at bounding box center [1282, 294] width 72 height 11
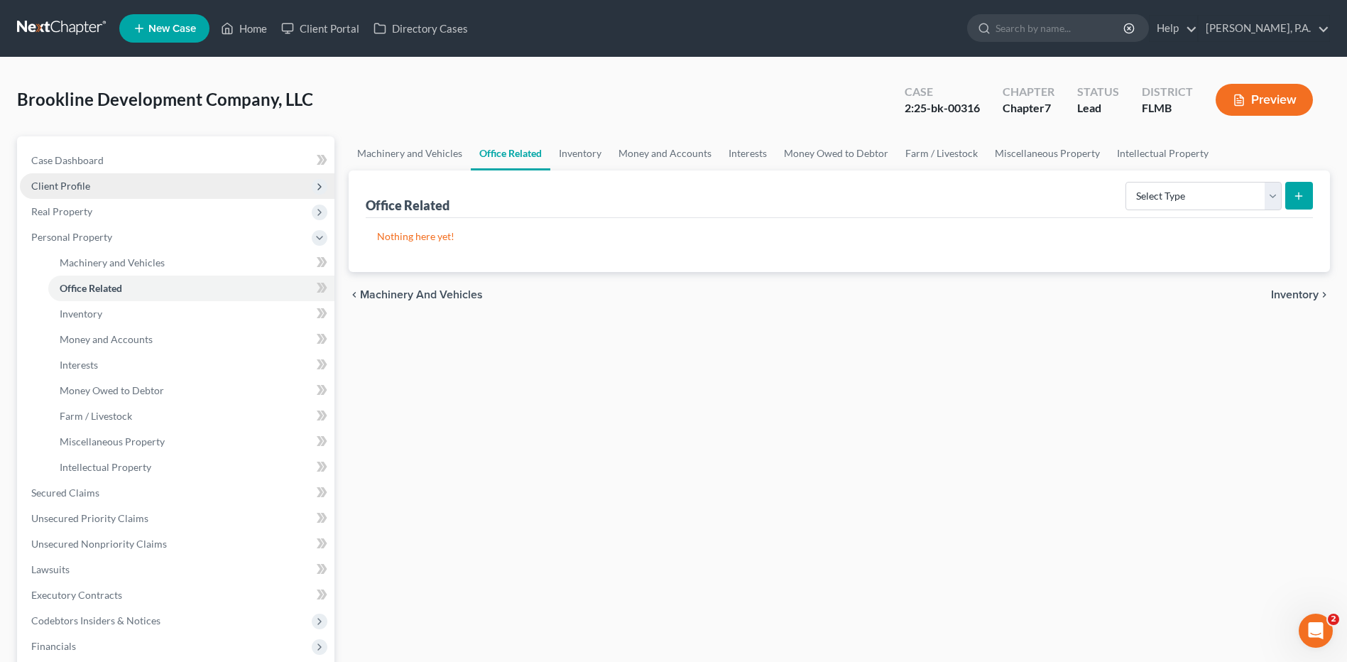
click at [114, 181] on span "Client Profile" at bounding box center [177, 186] width 315 height 26
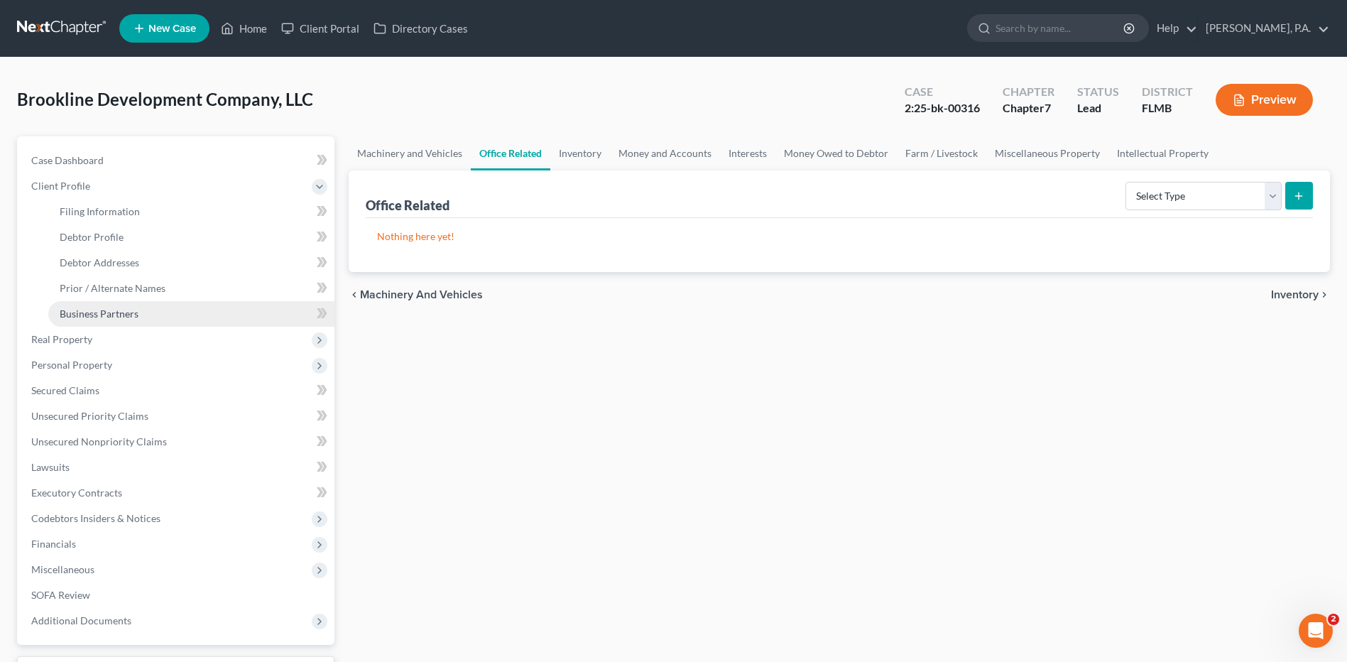
click at [99, 316] on span "Business Partners" at bounding box center [99, 314] width 79 height 12
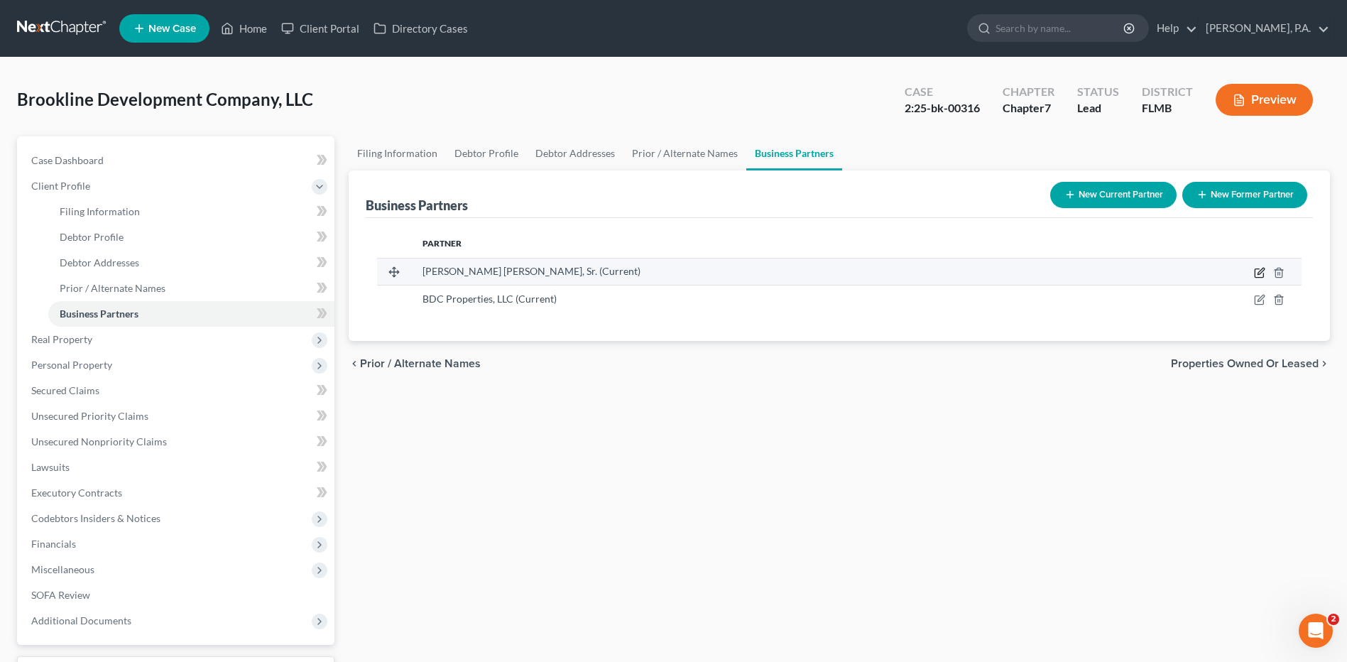
click at [1263, 268] on icon "button" at bounding box center [1261, 271] width 6 height 6
select select "9"
select select "3"
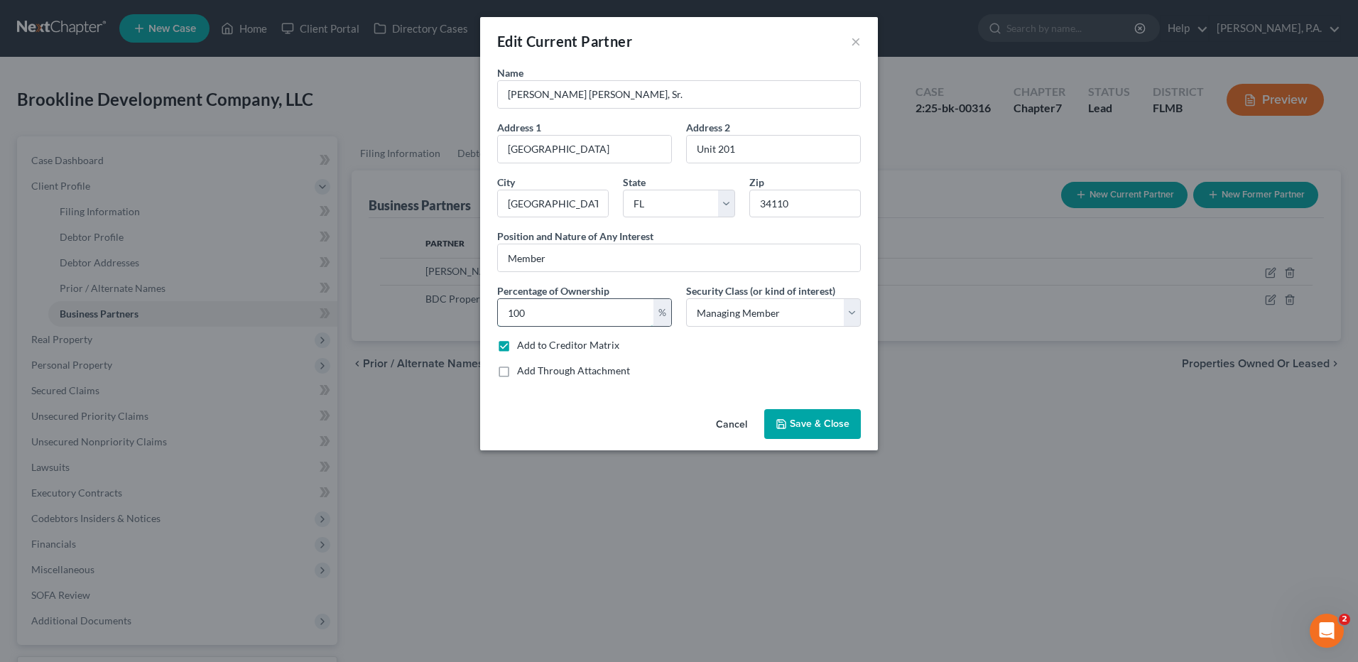
click at [526, 310] on input "100" at bounding box center [576, 312] width 156 height 27
type input "1"
type input "99"
click at [806, 424] on span "Save & Close" at bounding box center [820, 424] width 60 height 12
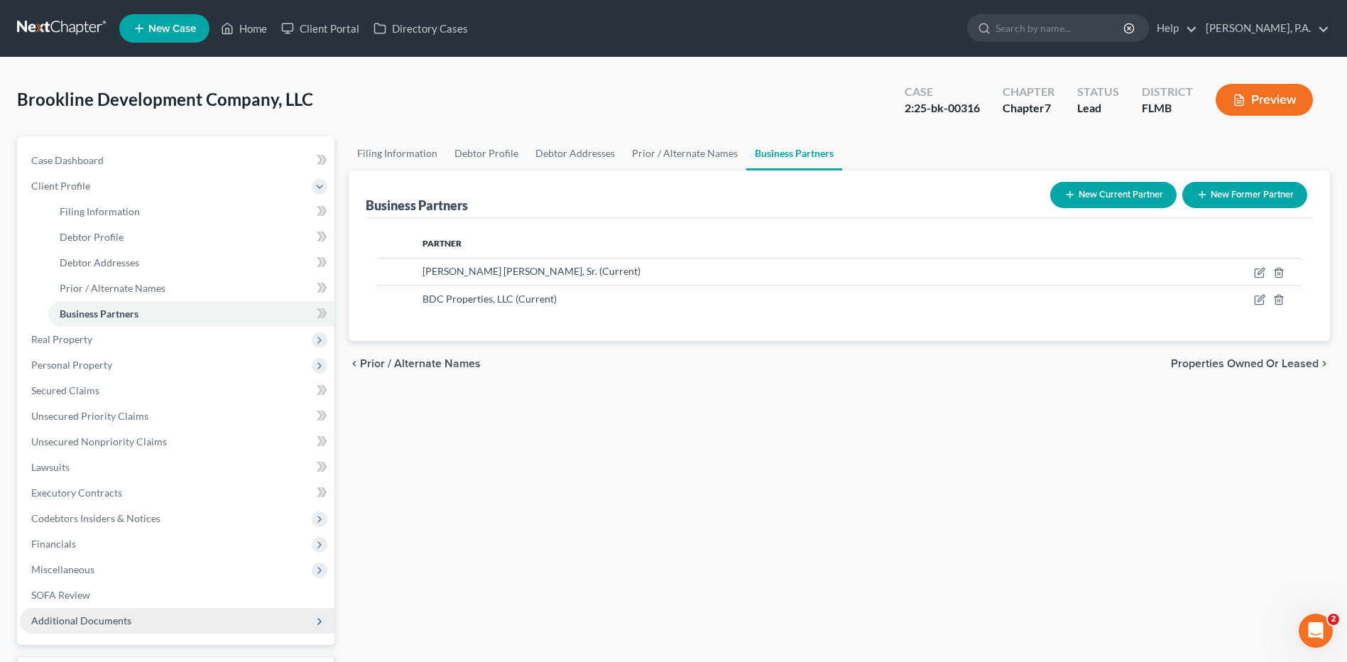
click at [96, 617] on span "Additional Documents" at bounding box center [81, 620] width 100 height 12
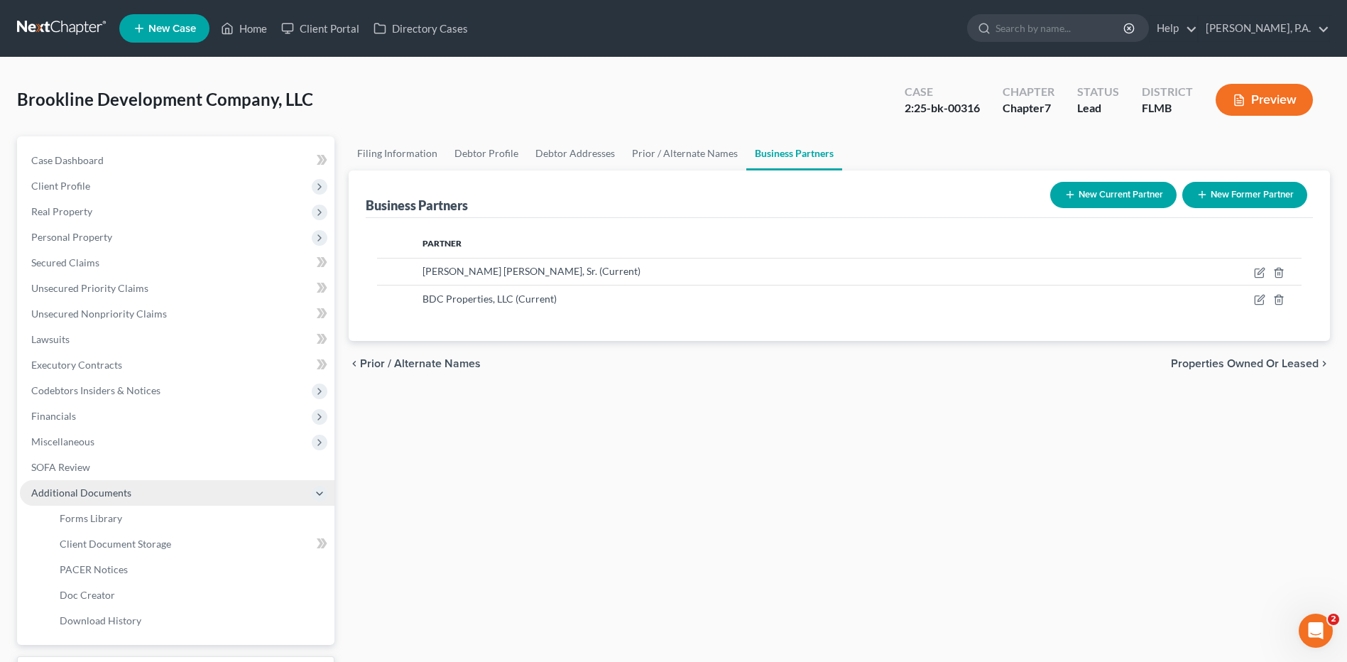
click at [138, 494] on span "Additional Documents" at bounding box center [177, 493] width 315 height 26
